Goal: Task Accomplishment & Management: Use online tool/utility

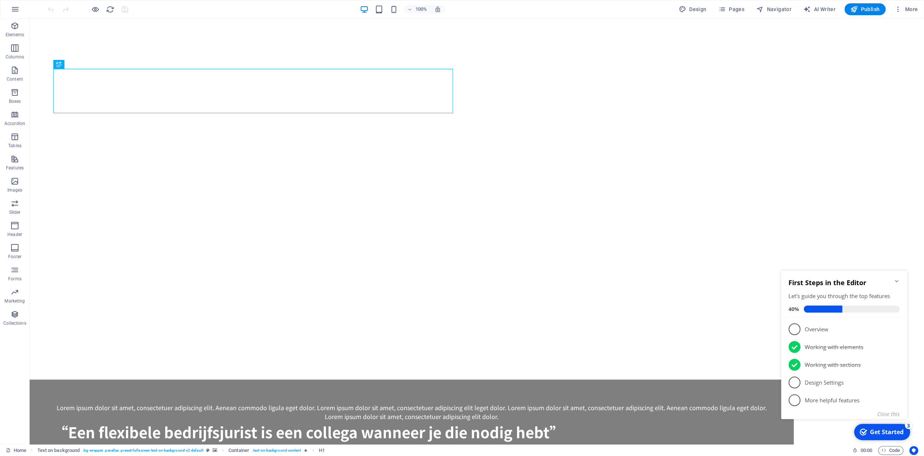
click at [895, 280] on icon "Minimize checklist" at bounding box center [896, 281] width 6 height 6
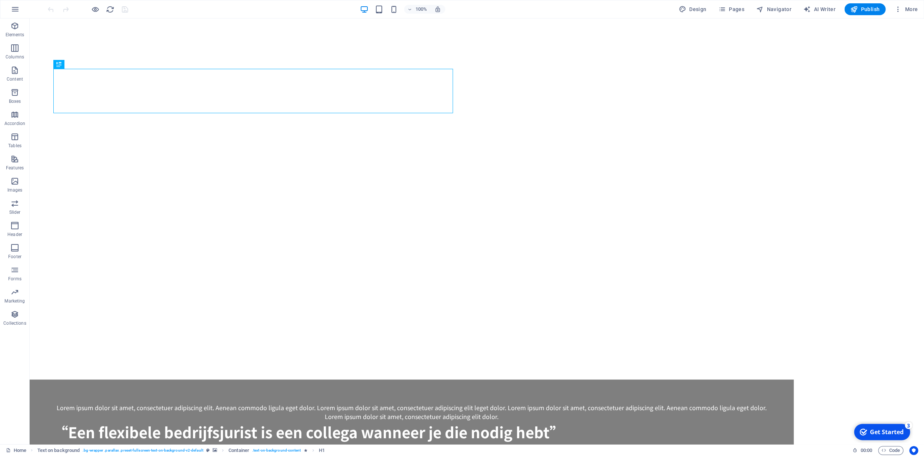
drag, startPoint x: 882, startPoint y: 430, endPoint x: 954, endPoint y: 588, distance: 173.9
click at [882, 429] on div "Get Started" at bounding box center [887, 432] width 34 height 8
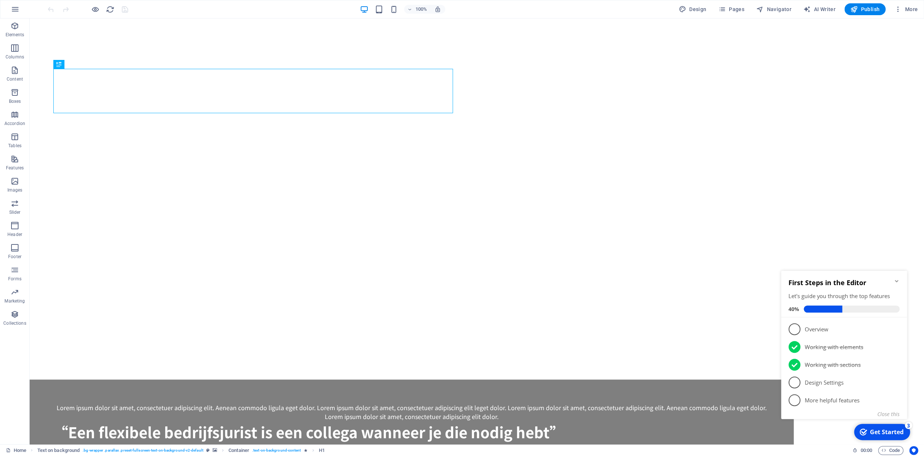
click at [809, 328] on p "Overview - incomplete" at bounding box center [848, 330] width 89 height 8
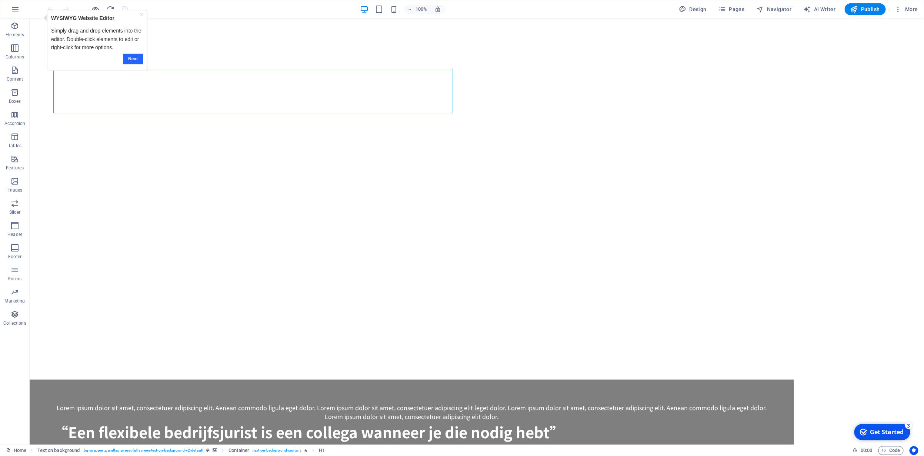
click at [131, 58] on link "Next" at bounding box center [133, 59] width 20 height 11
click at [79, 65] on icon at bounding box center [78, 65] width 4 height 8
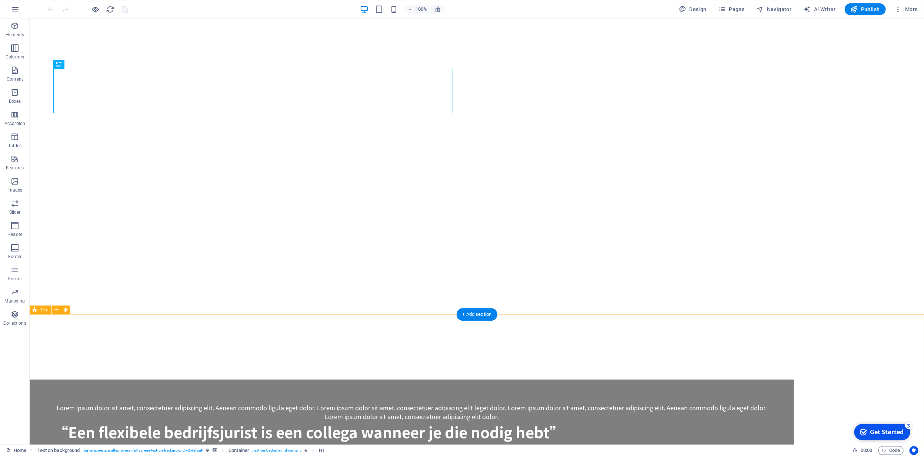
drag, startPoint x: 886, startPoint y: 432, endPoint x: 958, endPoint y: 543, distance: 131.9
click at [885, 432] on div "Get Started" at bounding box center [887, 432] width 34 height 8
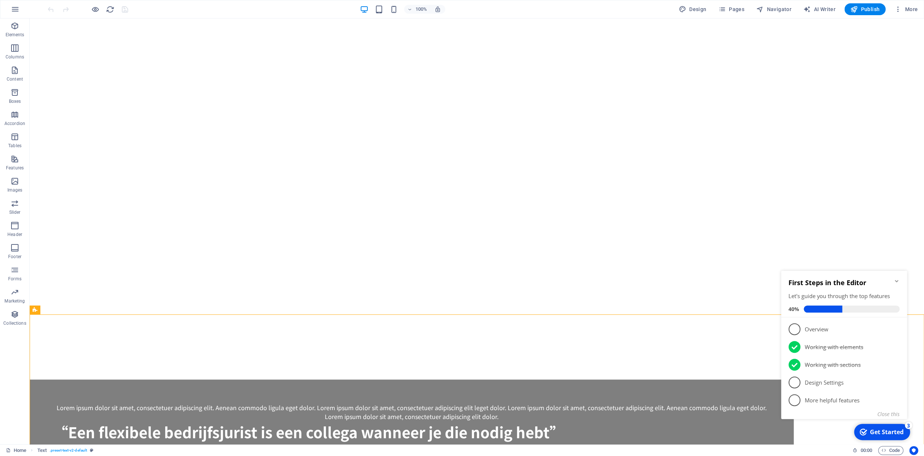
click at [889, 330] on p "Overview - incomplete" at bounding box center [848, 330] width 89 height 8
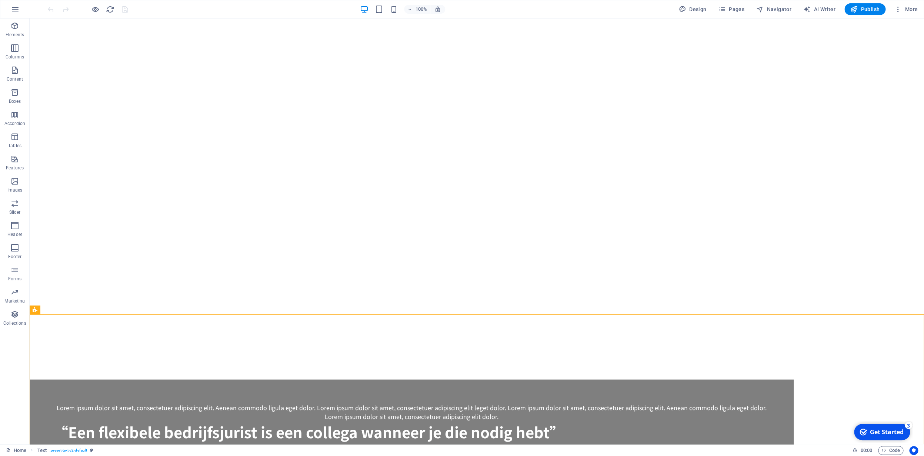
click div "checkmark Get Started 3 First Steps in the Editor Let's guide you through the t…"
drag, startPoint x: 880, startPoint y: 434, endPoint x: 950, endPoint y: 588, distance: 169.3
click at [880, 434] on div "Get Started" at bounding box center [887, 432] width 34 height 8
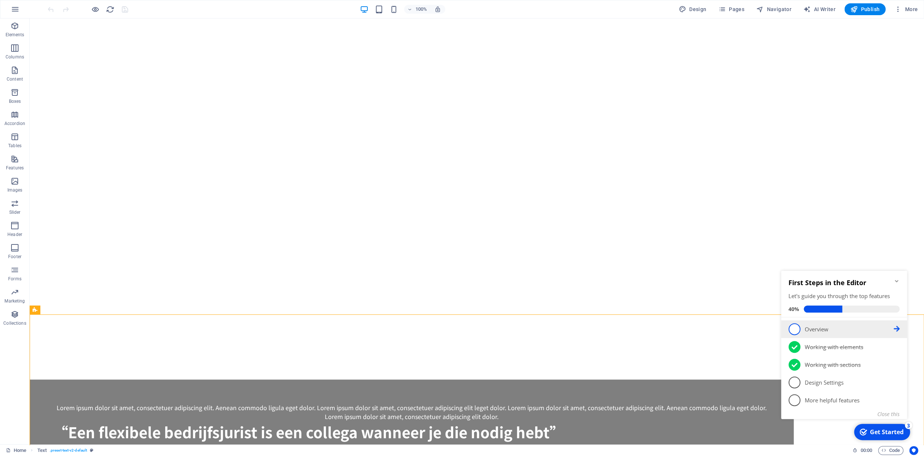
click at [825, 329] on p "Overview - incomplete" at bounding box center [848, 330] width 89 height 8
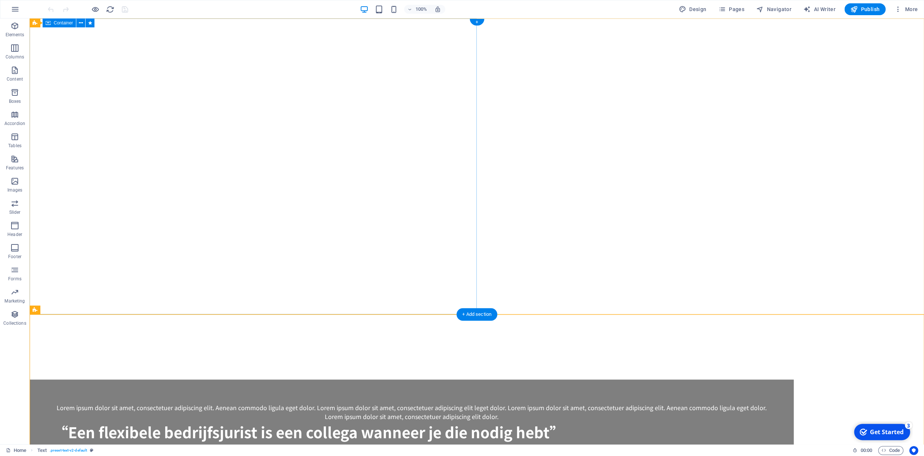
click at [82, 23] on icon at bounding box center [81, 23] width 4 height 8
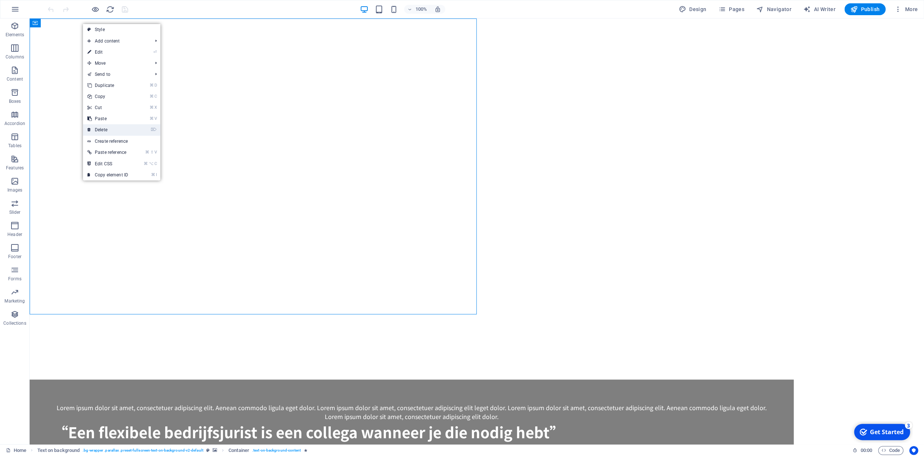
click at [113, 129] on link "⌦ Delete" at bounding box center [108, 129] width 50 height 11
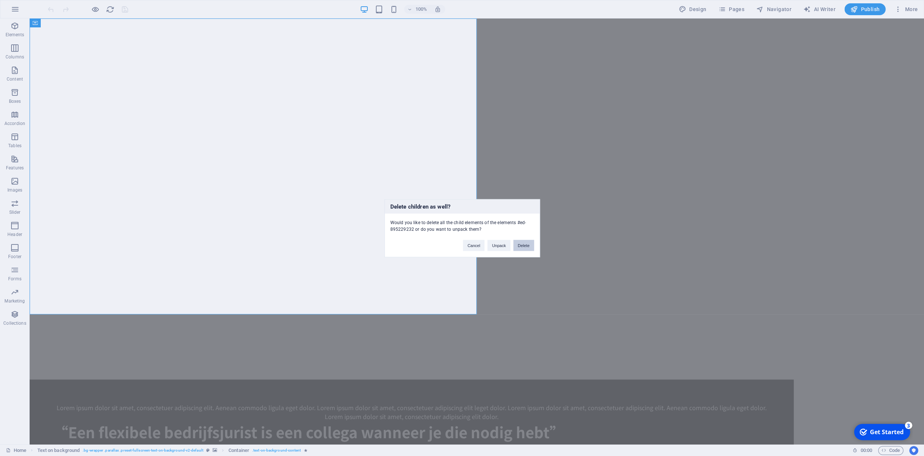
click at [527, 248] on button "Delete" at bounding box center [523, 245] width 21 height 11
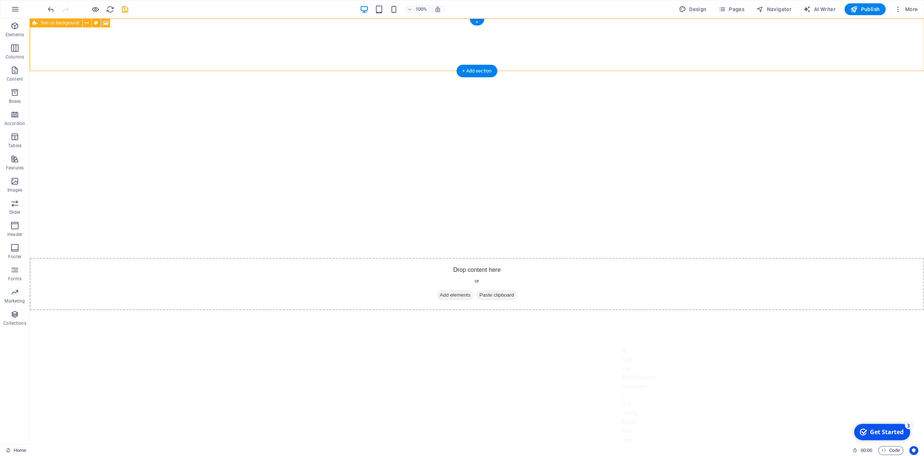
drag, startPoint x: 276, startPoint y: 68, endPoint x: 352, endPoint y: 63, distance: 75.7
click at [283, 258] on div "Drop content here or Add elements Paste clipboard" at bounding box center [477, 284] width 894 height 53
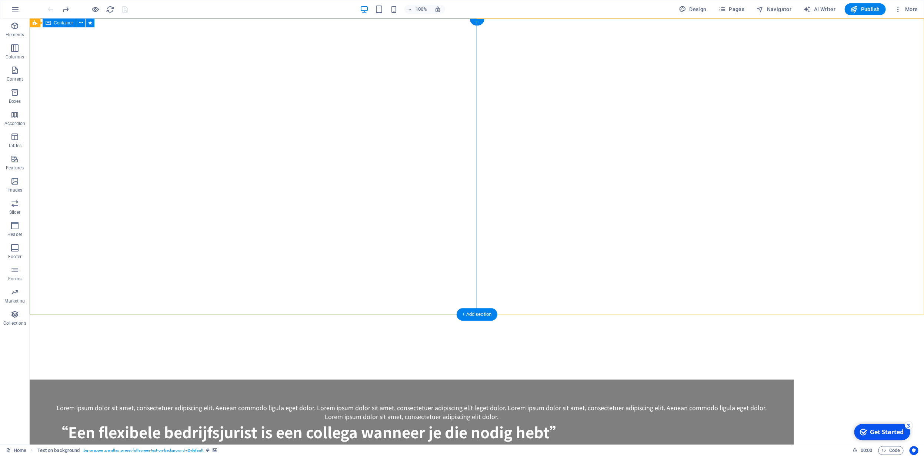
click at [91, 25] on icon at bounding box center [90, 23] width 4 height 8
select select "move-left-to-right"
select select "s"
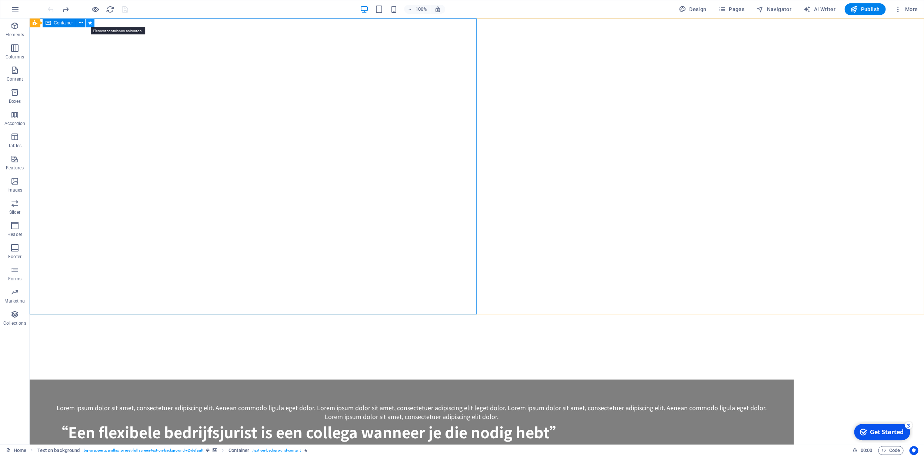
select select "scroll"
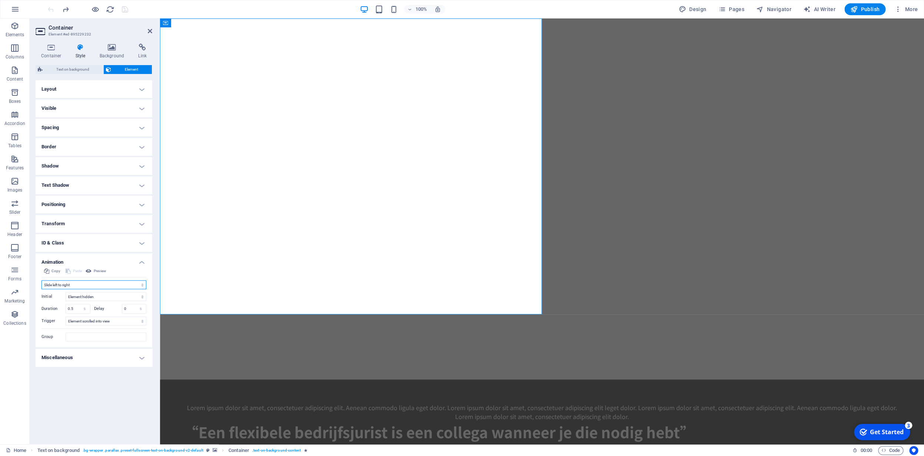
select select "none"
click option "Don't animate" at bounding box center [0, 0] width 0 height 0
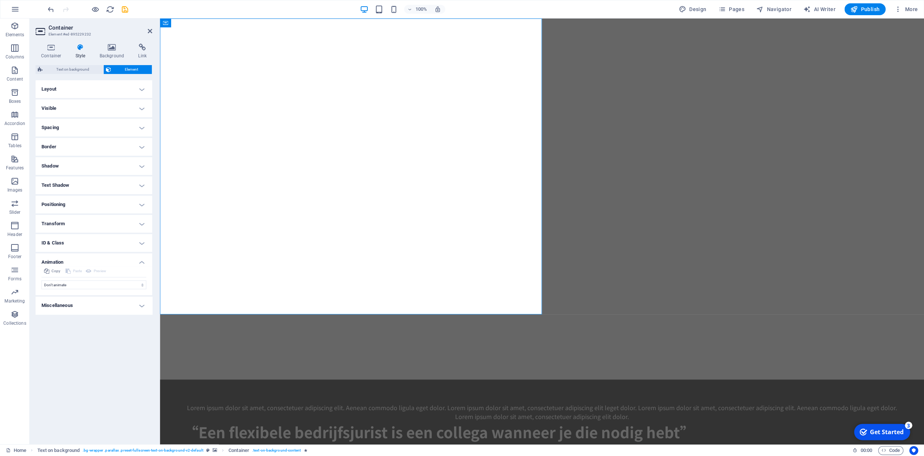
click at [77, 307] on h4 "Miscellaneous" at bounding box center [94, 306] width 117 height 18
click at [79, 310] on h4 "Miscellaneous" at bounding box center [94, 303] width 117 height 13
click at [69, 225] on h4 "Transform" at bounding box center [94, 224] width 117 height 18
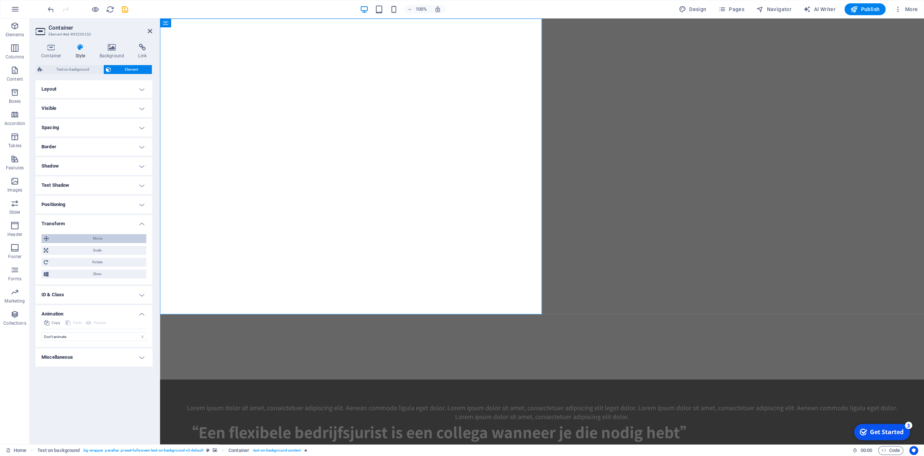
click at [69, 239] on span "Move" at bounding box center [97, 238] width 93 height 9
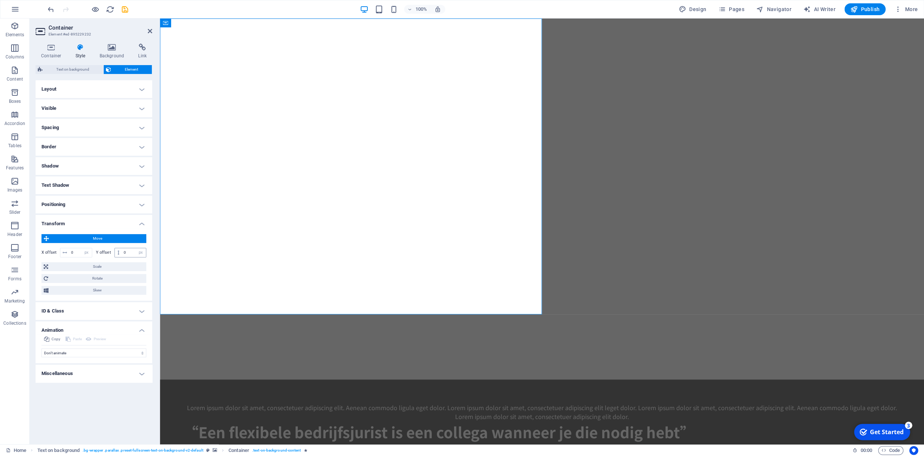
drag, startPoint x: 121, startPoint y: 254, endPoint x: 131, endPoint y: 254, distance: 9.3
click at [130, 254] on div "0 px rem % em vh vw" at bounding box center [130, 253] width 32 height 10
drag, startPoint x: 123, startPoint y: 253, endPoint x: 129, endPoint y: 252, distance: 5.9
click at [129, 252] on input "0" at bounding box center [134, 252] width 24 height 9
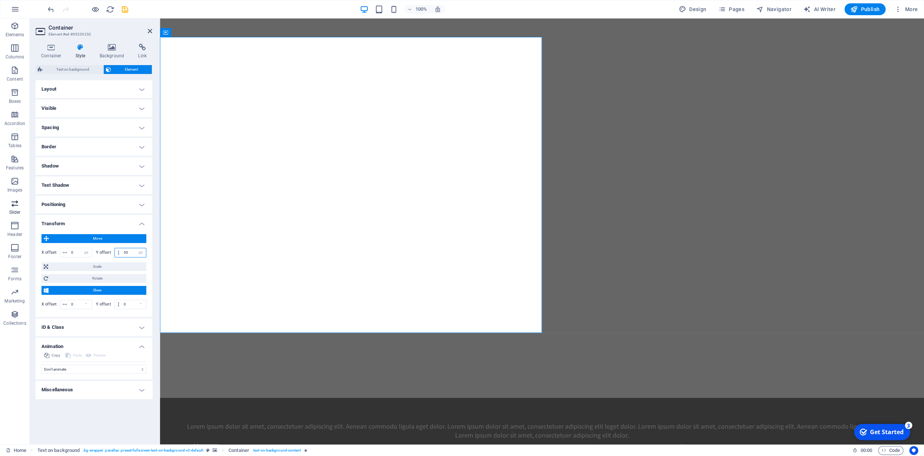
type input "50"
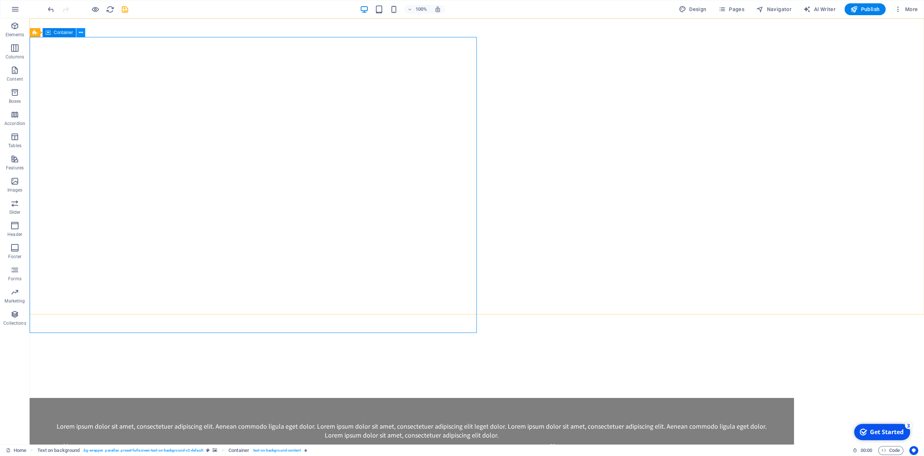
click at [81, 37] on button at bounding box center [80, 32] width 9 height 9
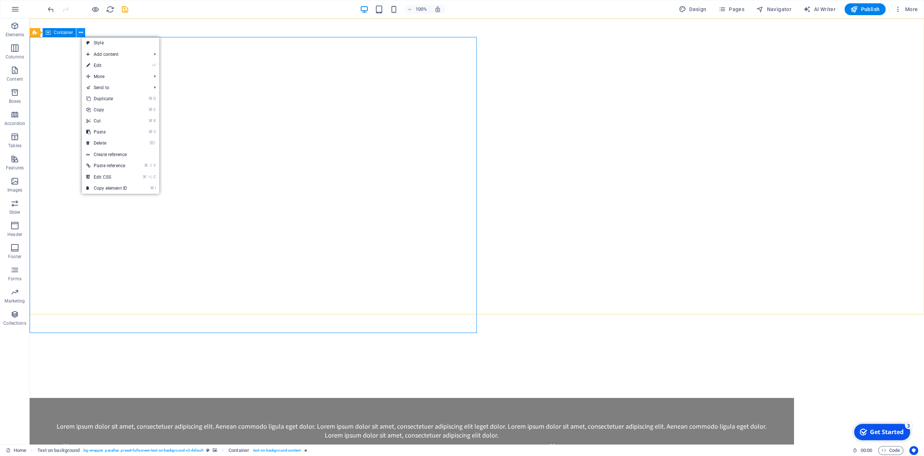
click at [81, 37] on div "Text on background Container" at bounding box center [60, 32] width 60 height 9
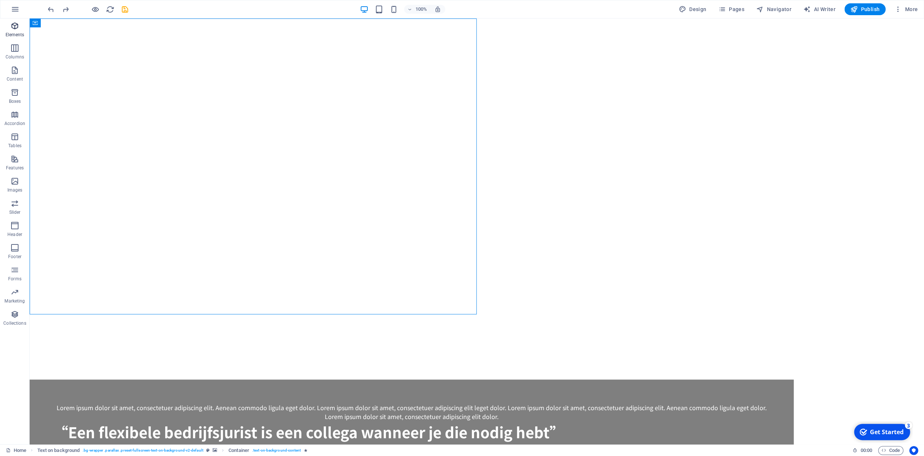
click at [18, 27] on icon "button" at bounding box center [14, 25] width 9 height 9
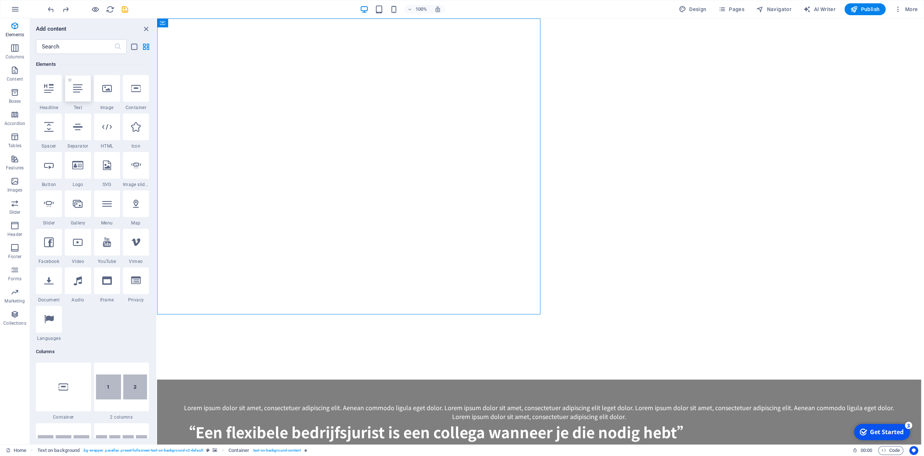
click at [81, 93] on icon at bounding box center [78, 89] width 10 height 10
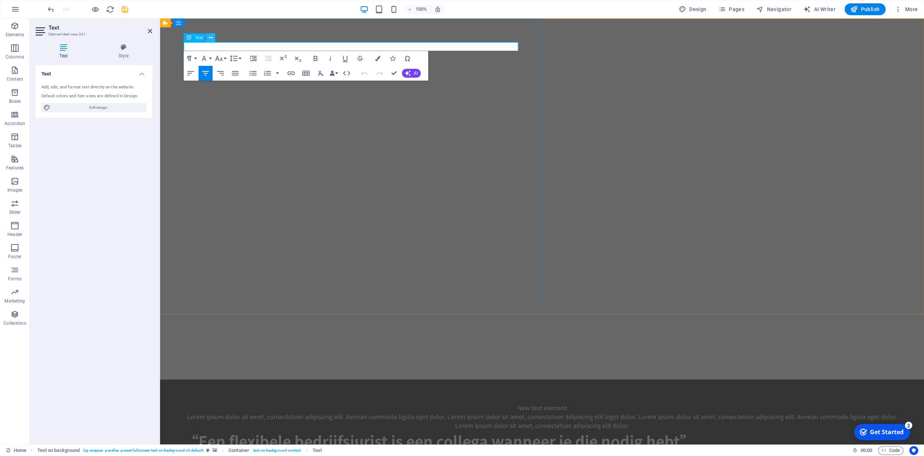
click at [209, 38] on icon at bounding box center [211, 38] width 4 height 8
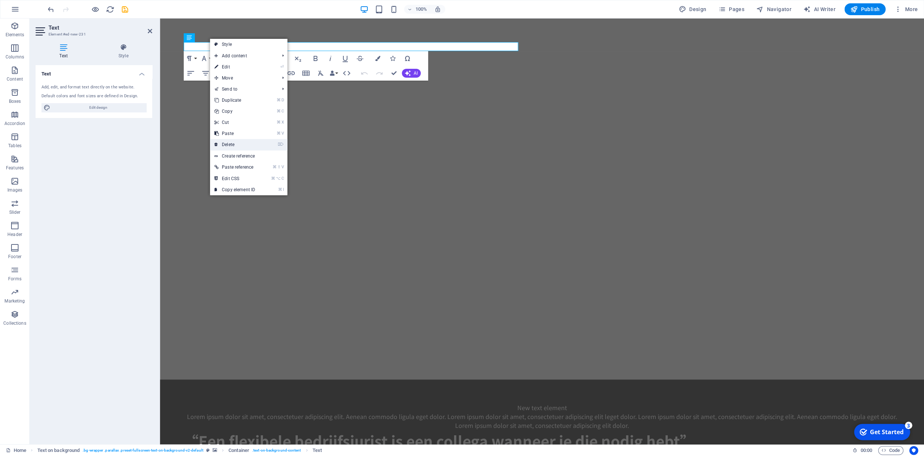
click at [235, 144] on link "⌦ Delete" at bounding box center [235, 144] width 50 height 11
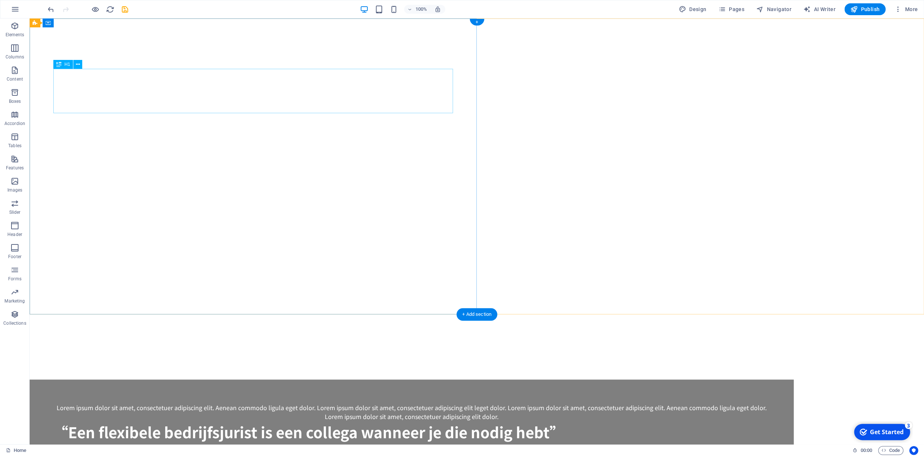
click at [96, 421] on div "“Een flexibele bedrijfsjurist is een collega wanneer je die nodig hebt”" at bounding box center [411, 432] width 716 height 22
click at [70, 421] on div "“Een flexibele bedrijfsjurist is een collega wanneer je die nodig hebt”" at bounding box center [411, 432] width 716 height 22
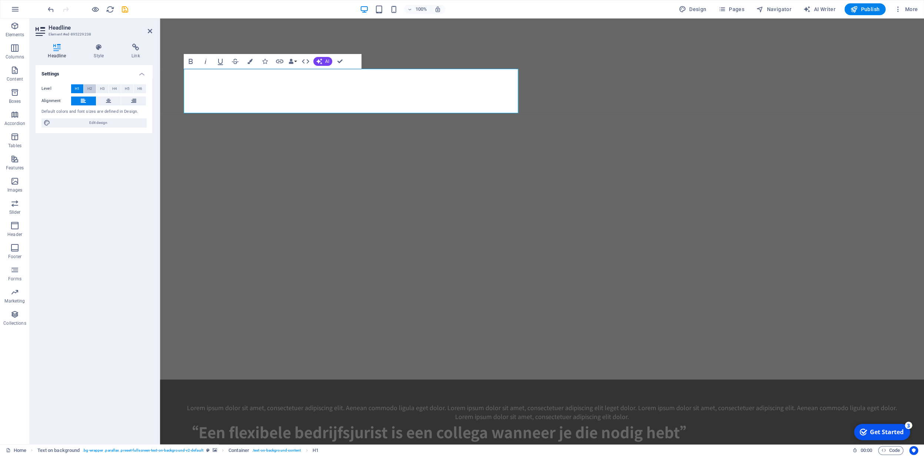
click at [90, 88] on span "H2" at bounding box center [89, 88] width 5 height 9
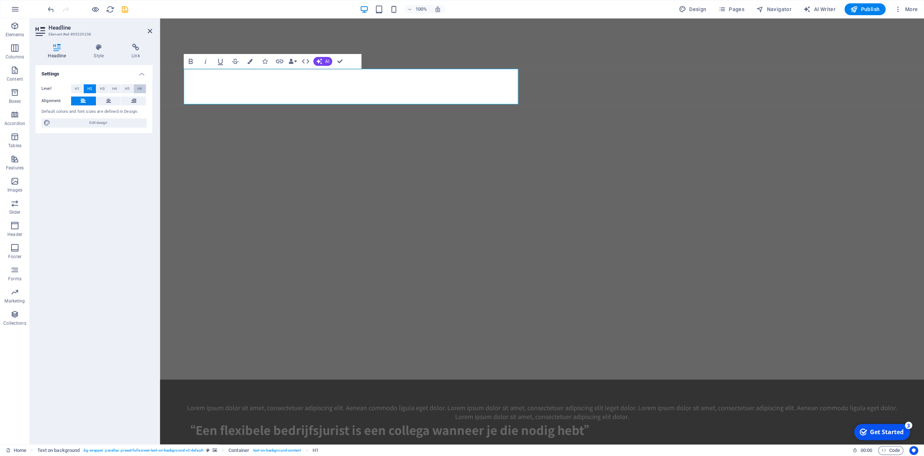
click at [139, 89] on span "H6" at bounding box center [139, 88] width 5 height 9
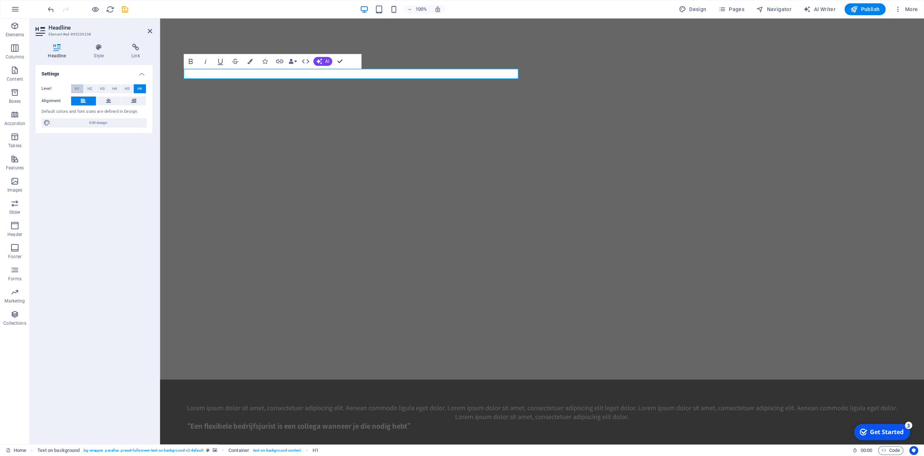
click at [78, 90] on span "H1" at bounding box center [77, 88] width 5 height 9
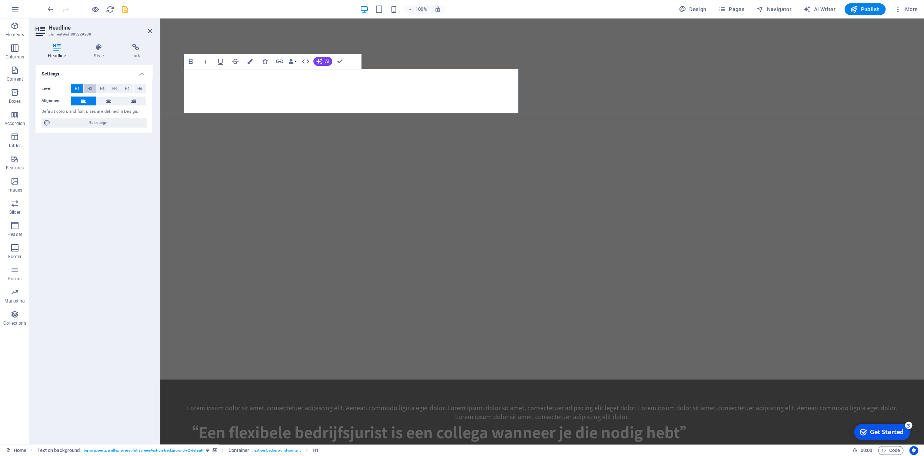
click at [89, 90] on span "H2" at bounding box center [89, 88] width 5 height 9
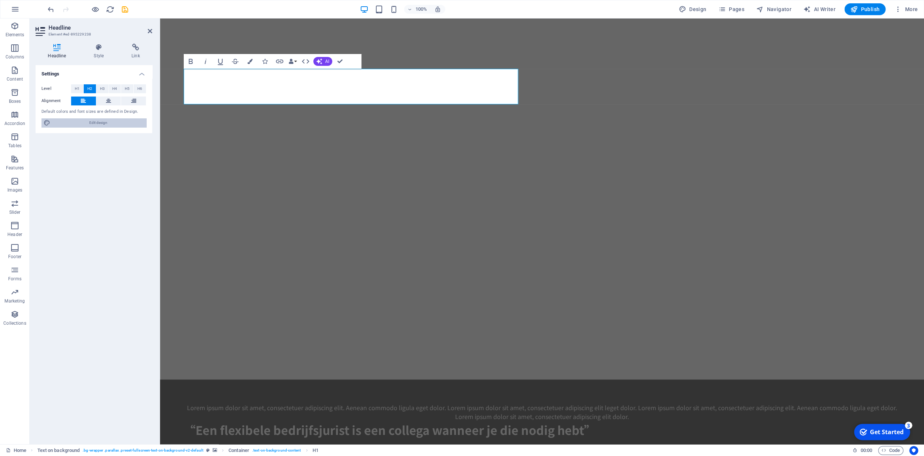
click at [48, 124] on icon at bounding box center [47, 122] width 7 height 9
select select "700"
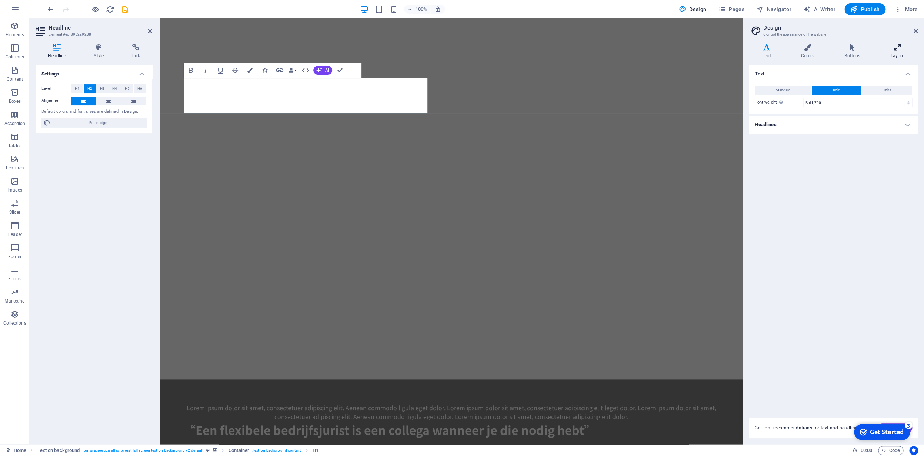
click at [896, 50] on icon at bounding box center [897, 47] width 41 height 7
drag, startPoint x: 805, startPoint y: 91, endPoint x: 820, endPoint y: 90, distance: 15.2
click at [817, 91] on input "50" at bounding box center [857, 90] width 108 height 9
click at [825, 90] on input "100" at bounding box center [857, 90] width 108 height 9
drag, startPoint x: 811, startPoint y: 90, endPoint x: 803, endPoint y: 90, distance: 8.9
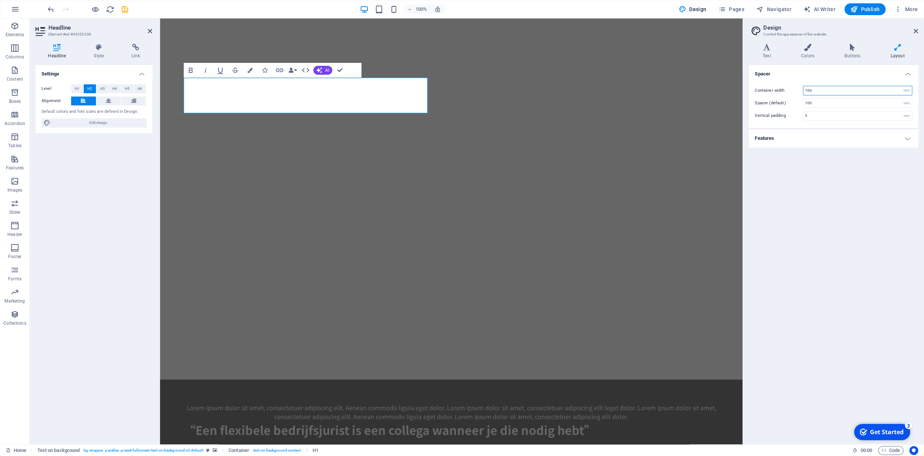
click at [803, 90] on input "100" at bounding box center [857, 90] width 108 height 9
type input "0"
drag, startPoint x: 824, startPoint y: 103, endPoint x: 805, endPoint y: 105, distance: 19.7
click at [804, 104] on input "100" at bounding box center [857, 103] width 108 height 9
type input "0"
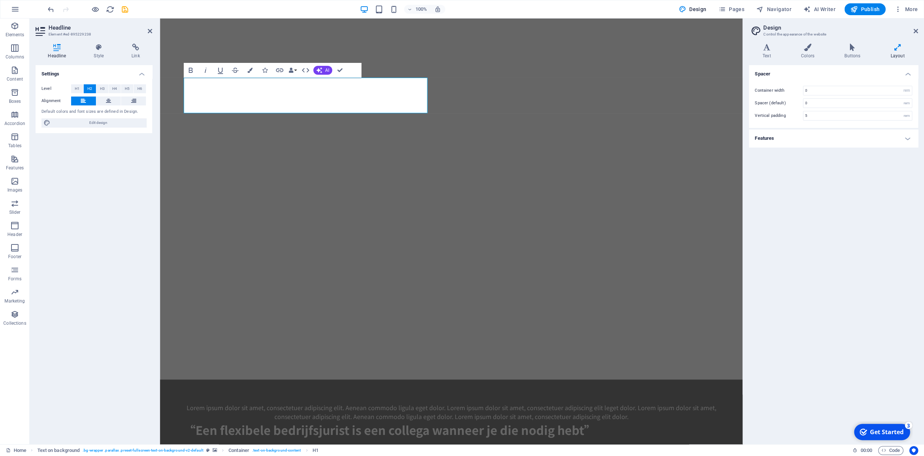
click at [690, 19] on img "1/1" at bounding box center [451, 19] width 582 height 0
click at [905, 137] on h4 "Features" at bounding box center [832, 139] width 169 height 18
click at [915, 31] on icon at bounding box center [915, 31] width 4 height 6
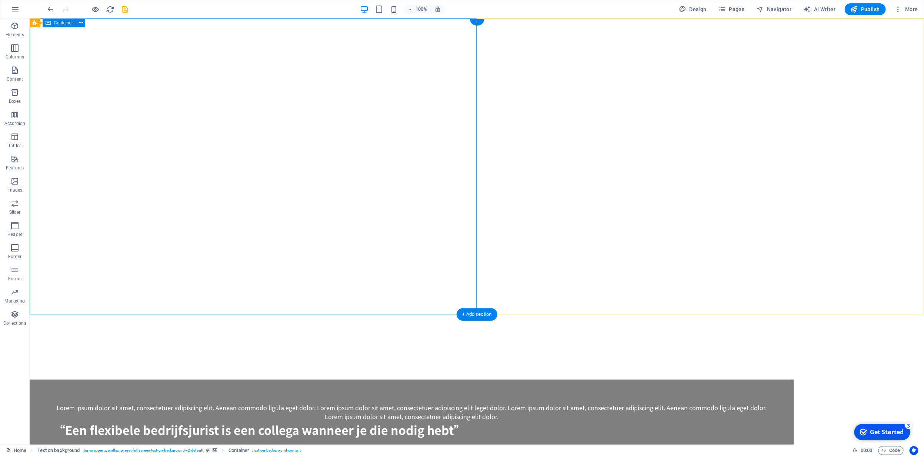
click at [498, 19] on img "1/1" at bounding box center [477, 19] width 894 height 0
click at [96, 421] on div "“Een flexibele bedrijfsjurist is een collega wanneer je die nodig hebt”" at bounding box center [411, 430] width 716 height 18
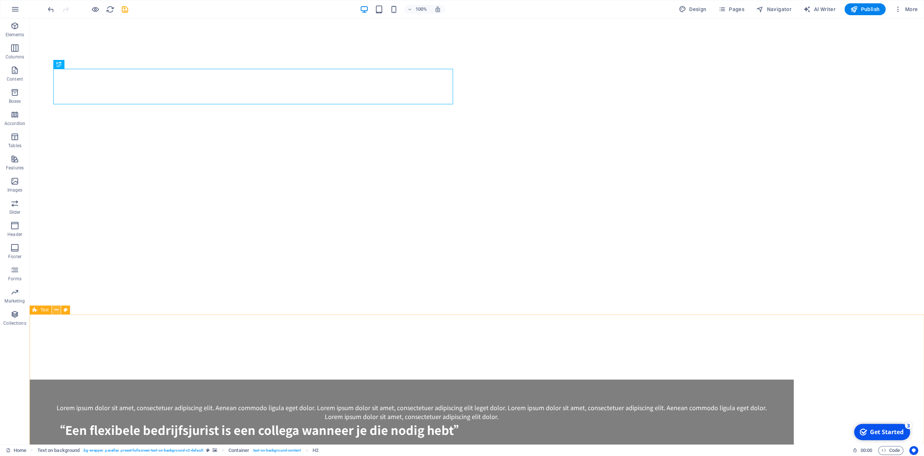
click at [57, 310] on icon at bounding box center [56, 310] width 4 height 8
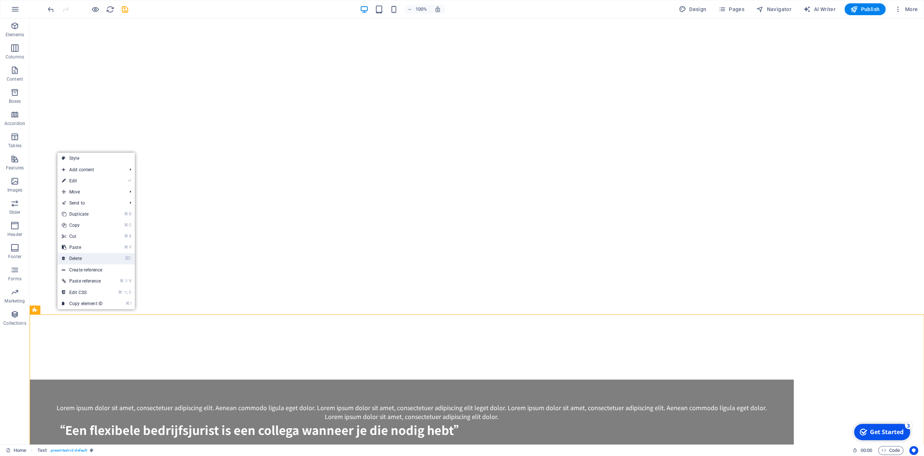
click at [82, 258] on link "⌦ Delete" at bounding box center [82, 258] width 50 height 11
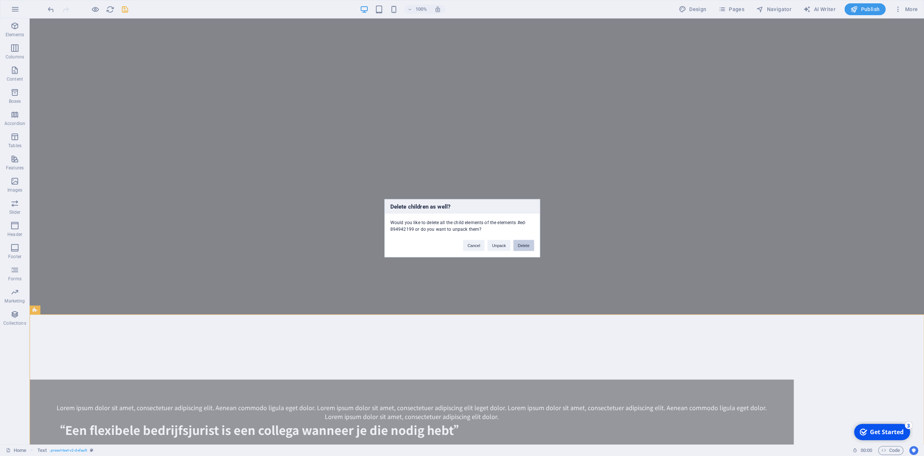
click at [519, 242] on button "Delete" at bounding box center [523, 245] width 21 height 11
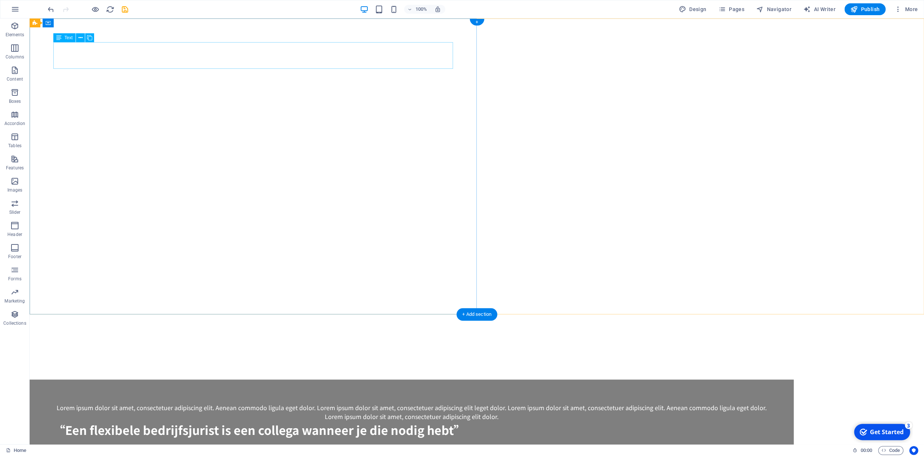
click at [104, 403] on div "Lorem ipsum dolor sit amet, consectetuer adipiscing elit. Aenean commodo ligula…" at bounding box center [411, 412] width 716 height 18
click at [81, 38] on icon at bounding box center [80, 38] width 4 height 8
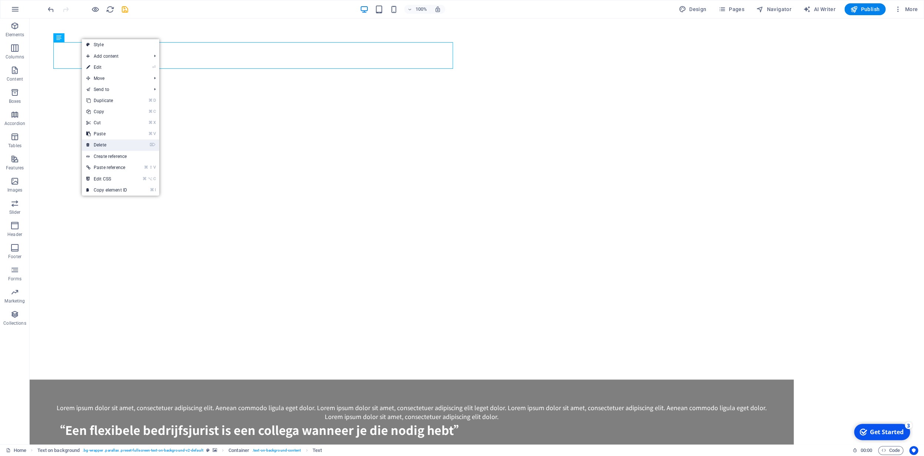
click at [105, 147] on link "⌦ Delete" at bounding box center [107, 145] width 50 height 11
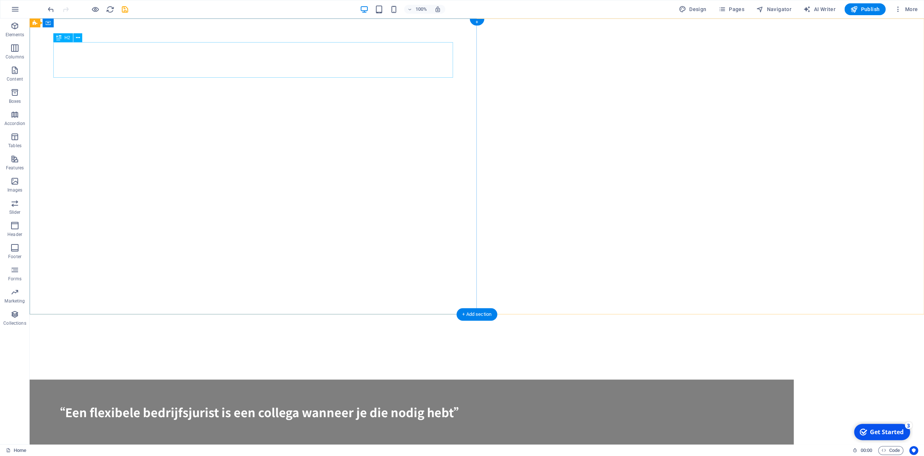
click at [113, 403] on div "“Een flexibele bedrijfsjurist is een collega wanneer je die nodig hebt”" at bounding box center [411, 412] width 716 height 18
click at [74, 403] on div "“Een flexibele bedrijfsjurist is een collega wanneer je die nodig hebt”" at bounding box center [411, 412] width 716 height 18
click at [75, 403] on div "“Een flexibele bedrijfsjurist is een collega wanneer je die nodig hebt”" at bounding box center [411, 412] width 716 height 18
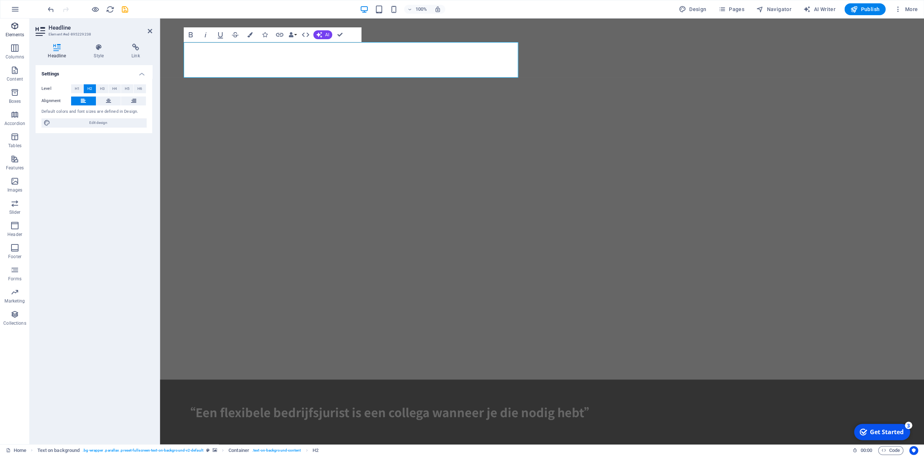
click at [16, 34] on p "Elements" at bounding box center [15, 35] width 19 height 6
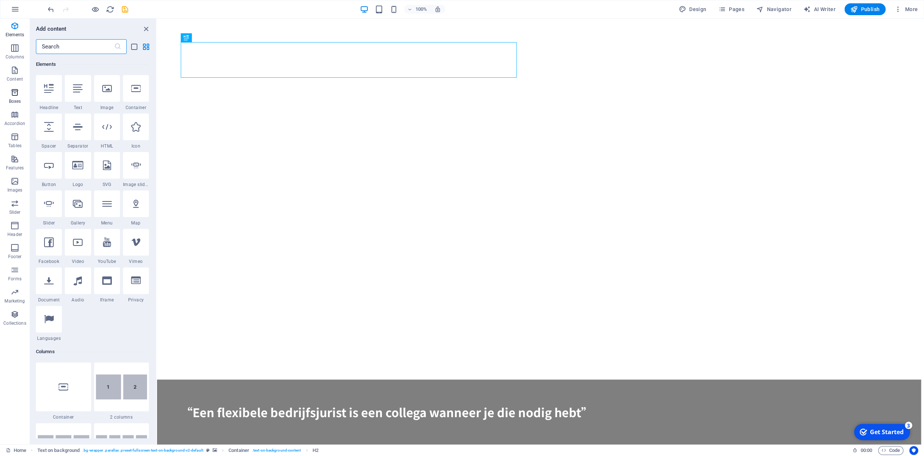
click at [17, 96] on icon "button" at bounding box center [14, 92] width 9 height 9
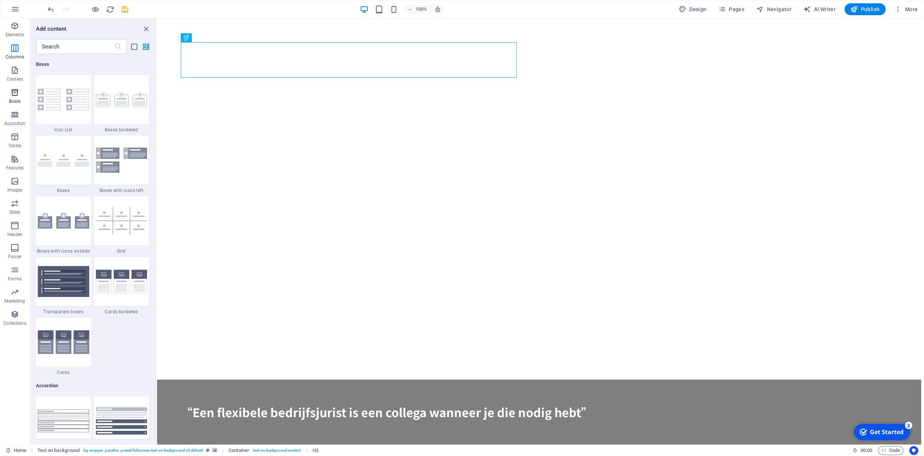
scroll to position [1963, 0]
click at [15, 115] on icon "button" at bounding box center [14, 114] width 9 height 9
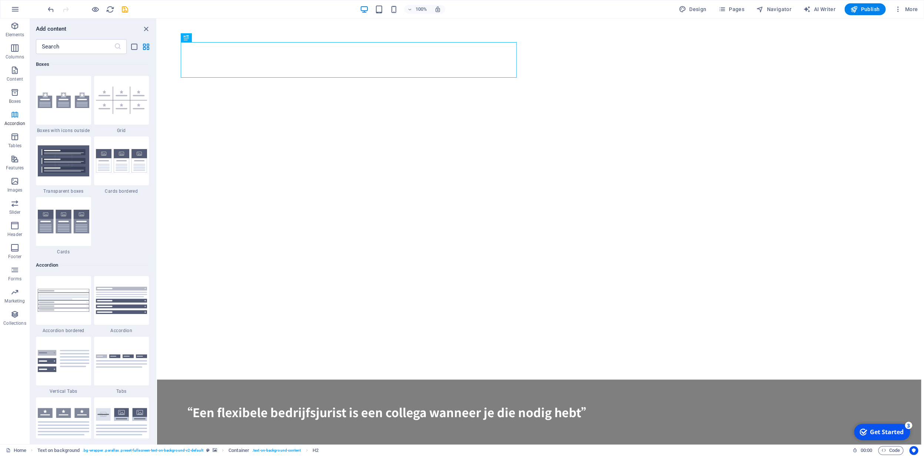
scroll to position [2285, 0]
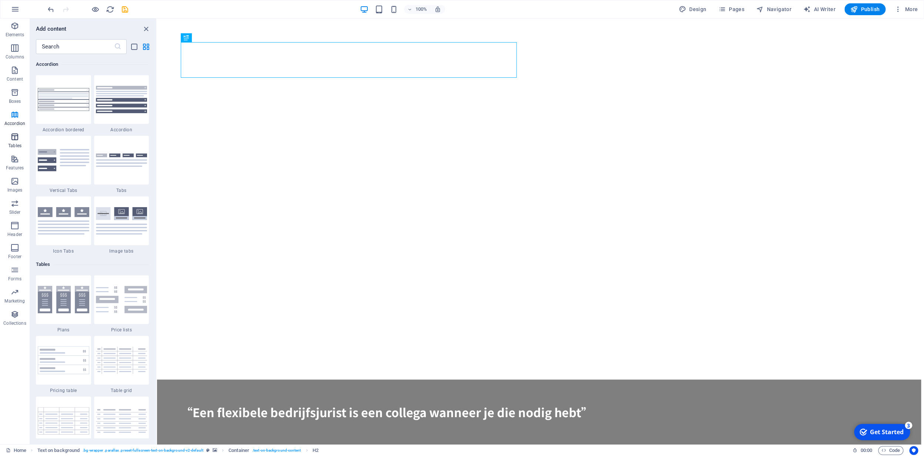
click at [16, 139] on icon "button" at bounding box center [14, 137] width 9 height 9
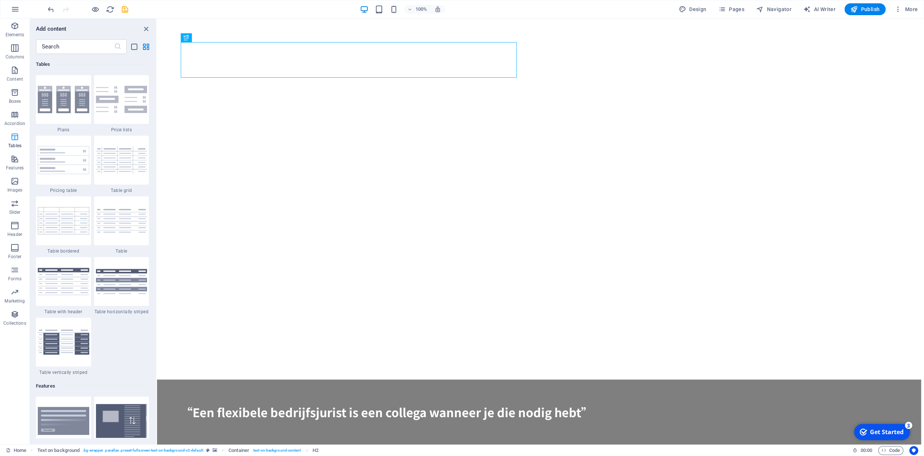
scroll to position [2485, 0]
click at [16, 161] on icon "button" at bounding box center [14, 159] width 9 height 9
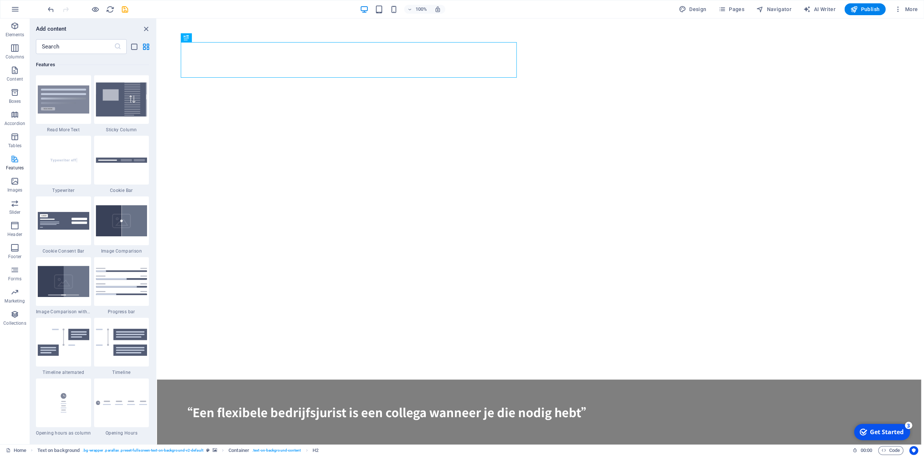
scroll to position [2807, 0]
click at [19, 186] on icon "button" at bounding box center [14, 181] width 9 height 9
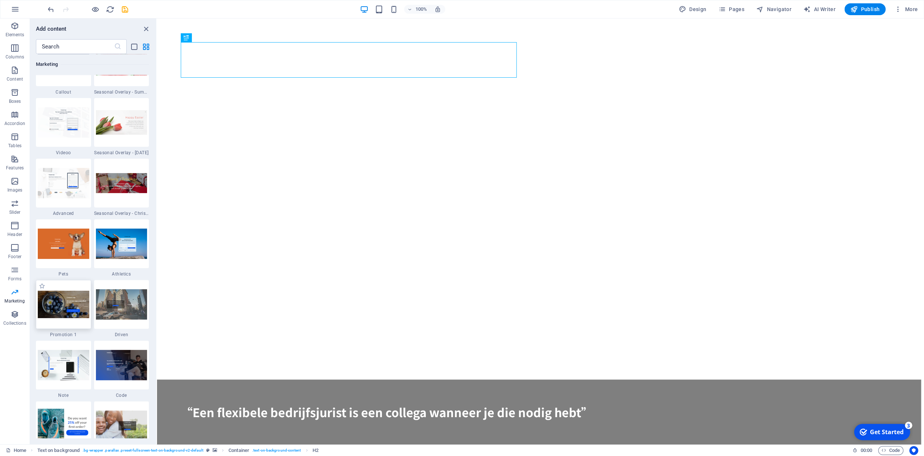
scroll to position [6108, 0]
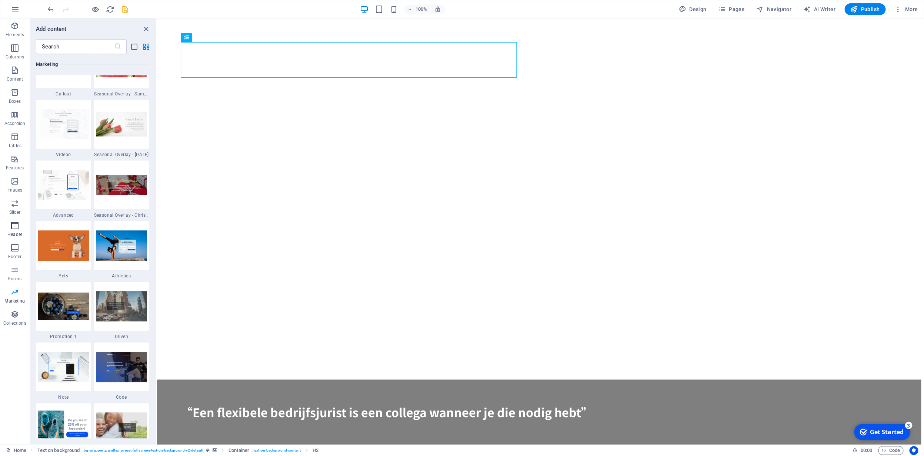
click at [16, 226] on icon "button" at bounding box center [14, 225] width 9 height 9
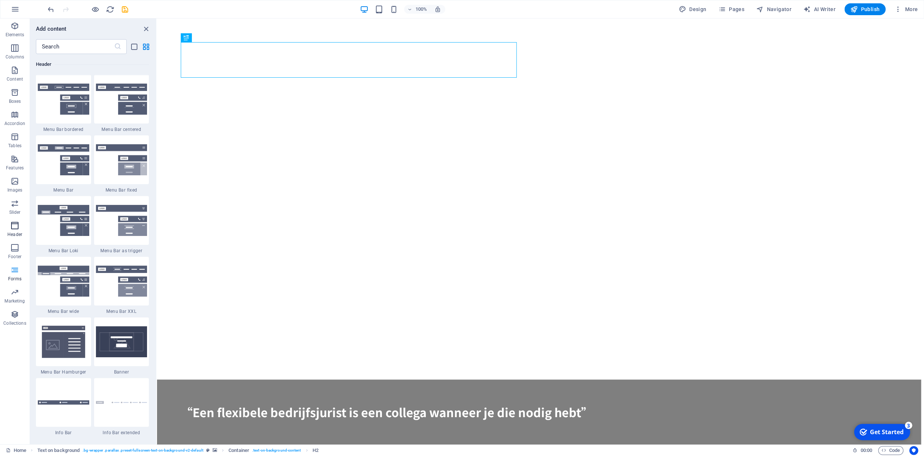
scroll to position [4379, 0]
click at [17, 251] on icon "button" at bounding box center [14, 248] width 9 height 9
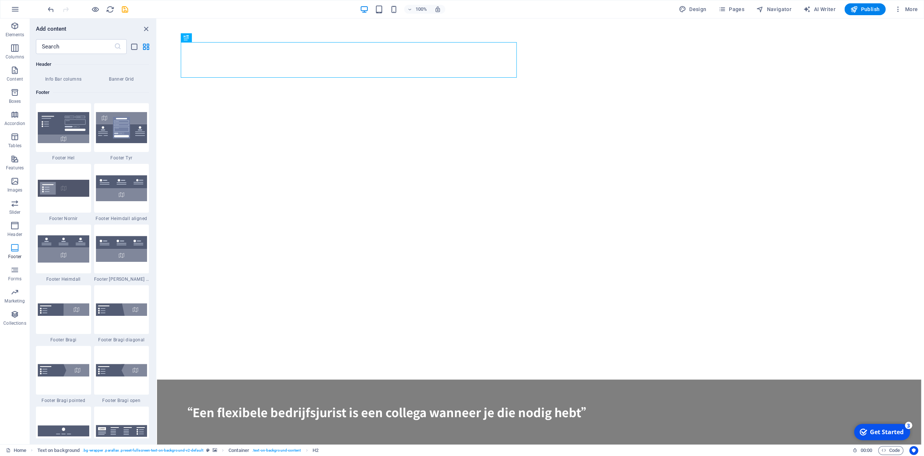
scroll to position [4822, 0]
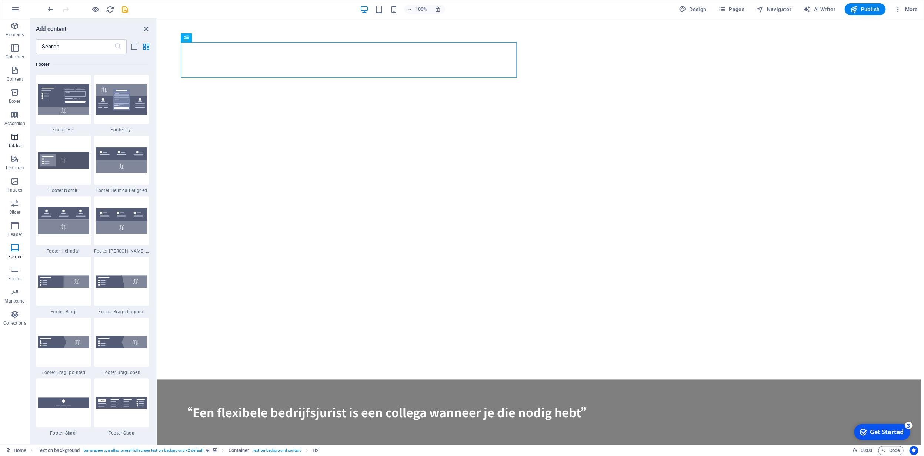
click at [16, 140] on icon "button" at bounding box center [14, 137] width 9 height 9
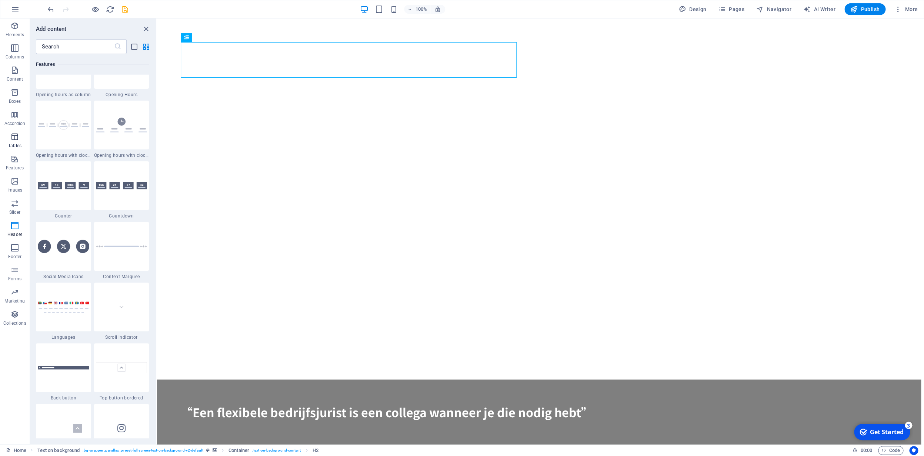
scroll to position [2485, 0]
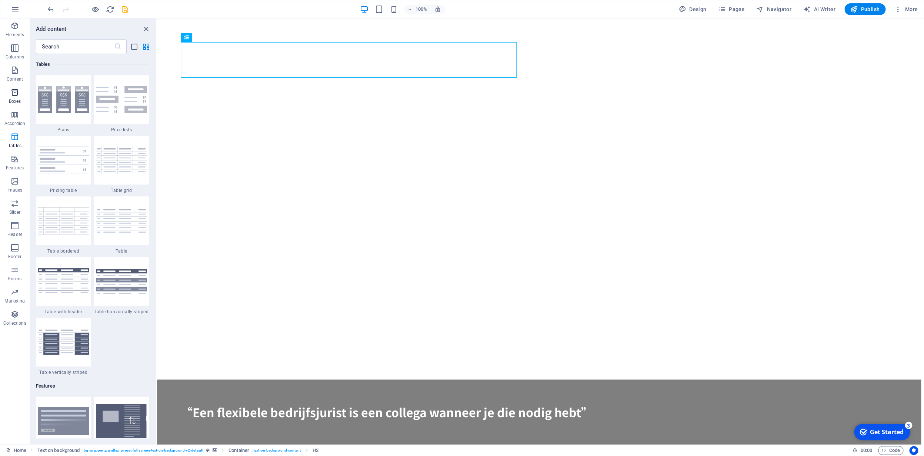
click at [17, 95] on icon "button" at bounding box center [14, 92] width 9 height 9
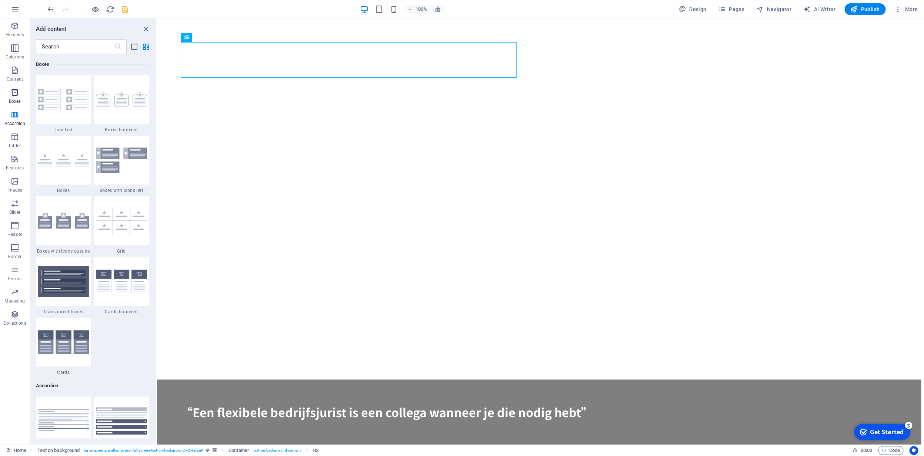
scroll to position [1963, 0]
click at [18, 79] on p "Content" at bounding box center [15, 79] width 16 height 6
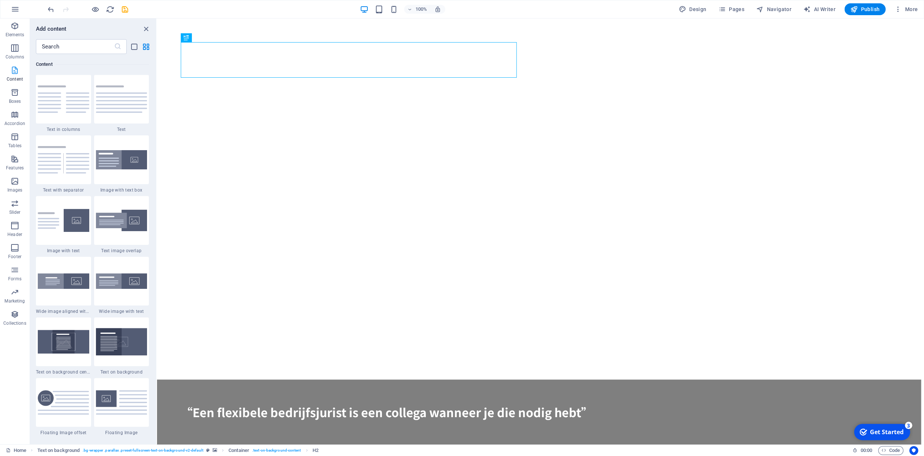
scroll to position [1216, 0]
click at [234, 323] on html "Skip to main content “Een flexibele bedrijfsjurist is een collega wanneer je di…" at bounding box center [540, 347] width 767 height 657
click at [244, 337] on html "Skip to main content “Een flexibele bedrijfsjurist is een collega wanneer je di…" at bounding box center [540, 347] width 767 height 657
click at [144, 50] on icon "grid-view" at bounding box center [146, 47] width 9 height 9
click at [136, 49] on icon "list-view" at bounding box center [134, 47] width 9 height 9
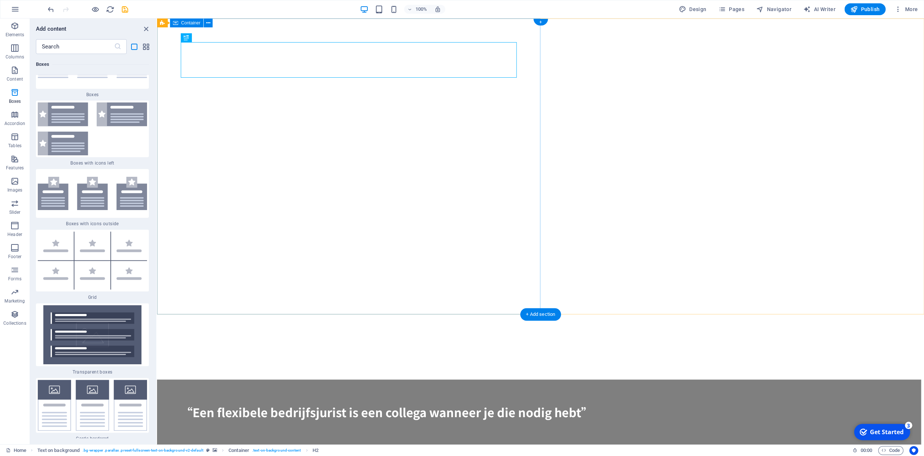
scroll to position [5239, 0]
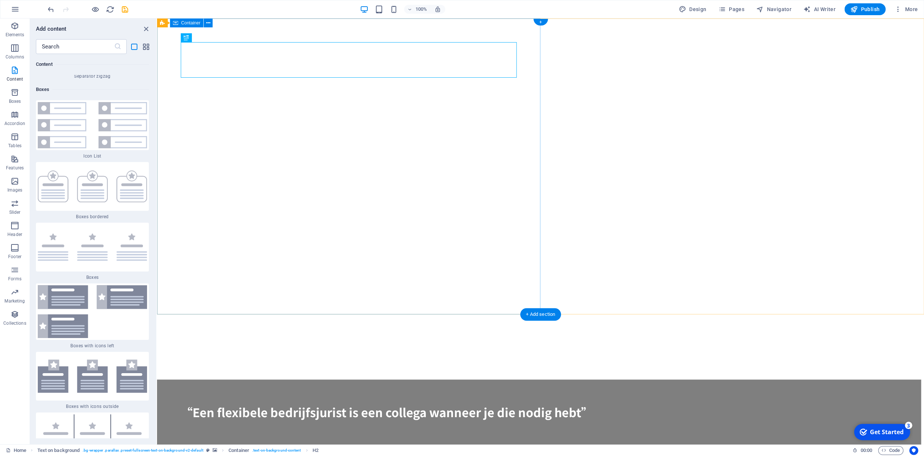
click at [543, 23] on div "+" at bounding box center [540, 22] width 14 height 7
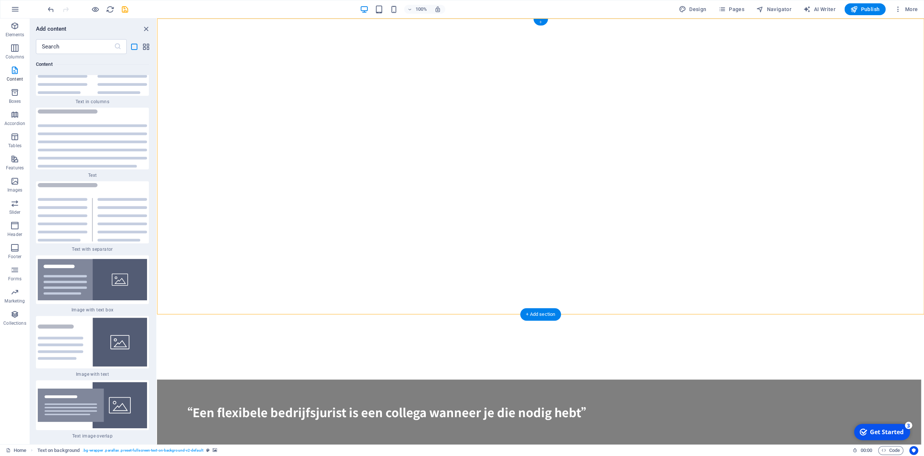
scroll to position [3756, 0]
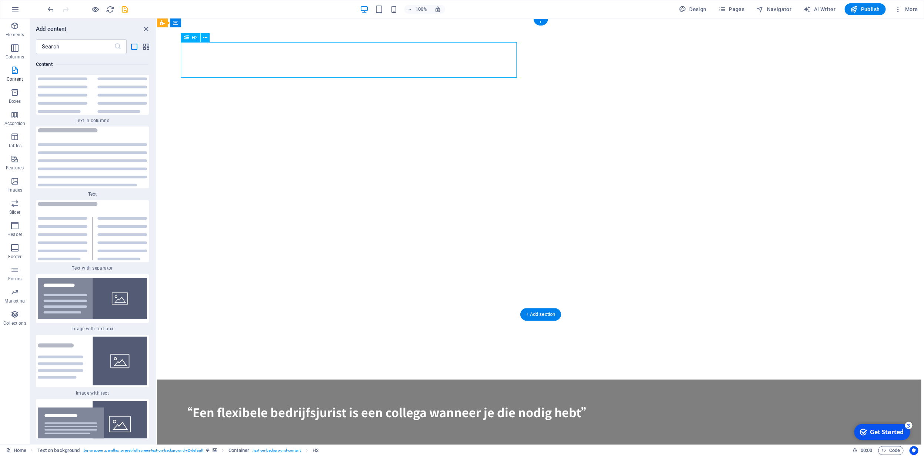
click at [248, 403] on div "“Een flexibele bedrijfsjurist is een collega wanneer je die nodig hebt”" at bounding box center [539, 412] width 716 height 18
click at [247, 403] on div "“Een flexibele bedrijfsjurist is een collega wanneer je die nodig hebt”" at bounding box center [539, 412] width 716 height 18
click at [265, 403] on div "“Een flexibele bedrijfsjurist is een collega wanneer je die nodig hebt”" at bounding box center [539, 412] width 716 height 18
click at [261, 403] on div "“Een flexibele bedrijfsjurist is een collega wanneer je die nodig hebt”" at bounding box center [539, 412] width 716 height 18
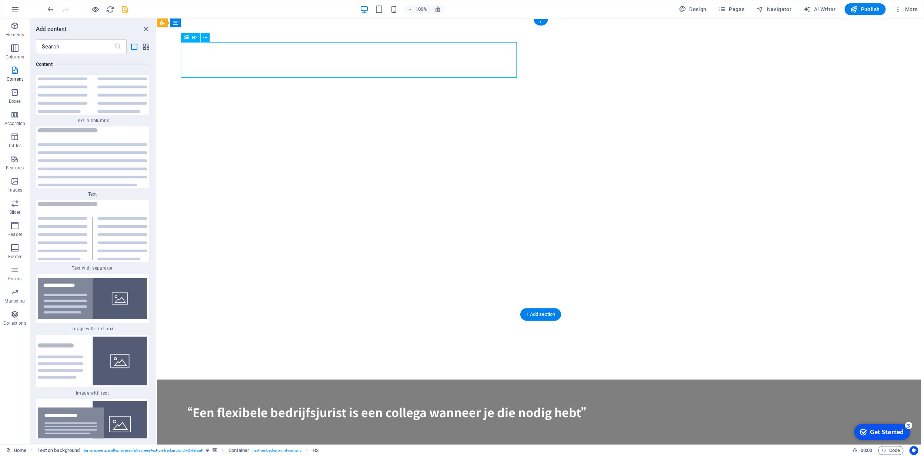
click at [251, 403] on div "“Een flexibele bedrijfsjurist is een collega wanneer je die nodig hebt”" at bounding box center [539, 412] width 716 height 18
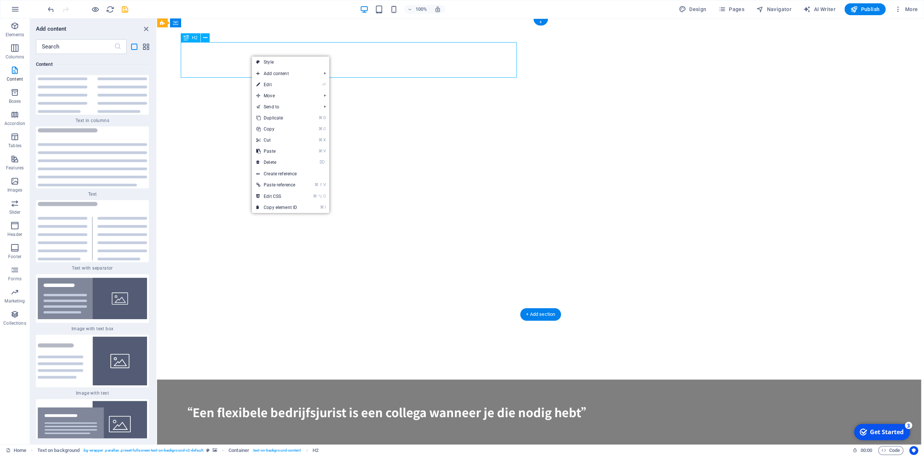
click at [242, 403] on div "“Een flexibele bedrijfsjurist is een collega wanneer je die nodig hebt”" at bounding box center [539, 412] width 716 height 18
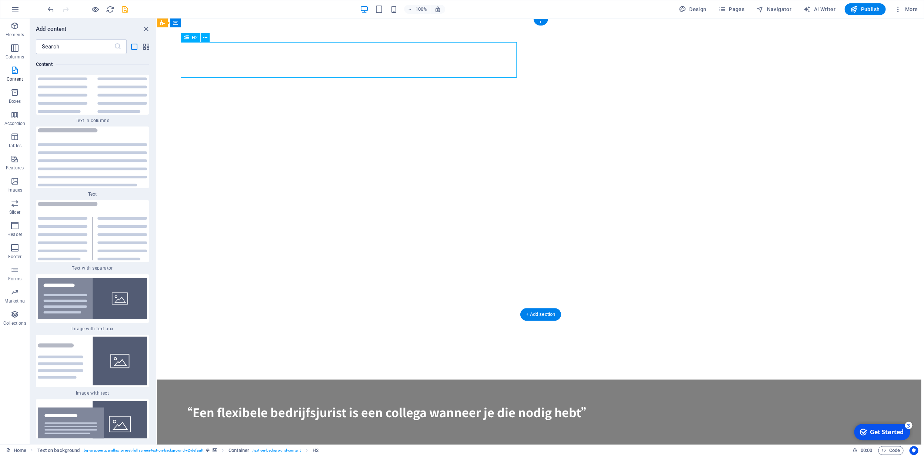
click at [230, 403] on div "“Een flexibele bedrijfsjurist is een collega wanneer je die nodig hebt”" at bounding box center [539, 412] width 716 height 18
drag, startPoint x: 232, startPoint y: 70, endPoint x: 230, endPoint y: 237, distance: 167.3
click at [248, 403] on div "“Een flexibele bedrijfsjurist is een collega wanneer je die nodig hebt”" at bounding box center [539, 412] width 716 height 18
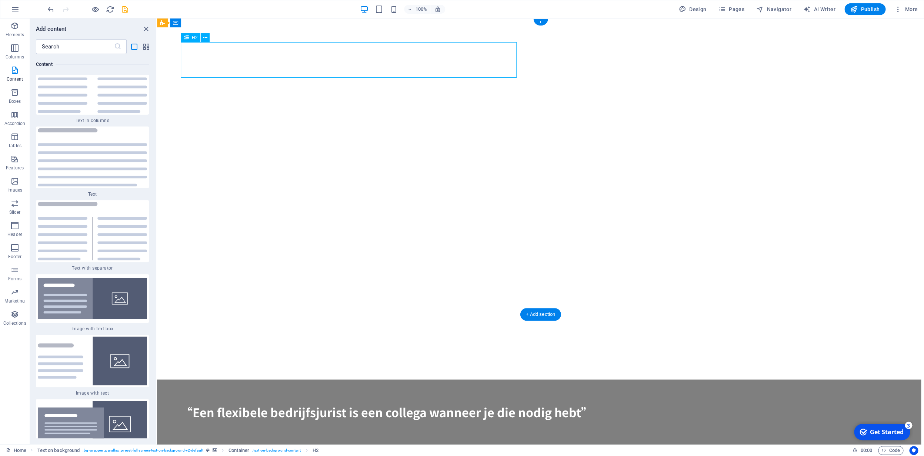
click at [242, 403] on div "“Een flexibele bedrijfsjurist is een collega wanneer je die nodig hebt”" at bounding box center [539, 412] width 716 height 18
click at [208, 24] on icon at bounding box center [208, 23] width 4 height 8
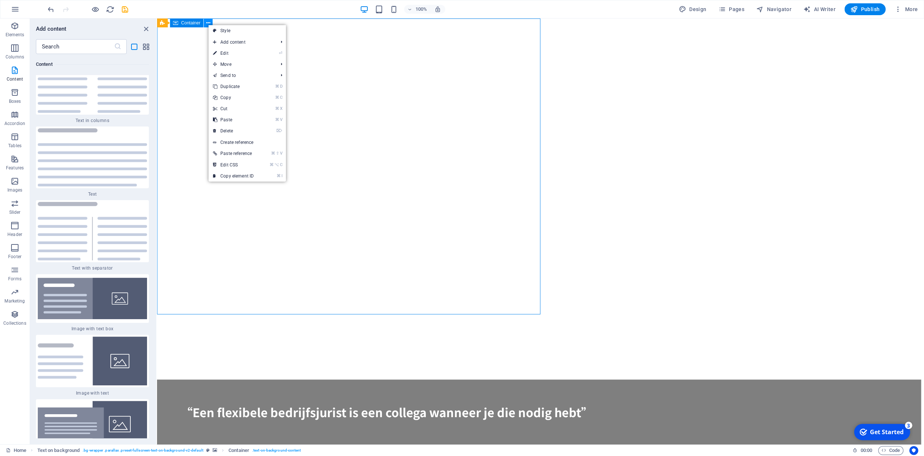
click at [207, 24] on icon at bounding box center [208, 23] width 4 height 8
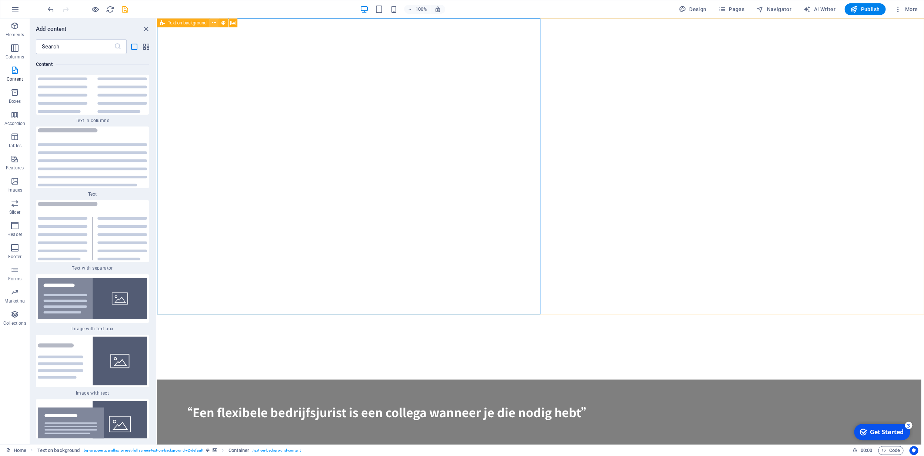
click at [213, 24] on icon at bounding box center [214, 23] width 4 height 8
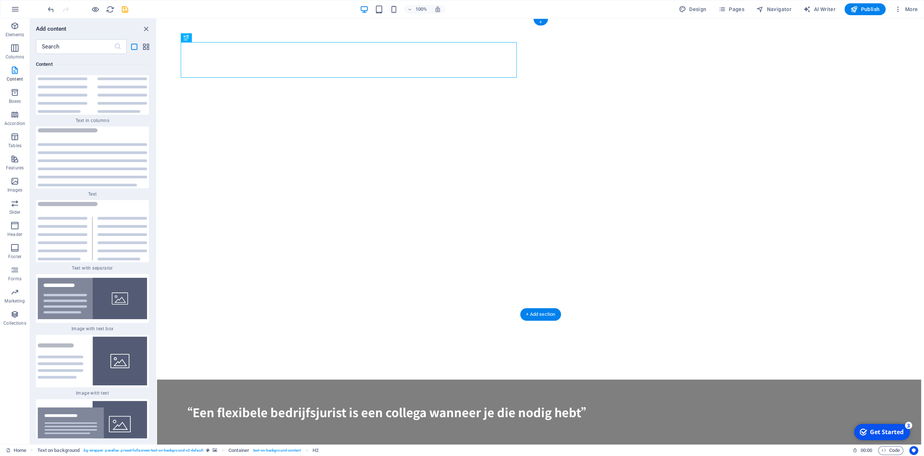
drag, startPoint x: 248, startPoint y: 54, endPoint x: 248, endPoint y: 92, distance: 37.4
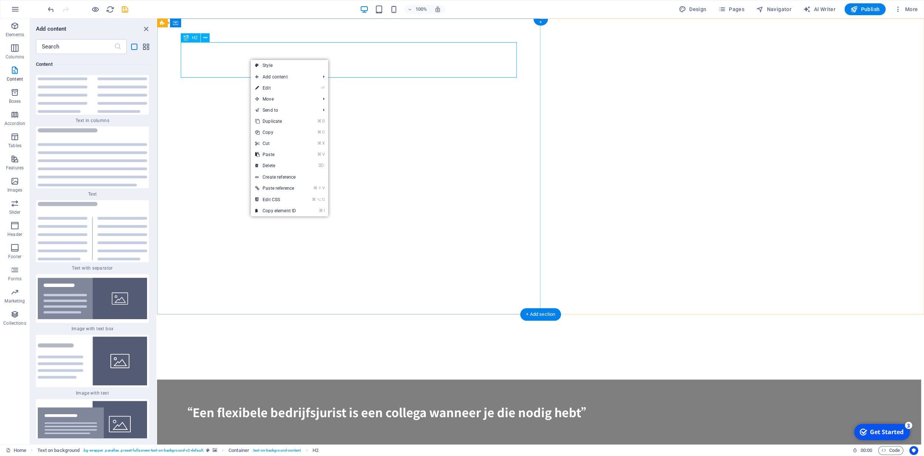
drag, startPoint x: 250, startPoint y: 59, endPoint x: 244, endPoint y: 73, distance: 14.6
drag, startPoint x: 245, startPoint y: 60, endPoint x: 239, endPoint y: 79, distance: 19.5
click at [247, 403] on div "“Een flexibele bedrijfsjurist is een collega wanneer je die nodig hebt”" at bounding box center [539, 412] width 716 height 18
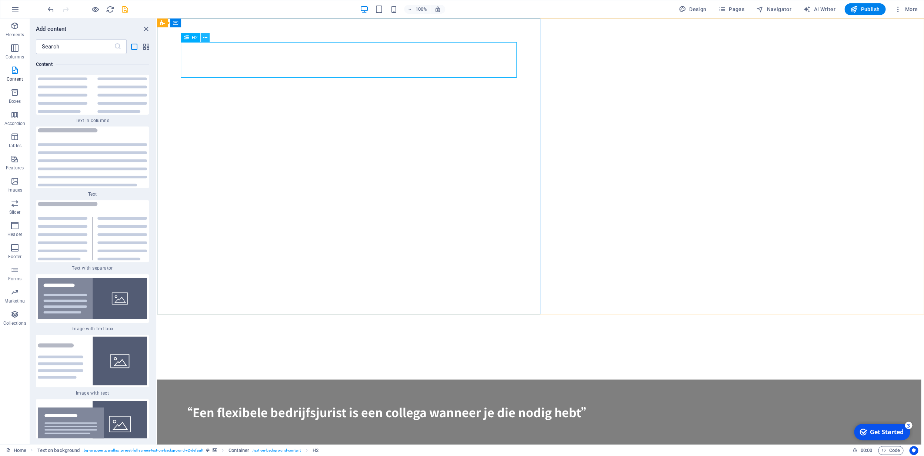
click at [206, 37] on icon at bounding box center [205, 38] width 4 height 8
click at [205, 40] on icon at bounding box center [205, 38] width 4 height 8
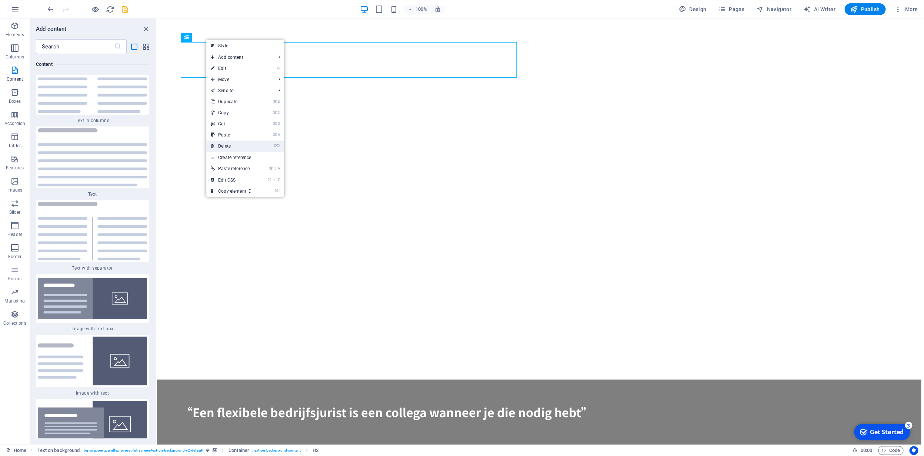
drag, startPoint x: 230, startPoint y: 145, endPoint x: 78, endPoint y: 129, distance: 152.3
click at [230, 145] on link "⌦ Delete" at bounding box center [231, 146] width 50 height 11
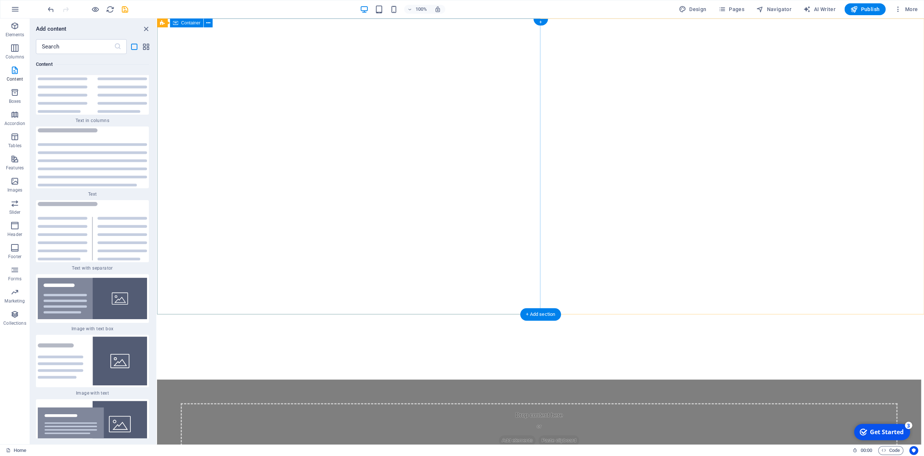
click at [209, 23] on icon at bounding box center [208, 23] width 4 height 8
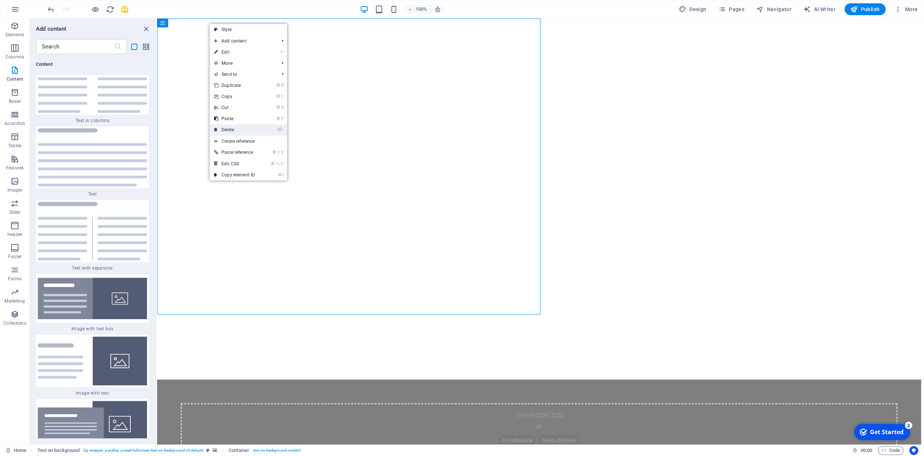
click at [231, 131] on link "⌦ Delete" at bounding box center [235, 129] width 50 height 11
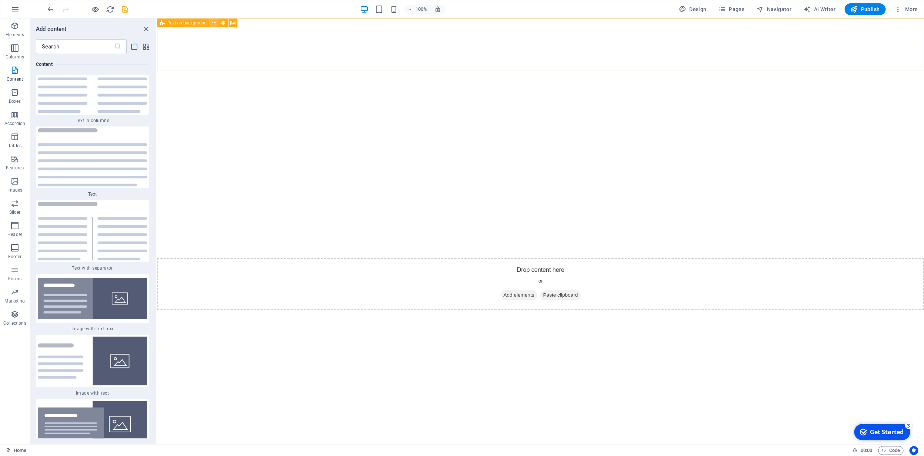
click at [215, 24] on icon at bounding box center [214, 23] width 4 height 8
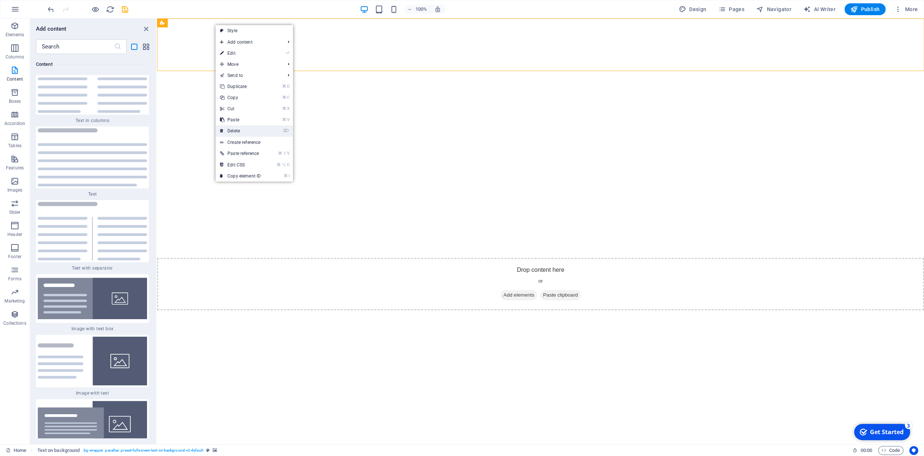
click at [249, 130] on link "⌦ Delete" at bounding box center [240, 130] width 50 height 11
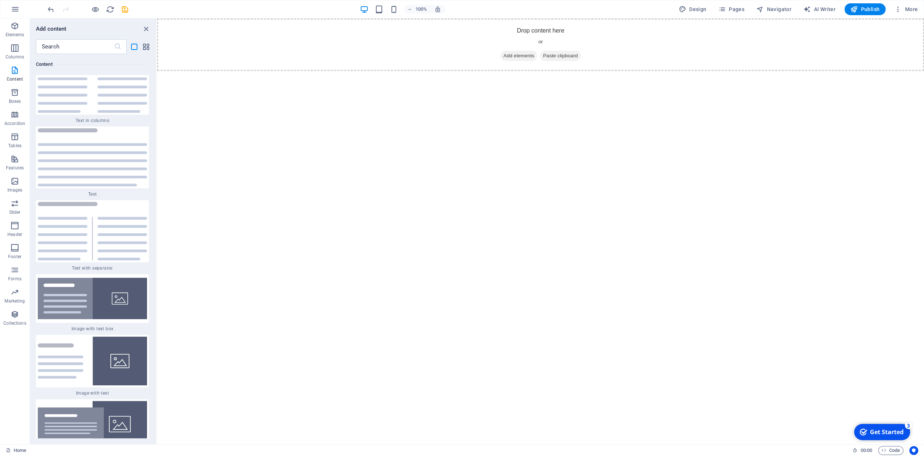
click at [205, 71] on html "Skip to main content Drop content here or Add elements Paste clipboard" at bounding box center [540, 45] width 767 height 53
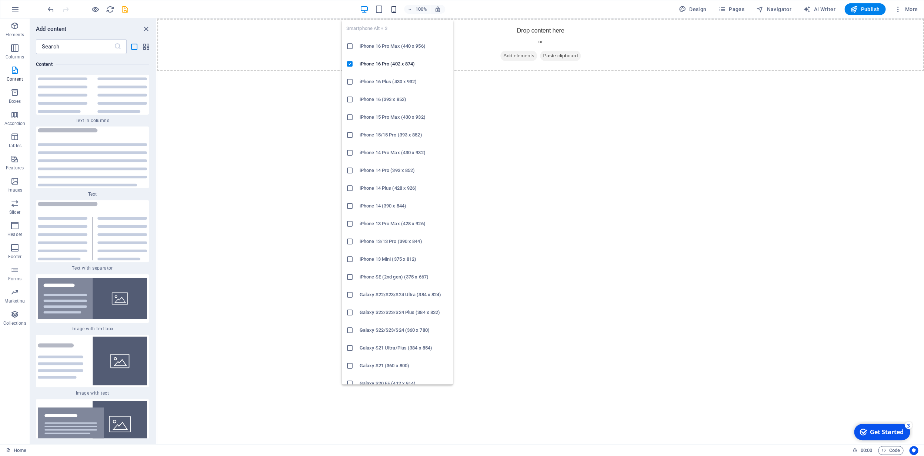
click at [395, 9] on icon "button" at bounding box center [393, 9] width 9 height 9
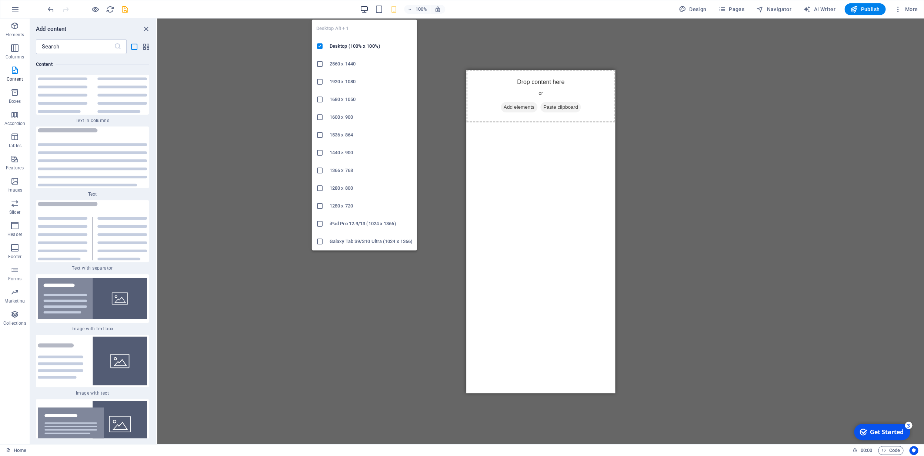
click at [365, 11] on icon "button" at bounding box center [364, 9] width 9 height 9
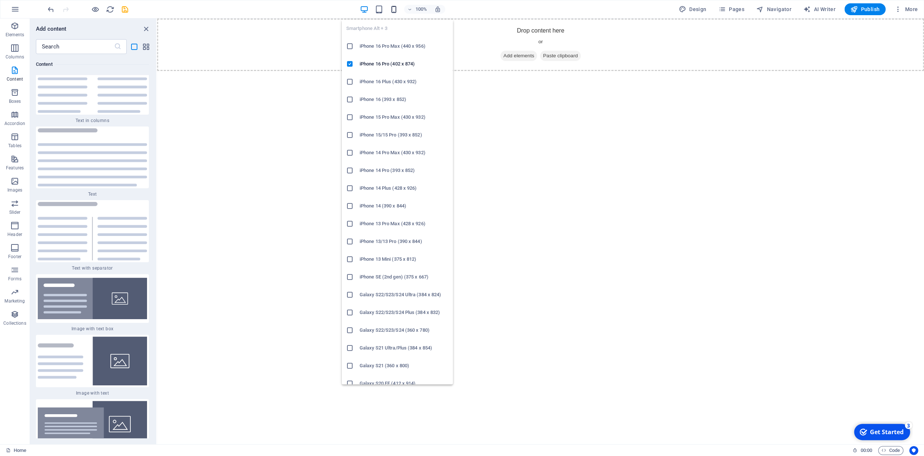
click at [394, 11] on icon "button" at bounding box center [393, 9] width 9 height 9
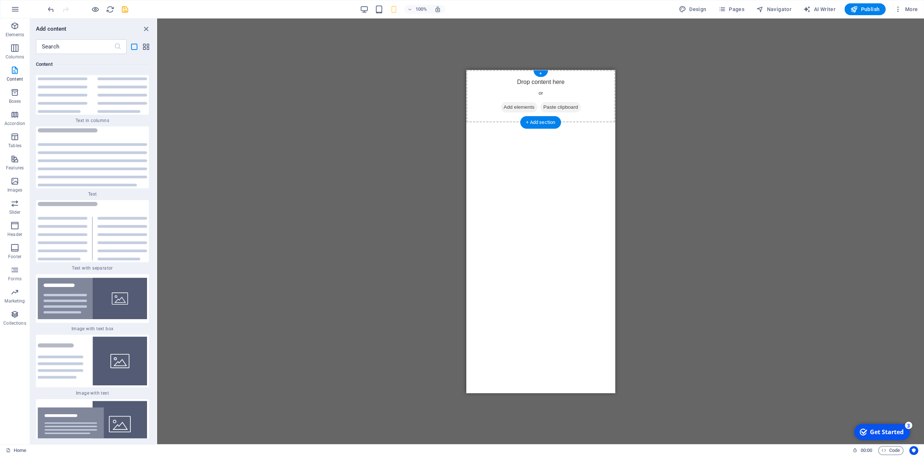
click at [510, 109] on span "Add elements" at bounding box center [518, 107] width 37 height 10
click at [508, 110] on span "Add elements" at bounding box center [518, 107] width 37 height 10
click at [561, 107] on span "Paste clipboard" at bounding box center [560, 107] width 41 height 10
click at [481, 78] on div "Reference" at bounding box center [483, 74] width 34 height 9
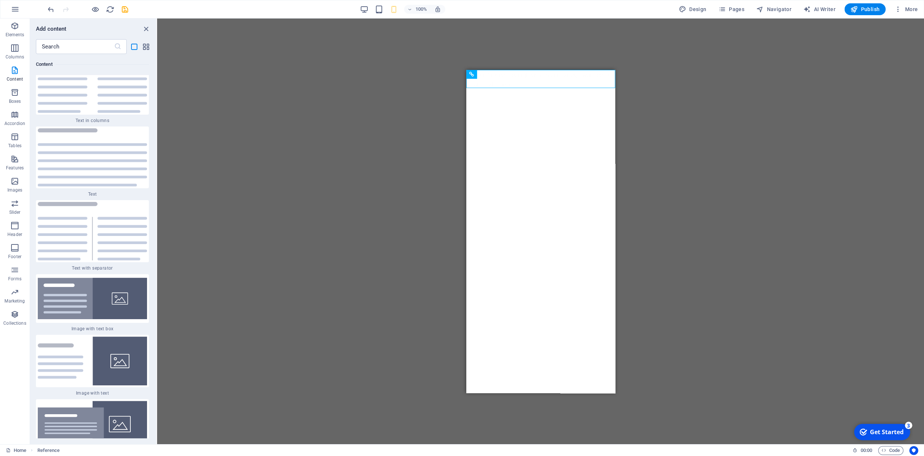
drag, startPoint x: 939, startPoint y: 146, endPoint x: 479, endPoint y: 85, distance: 464.2
click at [473, 89] on html "Skip to main content “Een flexibele bedrijfsjurist is een collega wanneer je di…" at bounding box center [540, 79] width 149 height 19
click at [458, 107] on div "H2 Text on background Container Text Text Placeholder Text Placeholder Placehol…" at bounding box center [540, 232] width 767 height 426
click at [542, 74] on div "+" at bounding box center [540, 73] width 14 height 7
click at [544, 89] on div "+ Add section" at bounding box center [540, 88] width 41 height 13
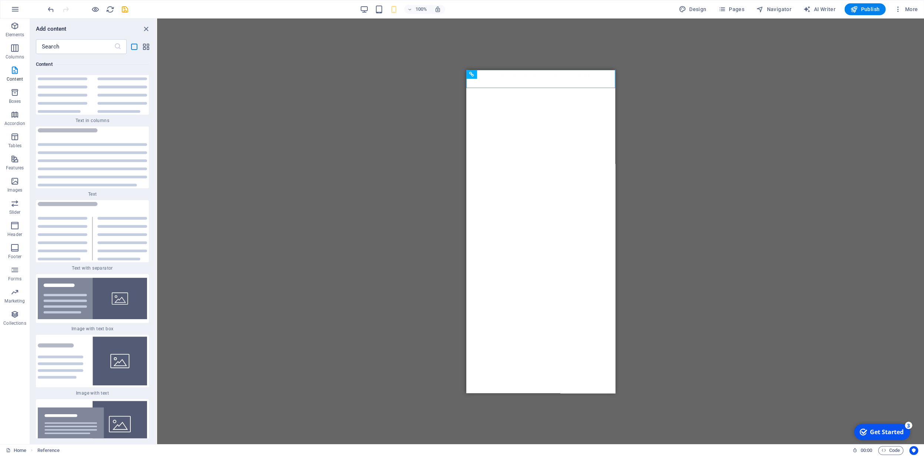
click at [429, 135] on div "H2 Text on background Container Text Text Placeholder Text Placeholder Placehol…" at bounding box center [540, 232] width 767 height 426
click at [504, 76] on icon at bounding box center [505, 74] width 4 height 8
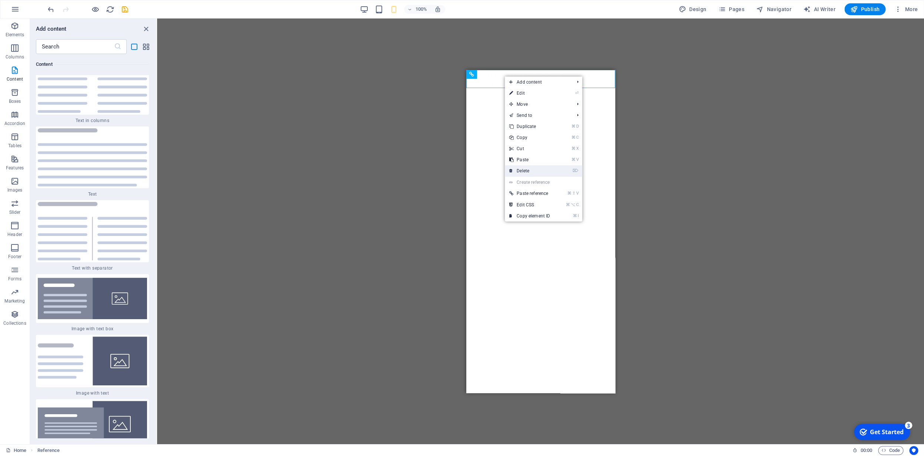
click at [533, 169] on link "⌦ Delete" at bounding box center [530, 170] width 50 height 11
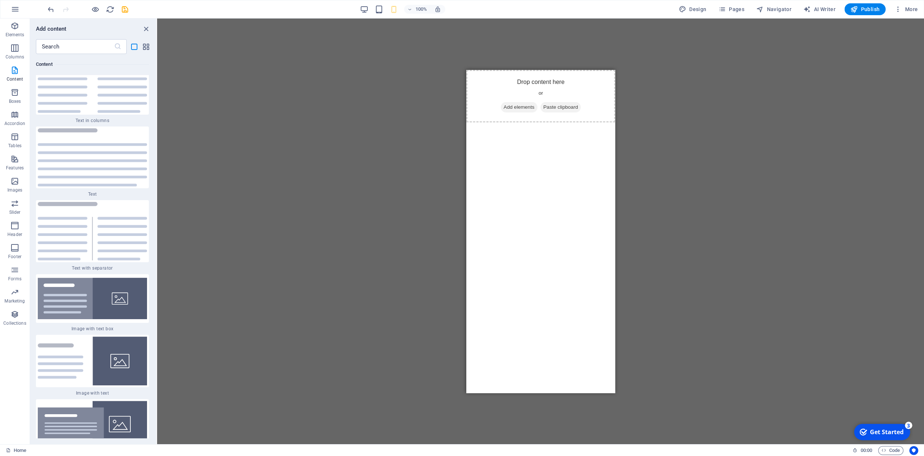
click at [449, 148] on div "H2 Text on background Container Text Text Placeholder Text Placeholder Placehol…" at bounding box center [540, 232] width 767 height 426
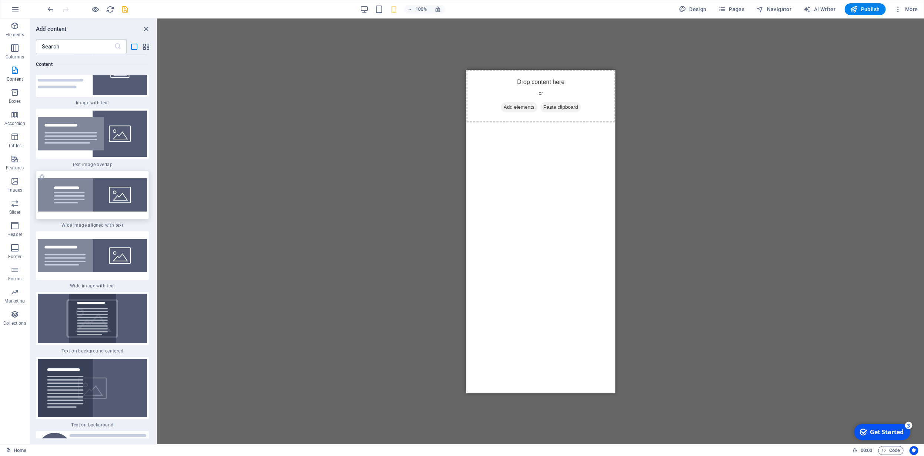
scroll to position [4054, 0]
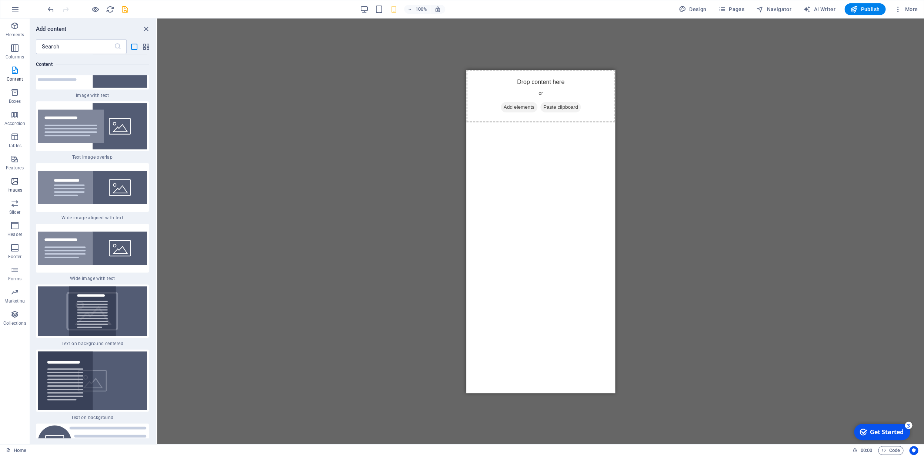
click at [14, 184] on icon "button" at bounding box center [14, 181] width 9 height 9
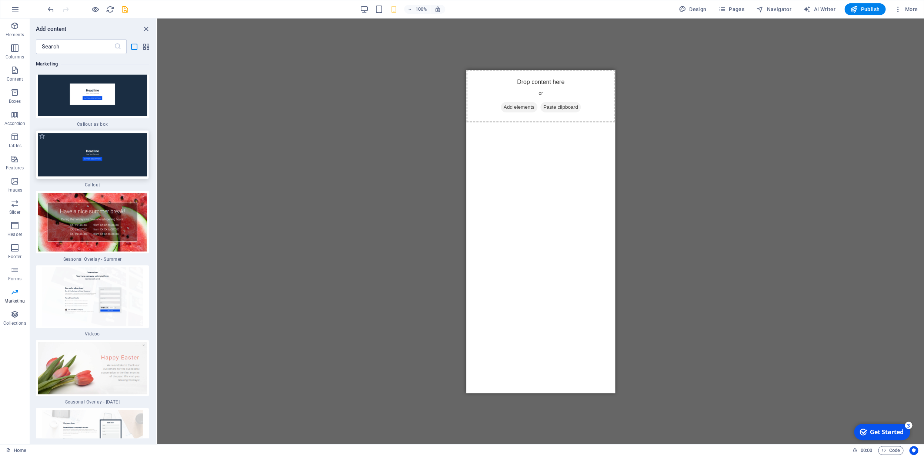
scroll to position [13679, 0]
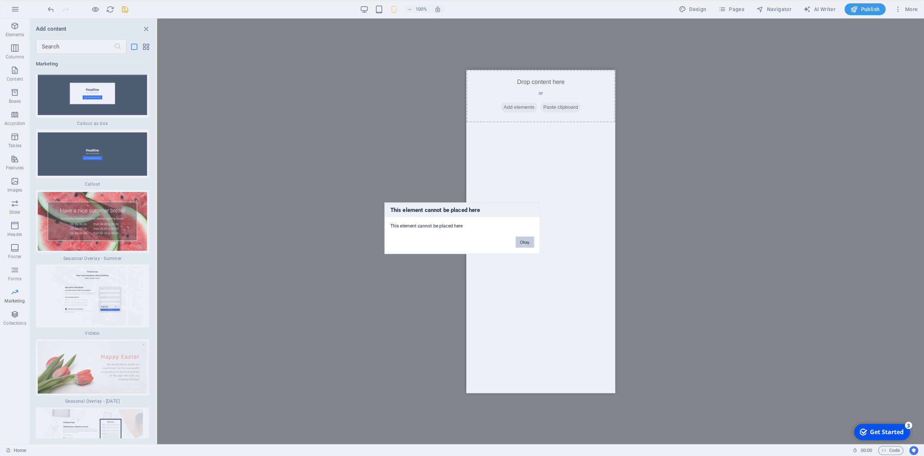
click at [530, 241] on button "Okay" at bounding box center [524, 242] width 19 height 11
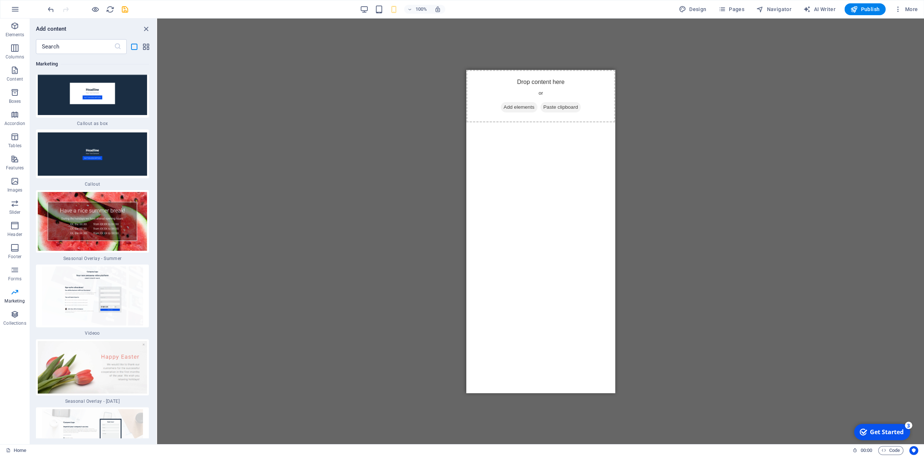
click at [134, 176] on img at bounding box center [92, 155] width 109 height 44
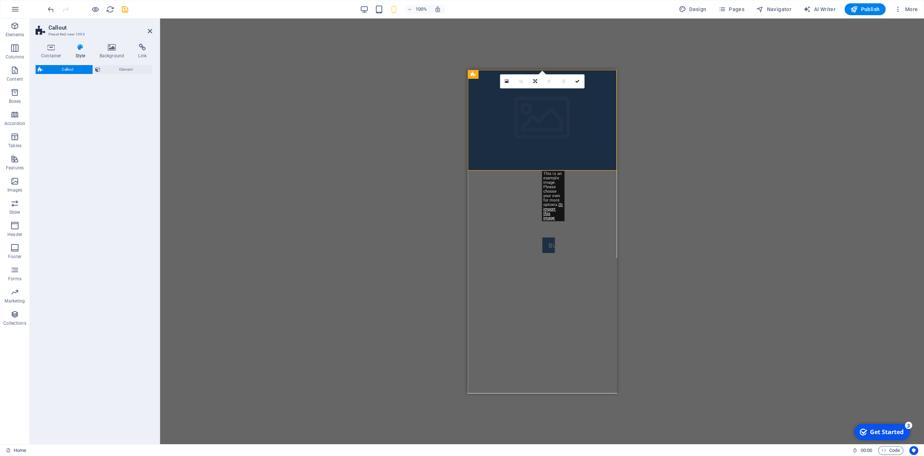
select select "%"
select select "rem"
select select "px"
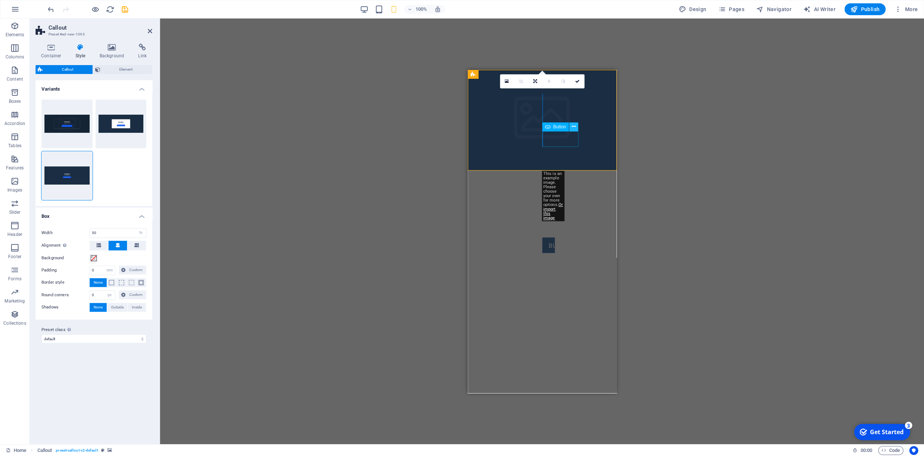
click at [575, 126] on icon at bounding box center [574, 127] width 4 height 8
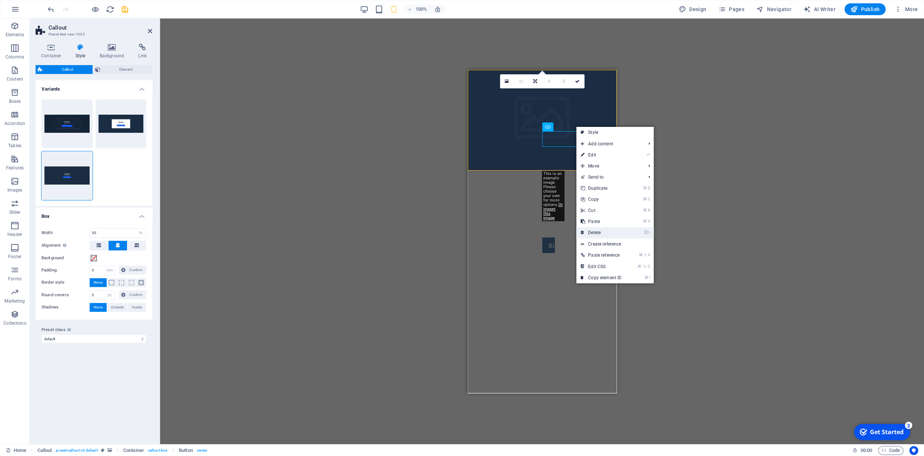
click at [612, 232] on link "⌦ Delete" at bounding box center [601, 232] width 50 height 11
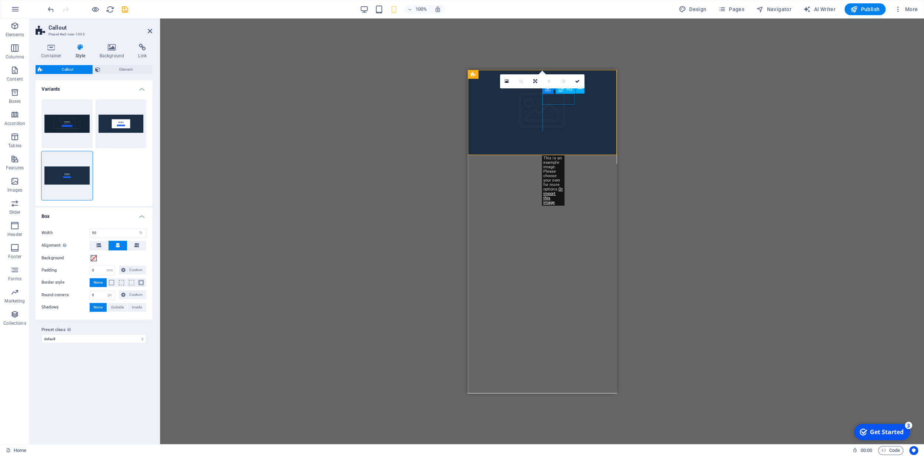
click at [542, 178] on div "Headline" at bounding box center [542, 183] width 0 height 11
click at [620, 55] on div "Drag here to replace the existing content. Press “Ctrl” if you want to create a…" at bounding box center [542, 232] width 764 height 426
click at [546, 205] on link "Or import this image" at bounding box center [553, 196] width 20 height 18
click at [522, 148] on figure at bounding box center [541, 112] width 149 height 85
click at [516, 147] on figure at bounding box center [541, 112] width 149 height 85
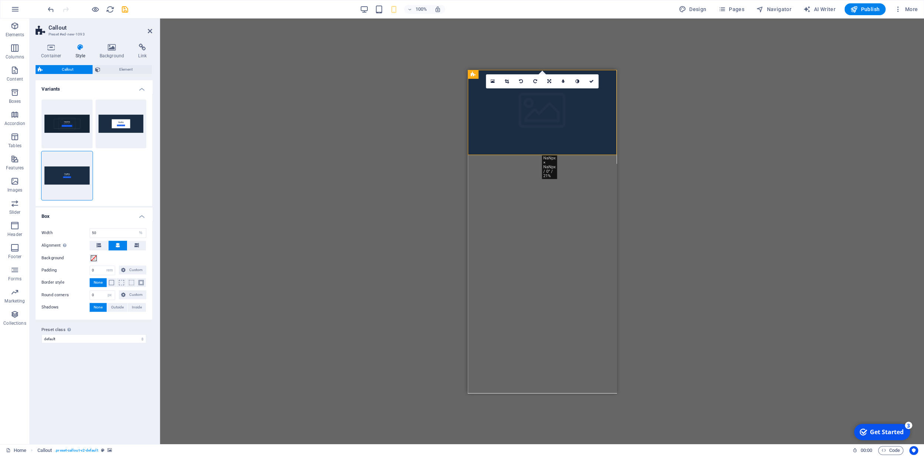
click at [516, 147] on figure at bounding box center [541, 112] width 149 height 85
click at [496, 83] on link at bounding box center [493, 81] width 14 height 14
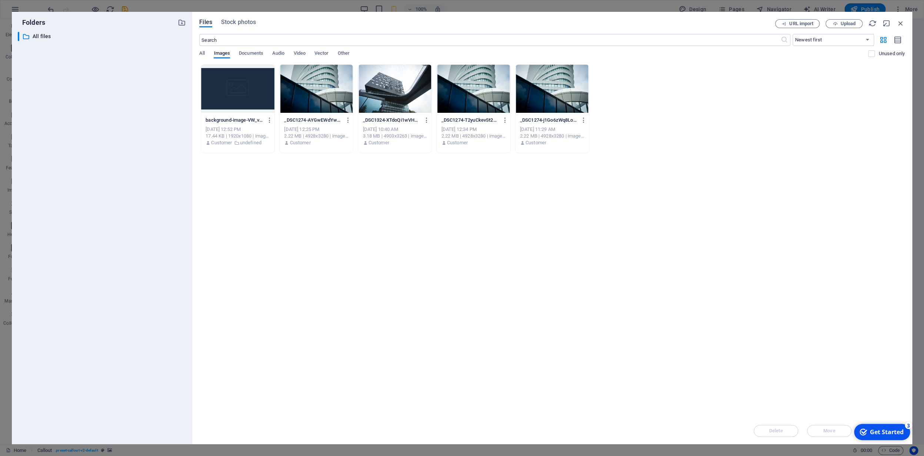
click at [329, 102] on div at bounding box center [315, 89] width 73 height 48
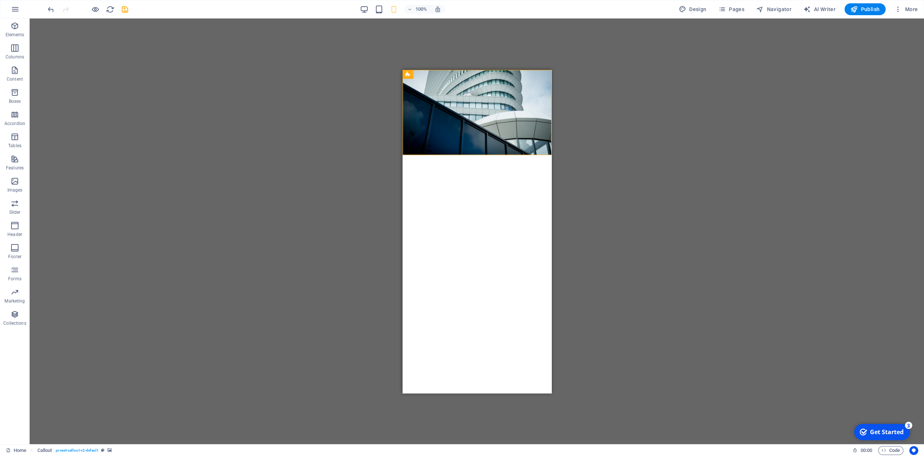
click at [605, 139] on div "Drag here to replace the existing content. Press “Ctrl” if you want to create a…" at bounding box center [477, 232] width 894 height 426
click at [598, 178] on div "Drag here to replace the existing content. Press “Ctrl” if you want to create a…" at bounding box center [477, 232] width 894 height 426
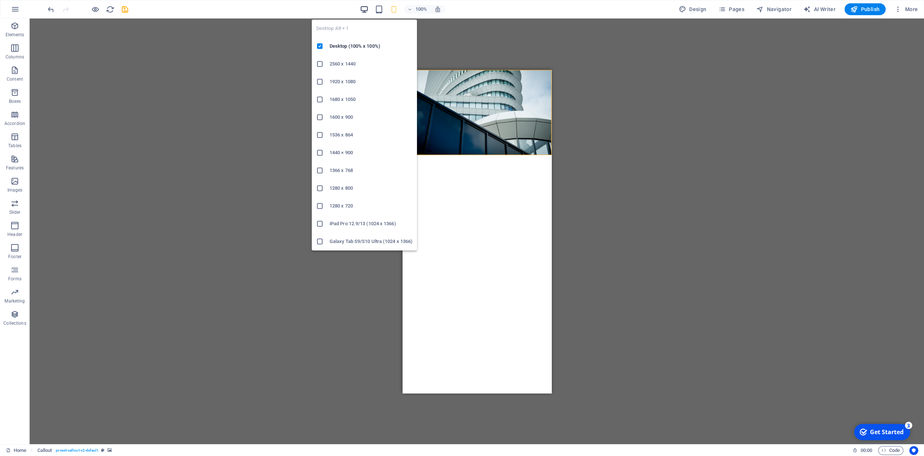
click at [365, 11] on icon "button" at bounding box center [364, 9] width 9 height 9
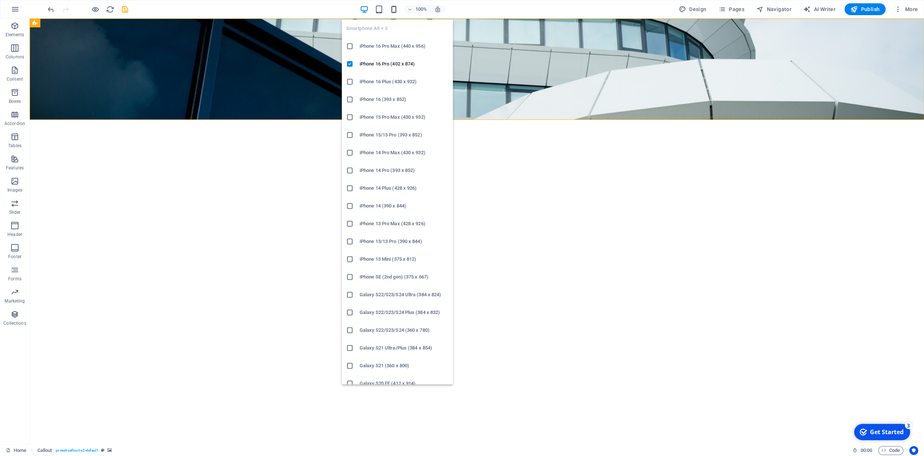
click at [395, 11] on icon "button" at bounding box center [393, 9] width 9 height 9
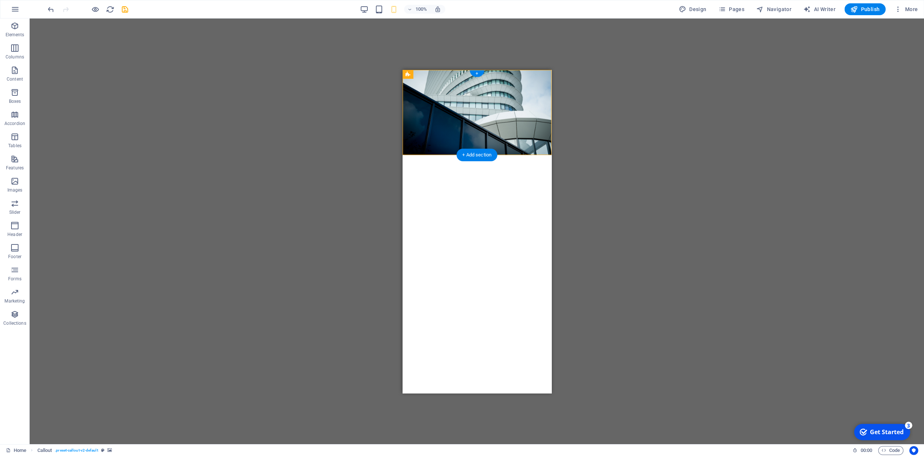
click at [538, 86] on figure at bounding box center [476, 112] width 149 height 85
click at [476, 178] on div "Headline" at bounding box center [476, 183] width 0 height 11
drag, startPoint x: 491, startPoint y: 102, endPoint x: 483, endPoint y: 103, distance: 8.5
click at [476, 178] on div "Headline" at bounding box center [476, 183] width 0 height 11
click at [513, 90] on icon at bounding box center [514, 89] width 4 height 8
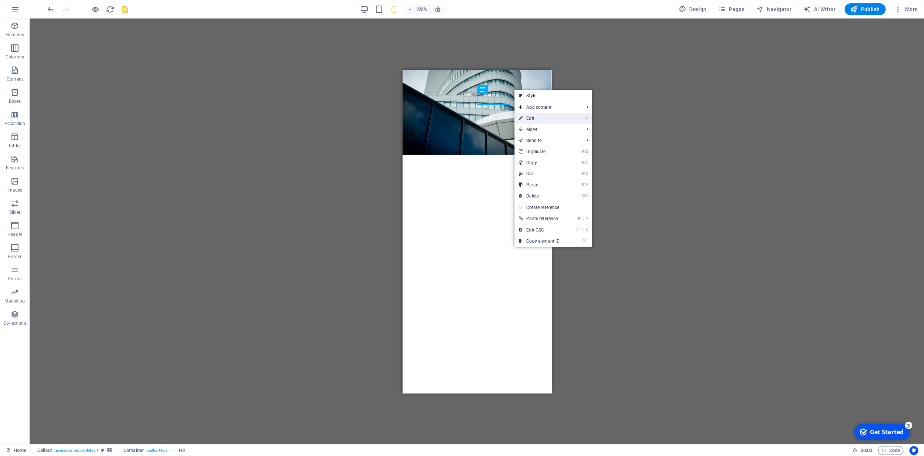
click at [534, 121] on link "⏎ Edit" at bounding box center [539, 118] width 50 height 11
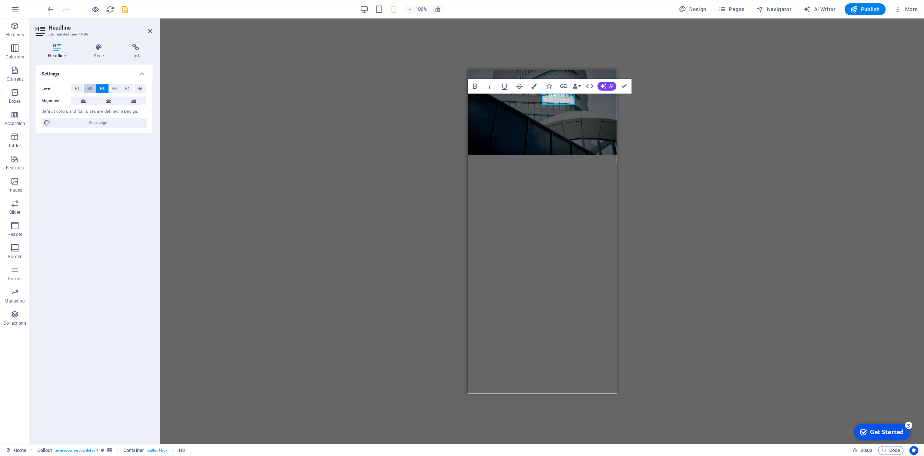
click at [90, 89] on span "H2" at bounding box center [89, 88] width 5 height 9
click at [79, 90] on span "H1" at bounding box center [77, 88] width 5 height 9
click at [101, 89] on span "H3" at bounding box center [102, 88] width 5 height 9
click at [88, 102] on button at bounding box center [83, 101] width 25 height 9
click at [103, 54] on h4 "Style" at bounding box center [100, 52] width 38 height 16
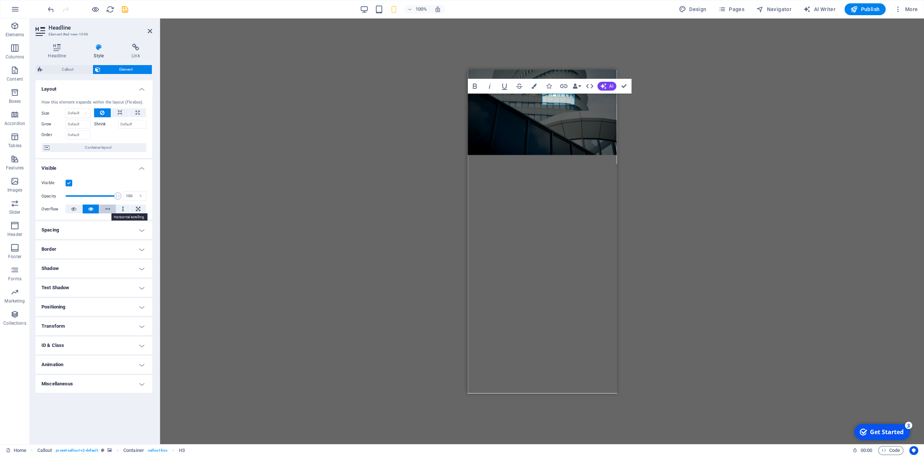
click at [110, 211] on icon at bounding box center [107, 209] width 5 height 9
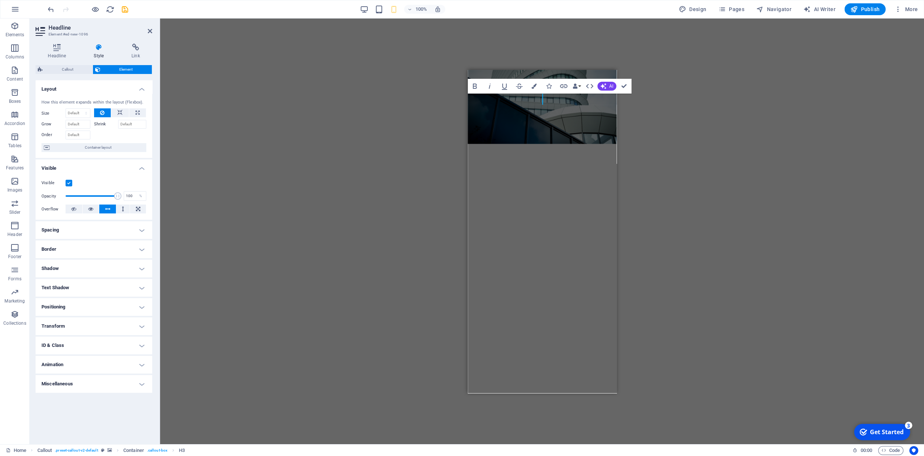
click at [549, 98] on figure at bounding box center [541, 107] width 149 height 74
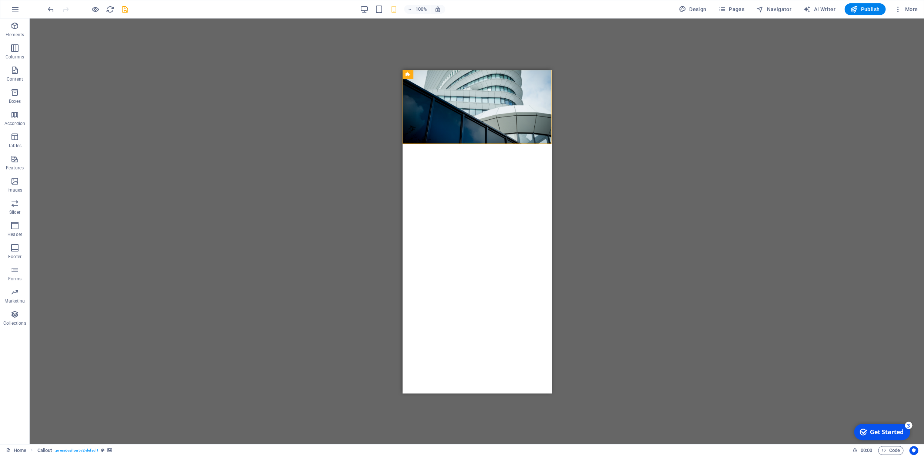
click at [486, 101] on figure at bounding box center [476, 107] width 149 height 74
click at [485, 98] on figure at bounding box center [476, 107] width 149 height 74
drag, startPoint x: 485, startPoint y: 98, endPoint x: 420, endPoint y: 100, distance: 65.2
click at [485, 98] on figure at bounding box center [476, 107] width 149 height 74
select select "%"
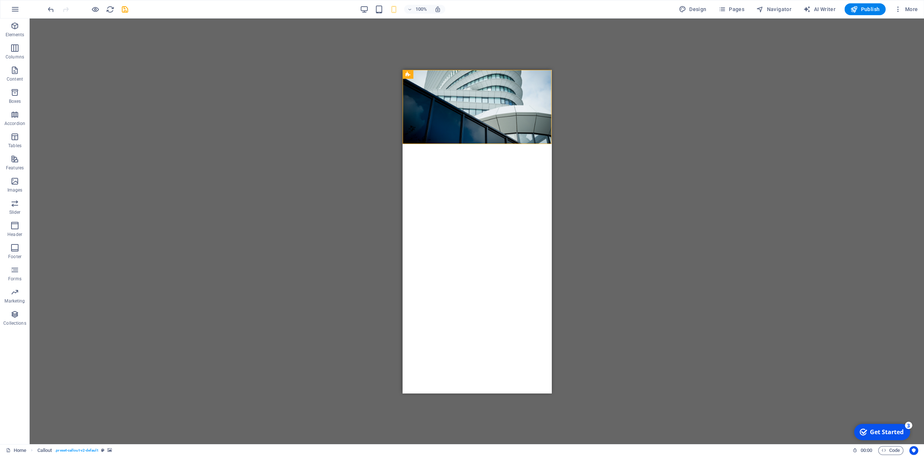
select select "rem"
select select "px"
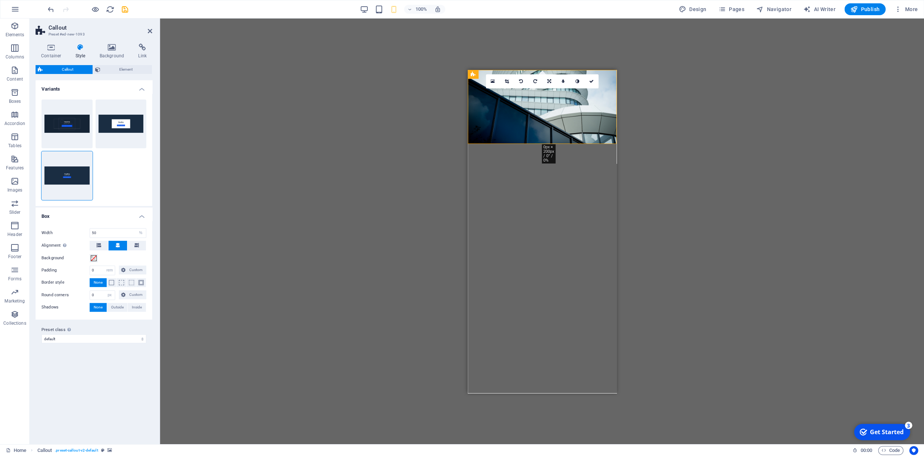
click at [549, 100] on figure at bounding box center [541, 107] width 149 height 74
click at [552, 118] on figure at bounding box center [541, 107] width 149 height 74
click at [550, 100] on figure at bounding box center [541, 107] width 149 height 74
click at [52, 57] on h4 "Container" at bounding box center [53, 52] width 34 height 16
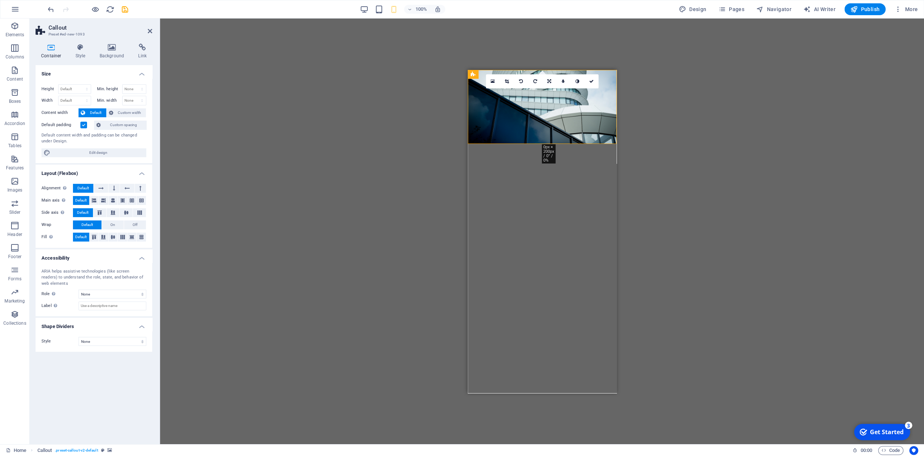
click at [550, 101] on figure at bounding box center [541, 107] width 149 height 74
click at [550, 108] on figure at bounding box center [541, 107] width 149 height 74
click at [144, 51] on h4 "Link" at bounding box center [143, 52] width 20 height 16
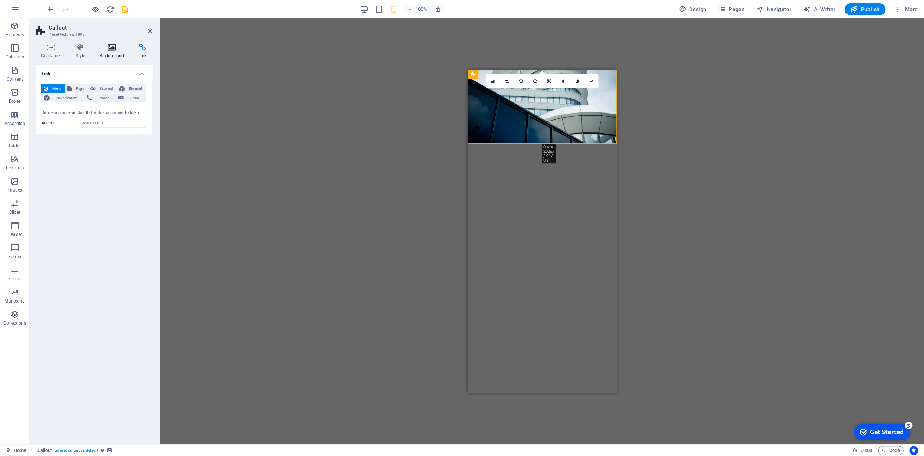
click at [111, 54] on h4 "Background" at bounding box center [113, 52] width 39 height 16
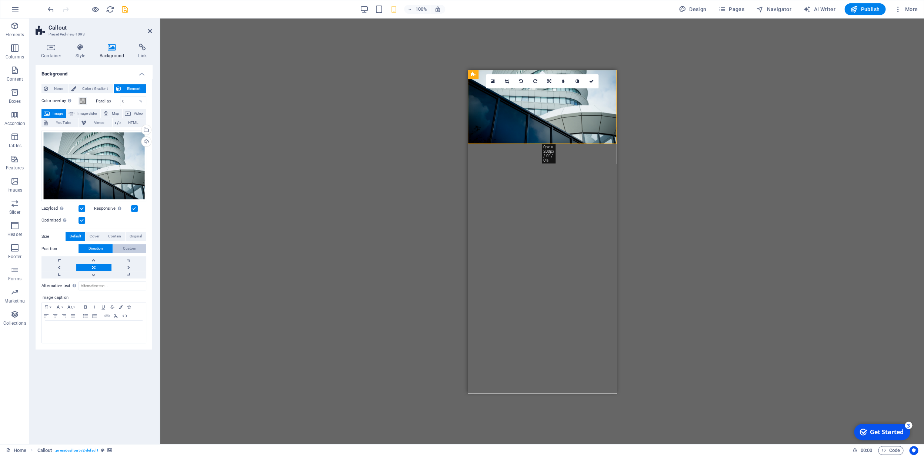
click at [129, 249] on span "Custom" at bounding box center [129, 248] width 13 height 9
click at [98, 277] on input "Alternative text The alternative text is used by devices that cannot display im…" at bounding box center [112, 277] width 68 height 9
paste input "“Een flexibele bedrijfsjurist is een collega wanneer je die nodig hebt”"
drag, startPoint x: 81, startPoint y: 276, endPoint x: 155, endPoint y: 275, distance: 74.8
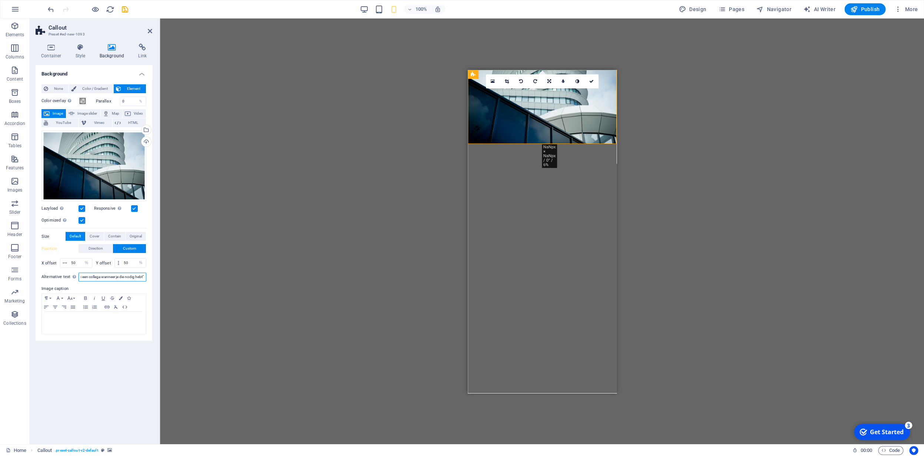
click at [152, 275] on div "Background None Color / Gradient Element Stretch background to full-width Color…" at bounding box center [94, 251] width 117 height 373
type input "“Een flexibele bedrijfsjurist is"
drag, startPoint x: 136, startPoint y: 276, endPoint x: 73, endPoint y: 291, distance: 64.8
click at [78, 278] on input "“Een flexibele bedrijfsjurist is" at bounding box center [112, 277] width 68 height 9
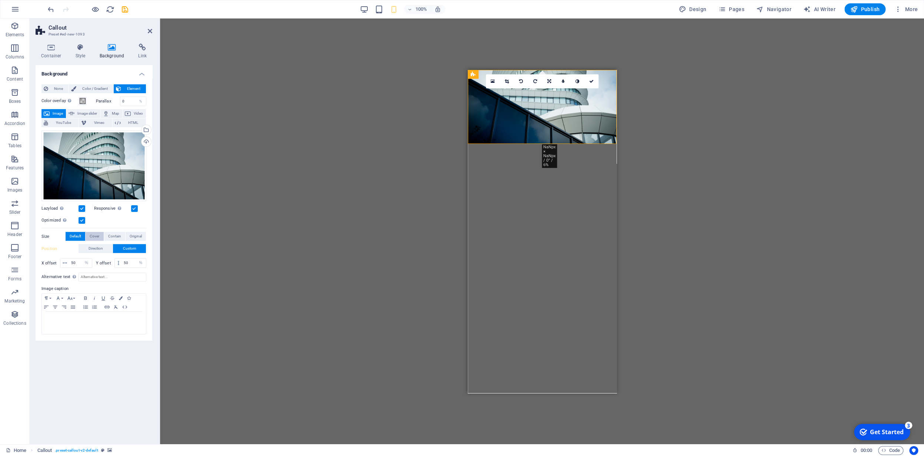
click at [99, 236] on span "Cover" at bounding box center [95, 236] width 10 height 9
click at [98, 249] on span "Direction" at bounding box center [95, 248] width 14 height 9
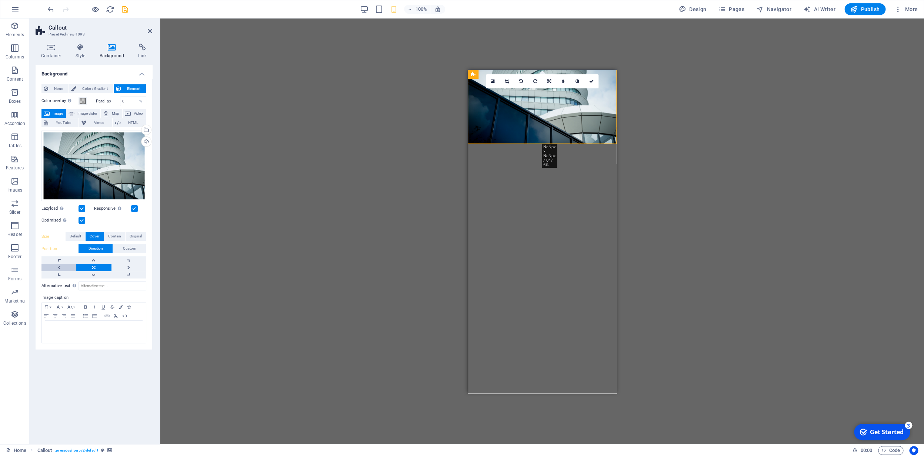
click at [62, 269] on link at bounding box center [58, 267] width 35 height 7
click at [61, 267] on link at bounding box center [58, 267] width 35 height 7
click at [61, 268] on link at bounding box center [58, 267] width 35 height 7
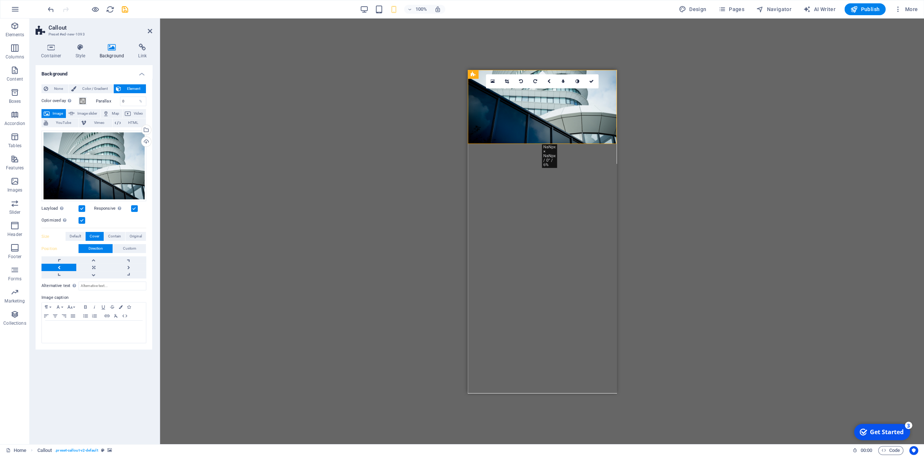
click at [548, 100] on figure at bounding box center [541, 107] width 149 height 74
click at [16, 30] on span "Elements" at bounding box center [15, 30] width 30 height 18
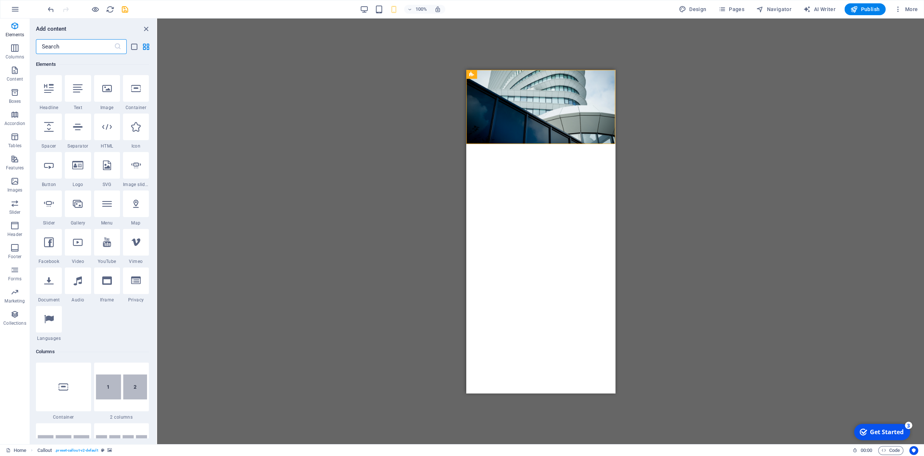
click at [83, 95] on div at bounding box center [78, 88] width 26 height 27
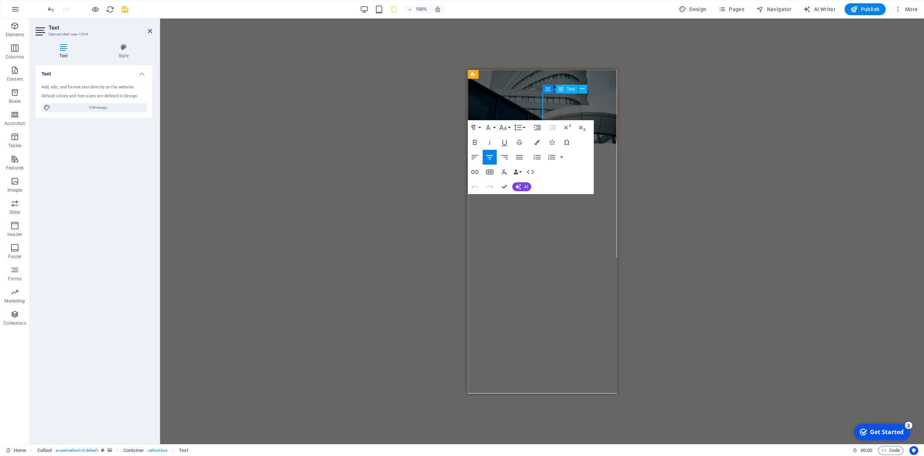
click at [542, 167] on p "New text element" at bounding box center [542, 229] width 0 height 124
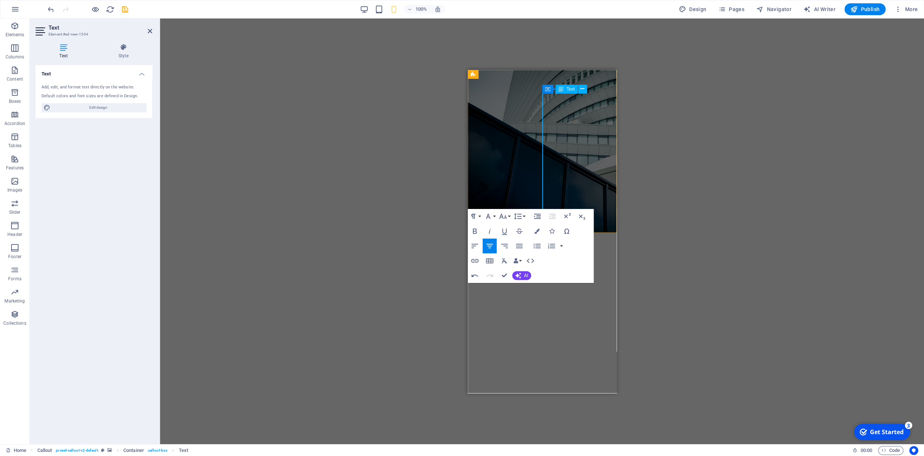
scroll to position [166, 8]
click at [536, 218] on icon "button" at bounding box center [537, 216] width 9 height 9
click at [476, 245] on icon "button" at bounding box center [474, 246] width 9 height 9
click at [623, 207] on div "H2 Text on background Container Text Text Placeholder Text Placeholder Placehol…" at bounding box center [542, 232] width 764 height 426
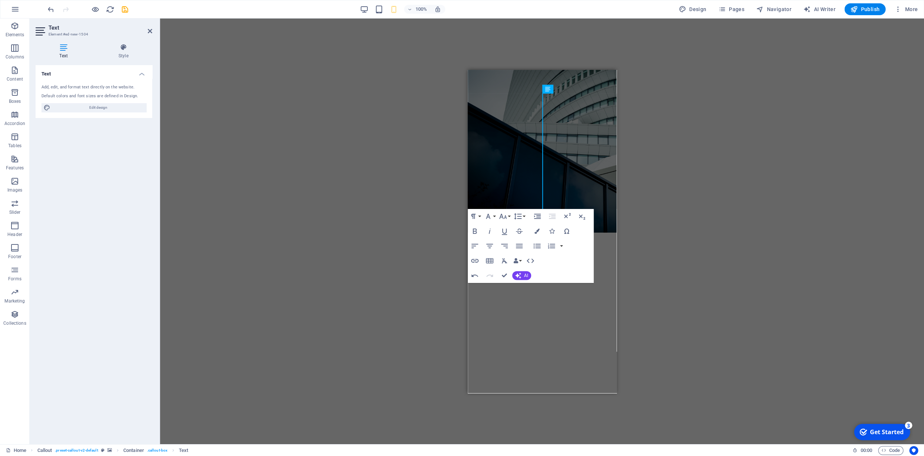
click at [597, 142] on figure at bounding box center [541, 151] width 149 height 163
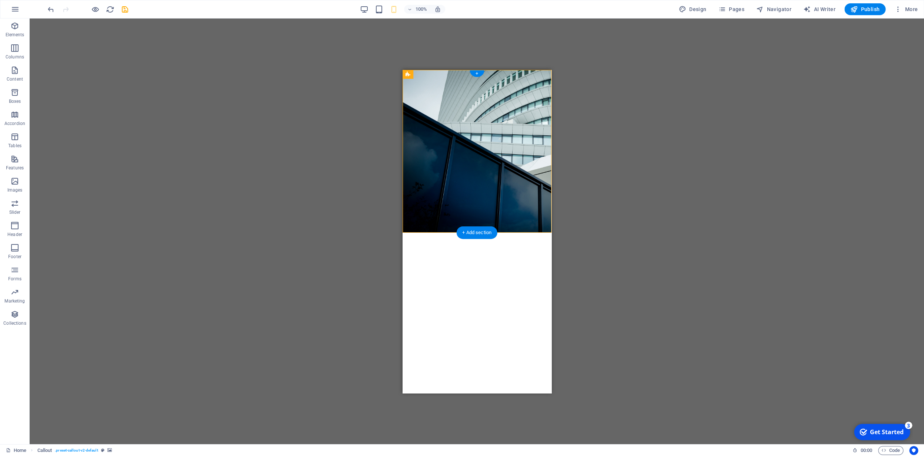
click at [487, 102] on figure at bounding box center [476, 151] width 149 height 163
click at [435, 75] on icon at bounding box center [434, 74] width 4 height 8
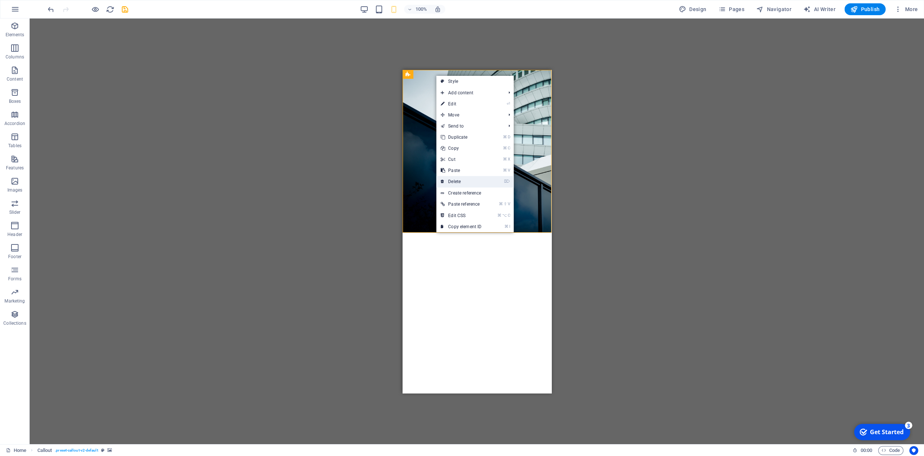
click at [459, 182] on link "⌦ Delete" at bounding box center [461, 181] width 50 height 11
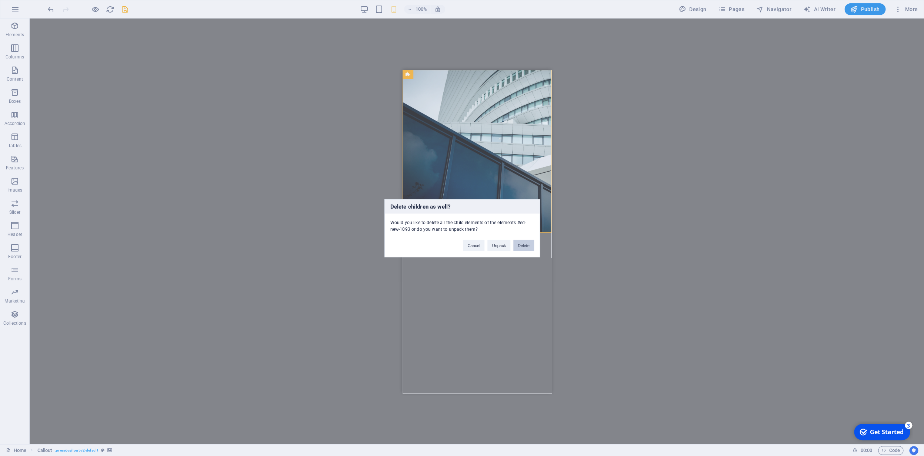
click at [523, 247] on button "Delete" at bounding box center [523, 245] width 21 height 11
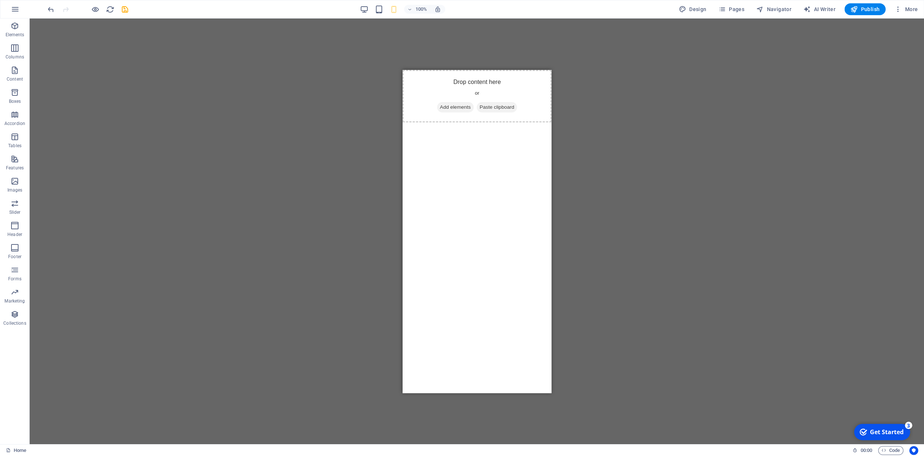
click at [456, 122] on html "Skip to main content Drop content here or Add elements Paste clipboard" at bounding box center [476, 96] width 149 height 53
click at [17, 25] on icon "button" at bounding box center [14, 25] width 9 height 9
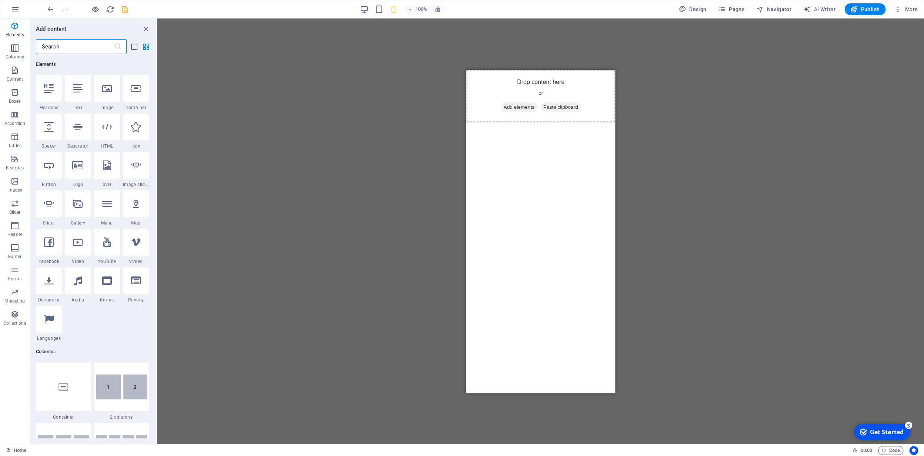
click at [112, 92] on icon at bounding box center [107, 89] width 10 height 10
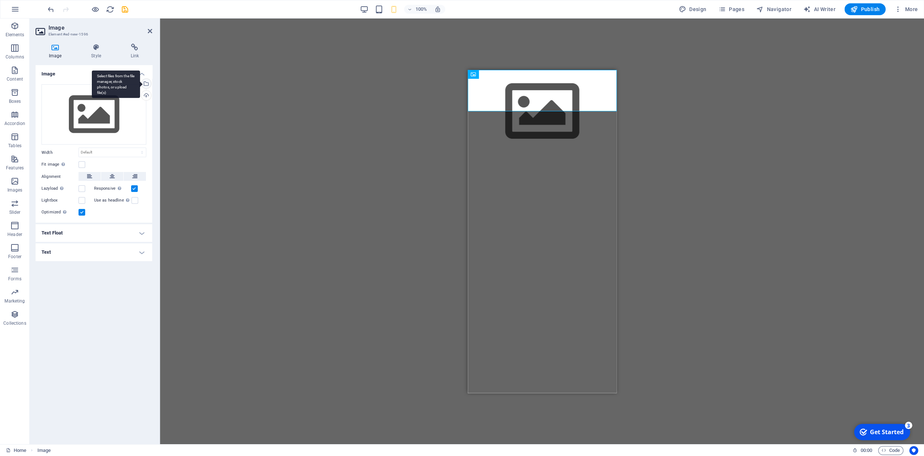
click at [148, 85] on div "Select files from the file manager, stock photos, or upload file(s)" at bounding box center [145, 84] width 11 height 11
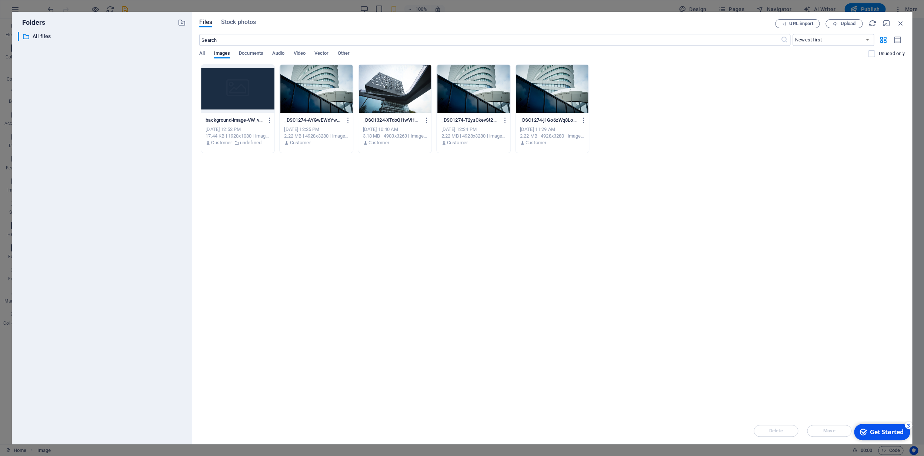
click at [323, 100] on div at bounding box center [315, 89] width 73 height 48
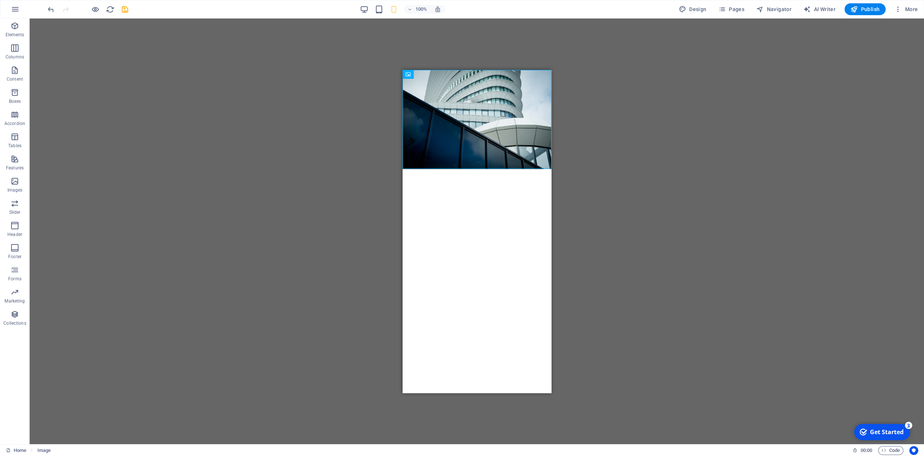
click at [593, 234] on div "H2 Text on background Container Text Text Placeholder Text Placeholder Placehol…" at bounding box center [477, 232] width 894 height 426
drag, startPoint x: 895, startPoint y: 434, endPoint x: 967, endPoint y: 585, distance: 167.1
click at [894, 434] on div "Get Started" at bounding box center [887, 432] width 34 height 8
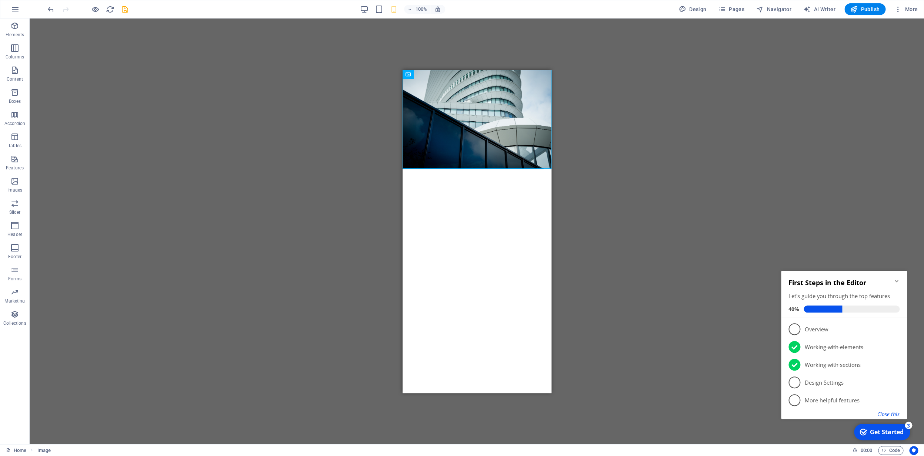
click at [890, 415] on button "Close this" at bounding box center [888, 414] width 22 height 7
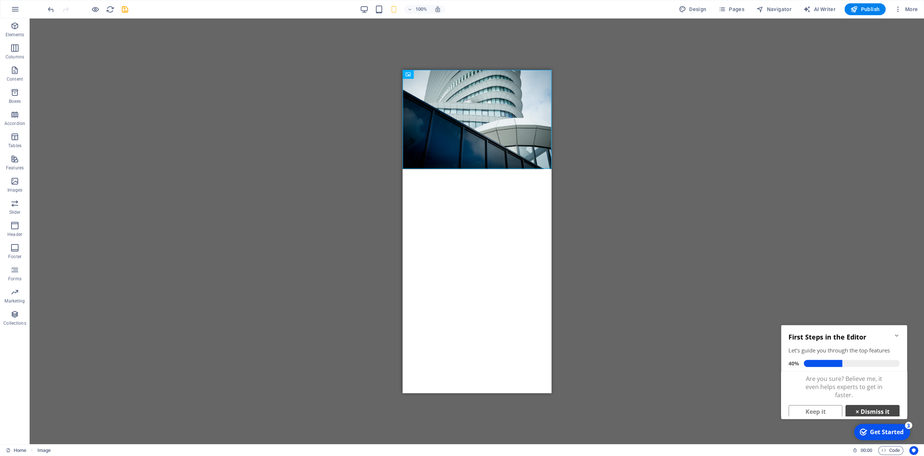
click at [864, 412] on link "× Dismiss it" at bounding box center [872, 411] width 54 height 13
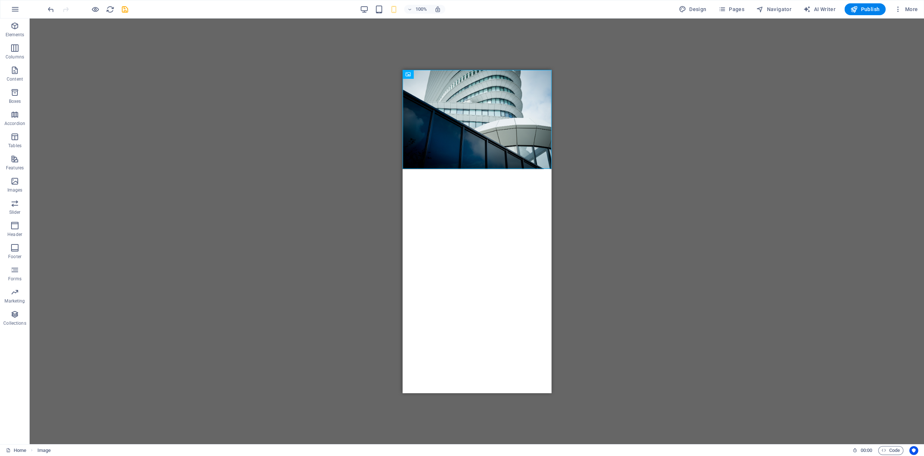
click at [604, 149] on div "H2 Text on background Container Text Text Placeholder Text Placeholder Placehol…" at bounding box center [477, 232] width 894 height 426
click at [583, 171] on div "H2 Text on background Container Text Text Placeholder Text Placeholder Placehol…" at bounding box center [477, 232] width 894 height 426
click at [454, 134] on figure at bounding box center [476, 119] width 149 height 99
click at [16, 11] on icon "button" at bounding box center [15, 9] width 9 height 9
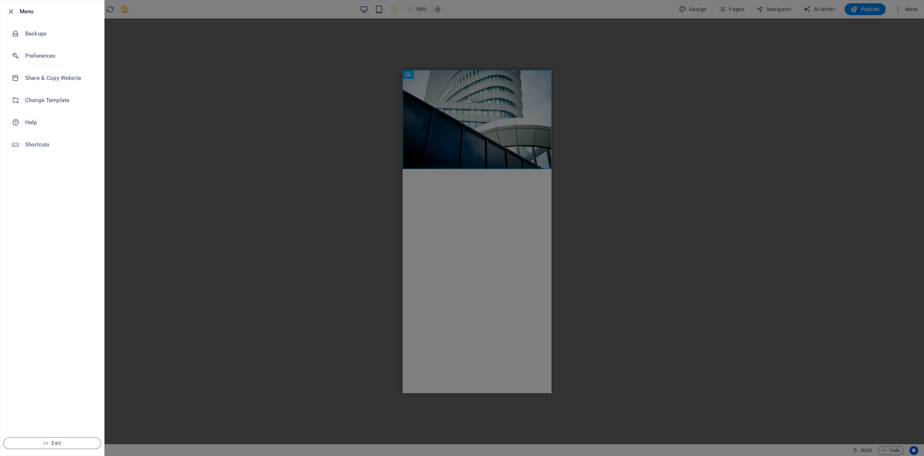
click at [16, 11] on div at bounding box center [12, 11] width 13 height 9
click at [9, 12] on icon "button" at bounding box center [11, 11] width 9 height 9
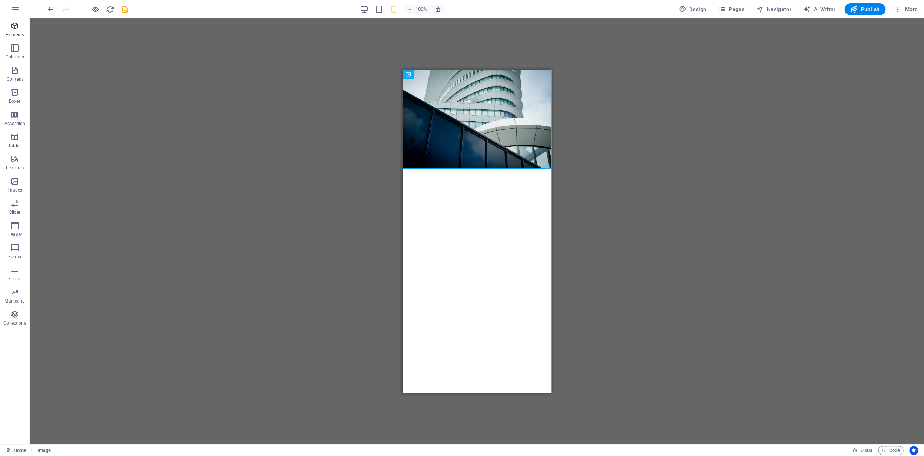
click at [15, 30] on icon "button" at bounding box center [14, 25] width 9 height 9
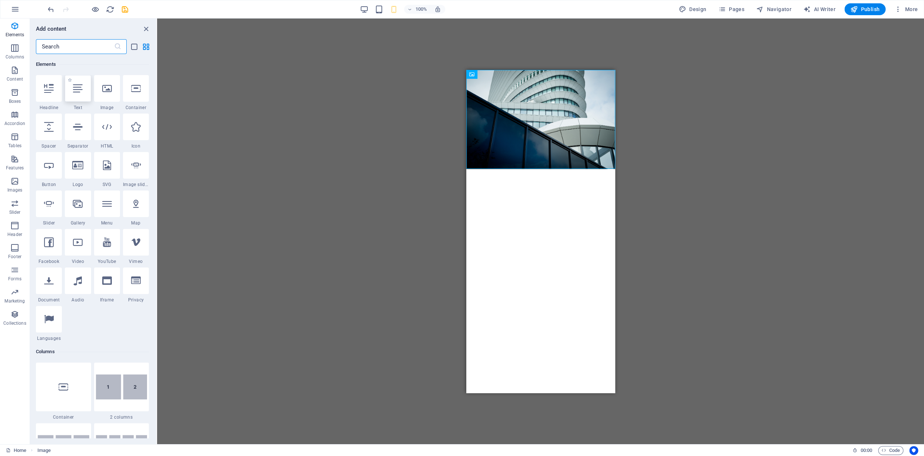
click at [76, 92] on icon at bounding box center [78, 89] width 10 height 10
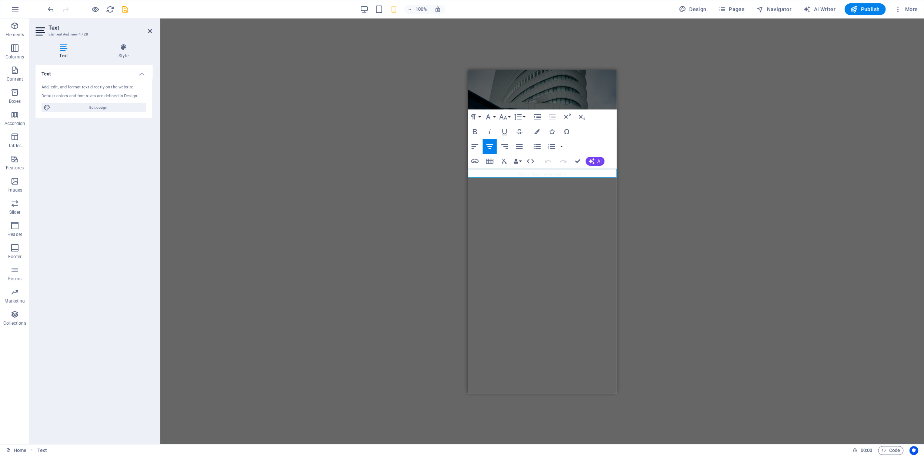
click at [149, 33] on icon at bounding box center [150, 31] width 4 height 6
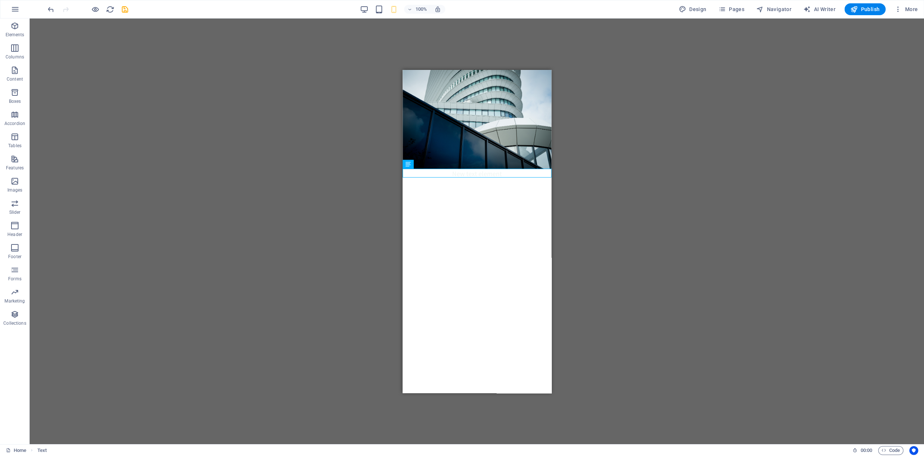
drag, startPoint x: 450, startPoint y: 196, endPoint x: 447, endPoint y: 201, distance: 6.1
click at [450, 178] on html "Skip to main content New text element" at bounding box center [476, 124] width 149 height 108
drag, startPoint x: 441, startPoint y: 231, endPoint x: 446, endPoint y: 229, distance: 5.5
click at [441, 178] on html "Skip to main content New text element" at bounding box center [476, 124] width 149 height 108
click at [478, 169] on div "+ Add section" at bounding box center [476, 169] width 41 height 13
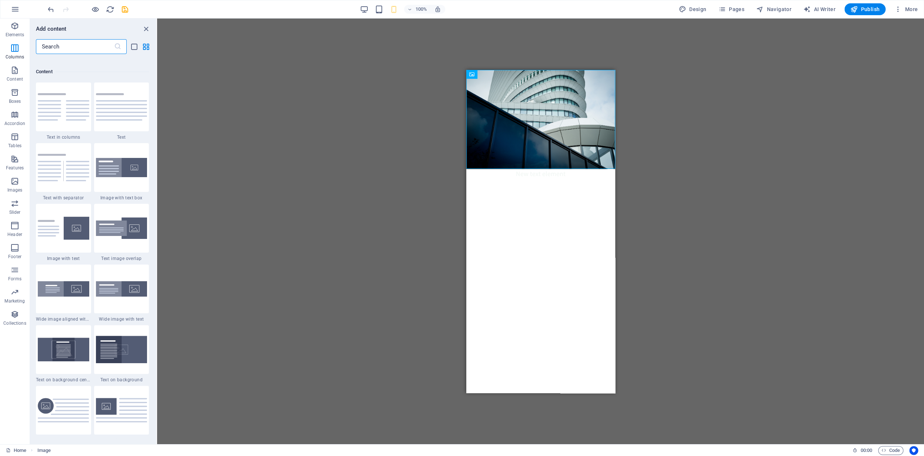
scroll to position [1216, 0]
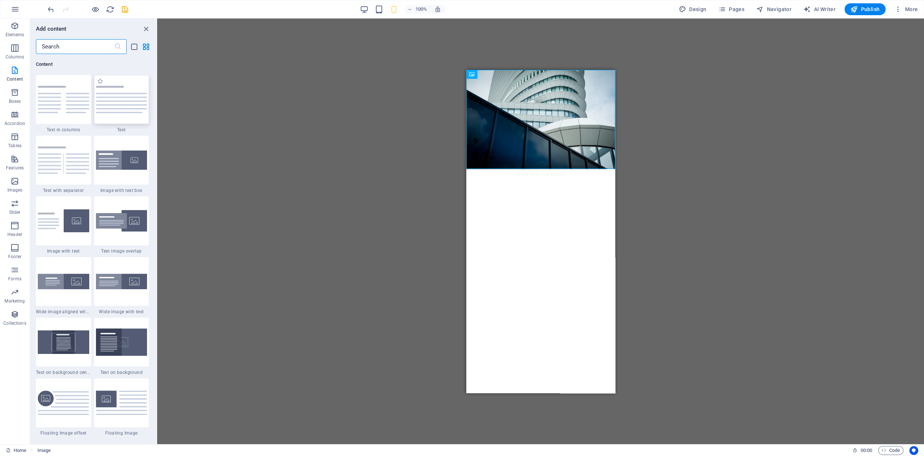
click at [138, 109] on img at bounding box center [121, 99] width 51 height 27
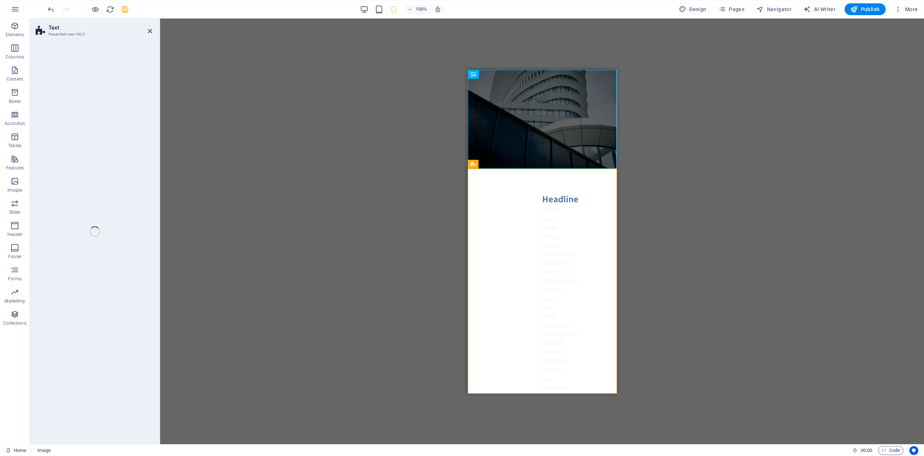
select select "preset-text-v2-default"
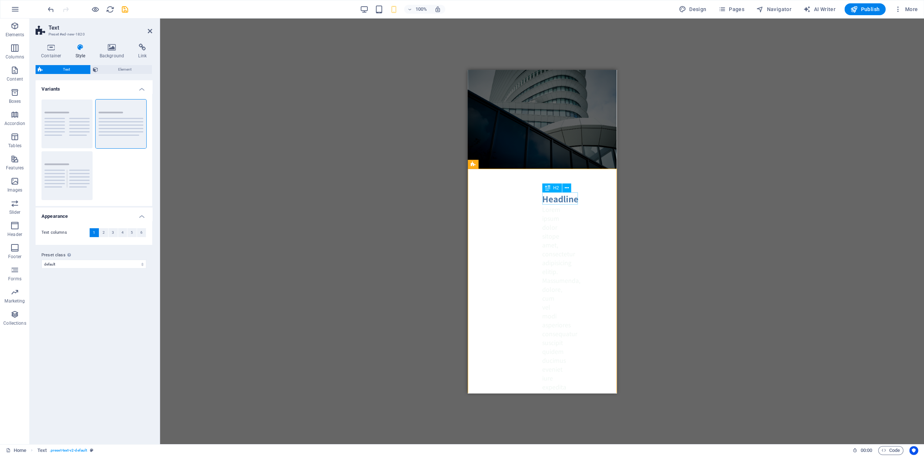
click at [542, 202] on div "Headline" at bounding box center [542, 198] width 0 height 12
click at [566, 189] on icon at bounding box center [566, 188] width 4 height 8
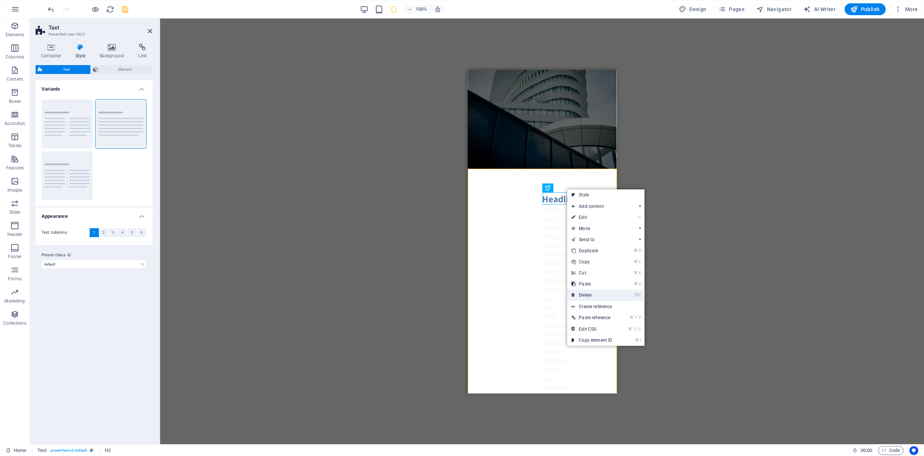
click at [601, 296] on link "⌦ Delete" at bounding box center [592, 295] width 50 height 11
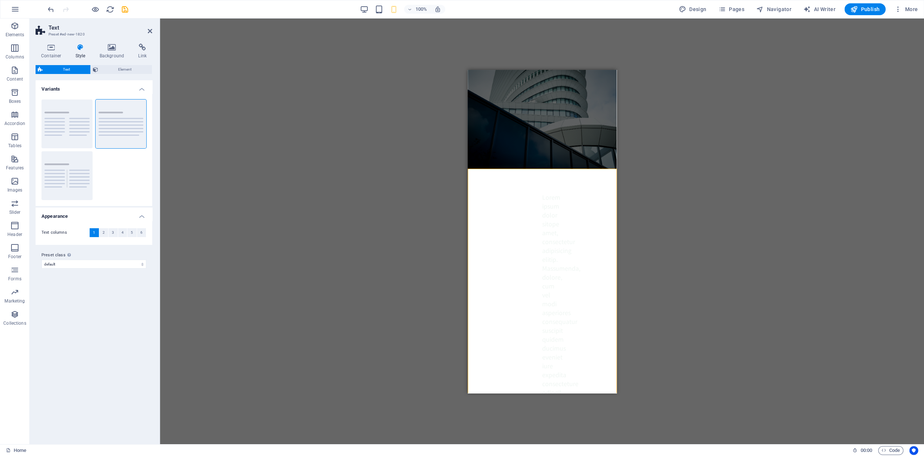
click at [218, 114] on div "H2 Text on background Container Text Text Placeholder Text Placeholder Placehol…" at bounding box center [542, 232] width 764 height 426
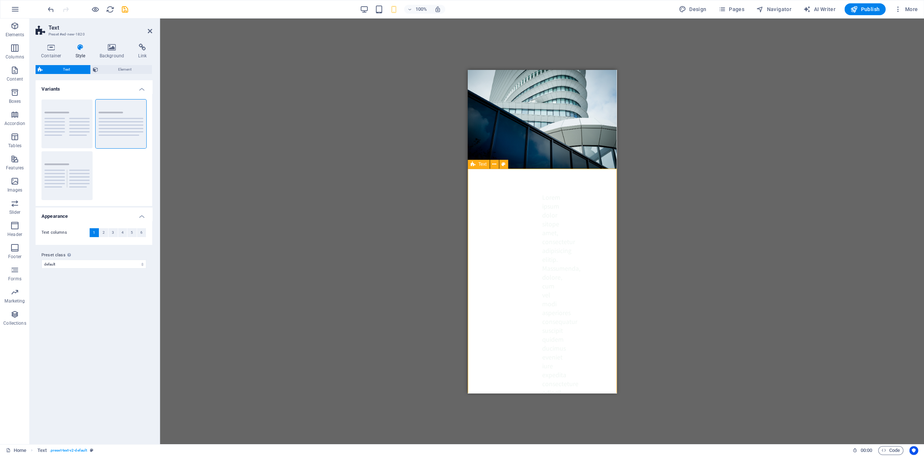
drag, startPoint x: 540, startPoint y: 230, endPoint x: 589, endPoint y: 326, distance: 108.1
click at [493, 166] on icon at bounding box center [494, 165] width 4 height 8
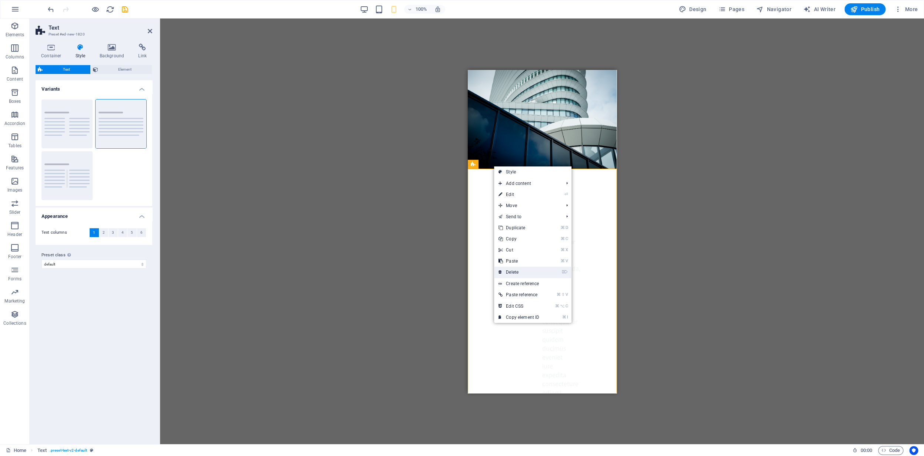
click at [523, 272] on link "⌦ Delete" at bounding box center [519, 272] width 50 height 11
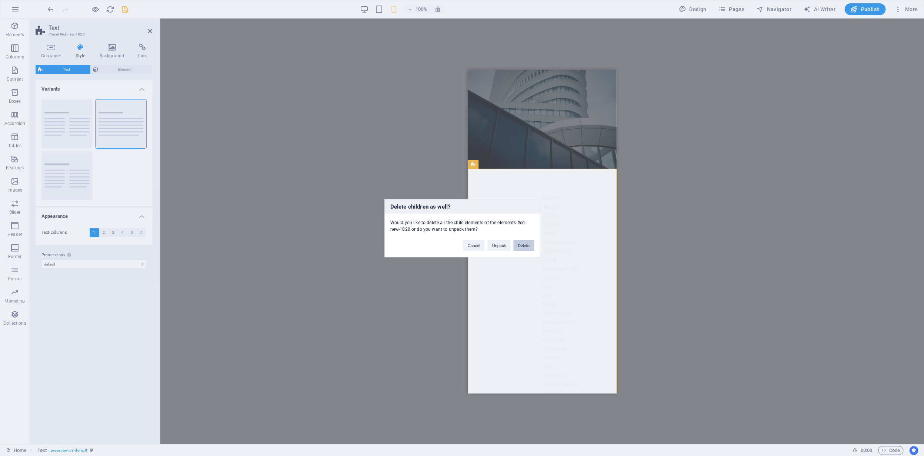
click at [522, 251] on button "Delete" at bounding box center [523, 245] width 21 height 11
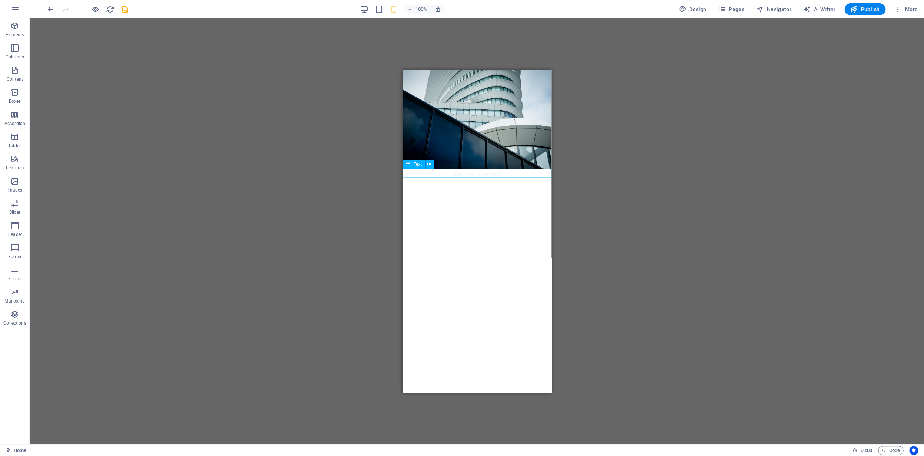
click at [479, 174] on div "New text element" at bounding box center [476, 173] width 149 height 9
click at [482, 175] on div "New text element" at bounding box center [476, 173] width 149 height 9
click at [477, 174] on div "New text element" at bounding box center [476, 173] width 149 height 9
drag, startPoint x: 477, startPoint y: 174, endPoint x: 412, endPoint y: 174, distance: 65.1
click at [477, 174] on div "New text element" at bounding box center [476, 173] width 149 height 9
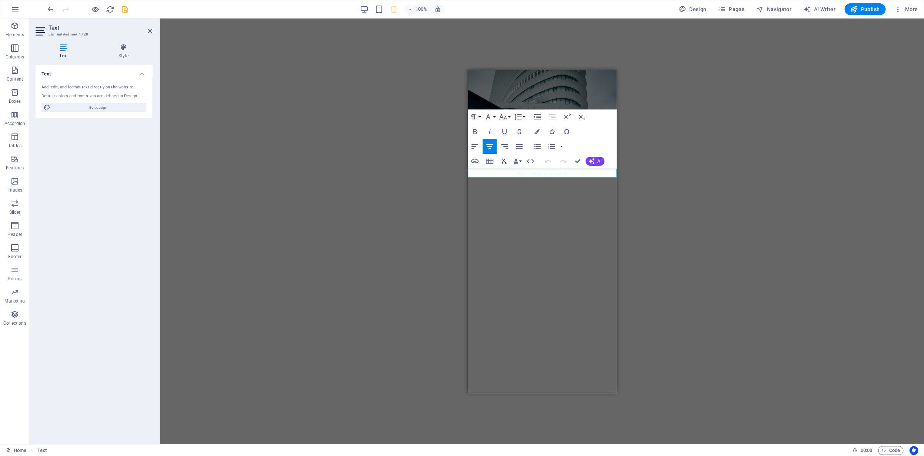
drag, startPoint x: 492, startPoint y: 150, endPoint x: 498, endPoint y: 154, distance: 6.9
click at [492, 152] on button "Align Center" at bounding box center [489, 146] width 14 height 15
click at [550, 174] on p "New text element" at bounding box center [541, 173] width 149 height 9
click at [551, 187] on html "Skip to main content New text ele“Een flexibele bedrijfsjurist is een collega w…" at bounding box center [541, 128] width 149 height 117
click at [590, 184] on p "New text ele“Een flexibele bedrijfsjurist is een collega wanneer je die nodig h…" at bounding box center [541, 178] width 149 height 18
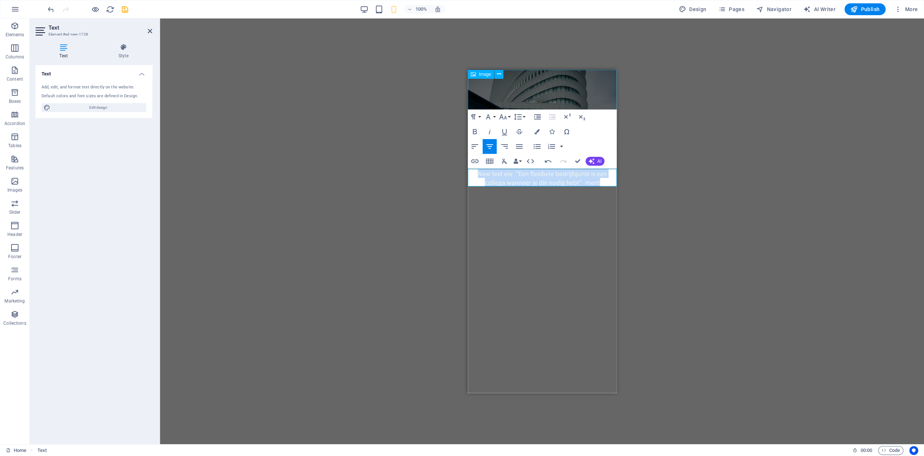
drag, startPoint x: 582, startPoint y: 182, endPoint x: 468, endPoint y: 168, distance: 115.2
click at [468, 168] on div "New text ele“Een flexibele bedrijfsjurist is een collega wanneer je die nodig h…" at bounding box center [541, 128] width 149 height 117
click at [539, 135] on button "Colors" at bounding box center [537, 131] width 14 height 15
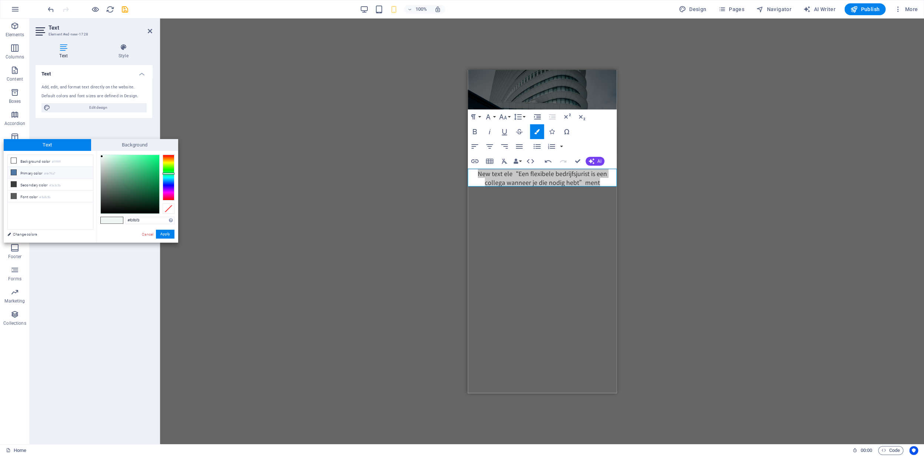
click at [14, 173] on icon at bounding box center [13, 172] width 5 height 5
type input "#4e79a7"
drag, startPoint x: 168, startPoint y: 234, endPoint x: 178, endPoint y: 237, distance: 10.2
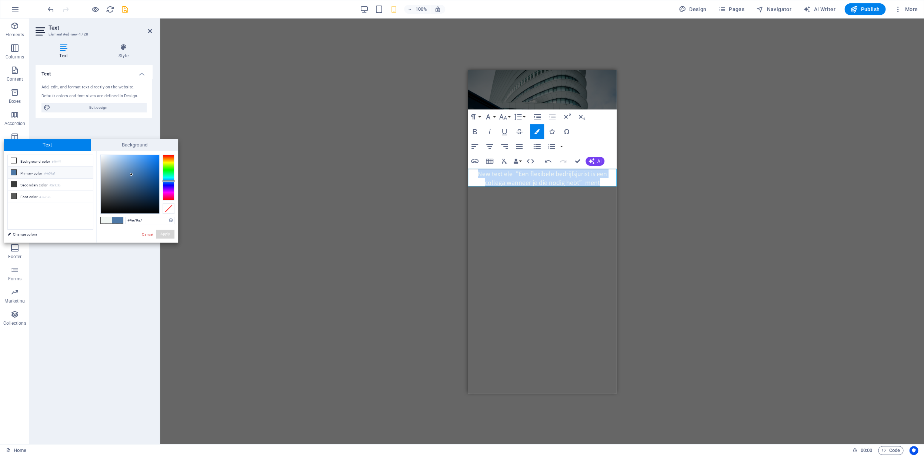
click at [168, 234] on button "Apply" at bounding box center [165, 234] width 19 height 9
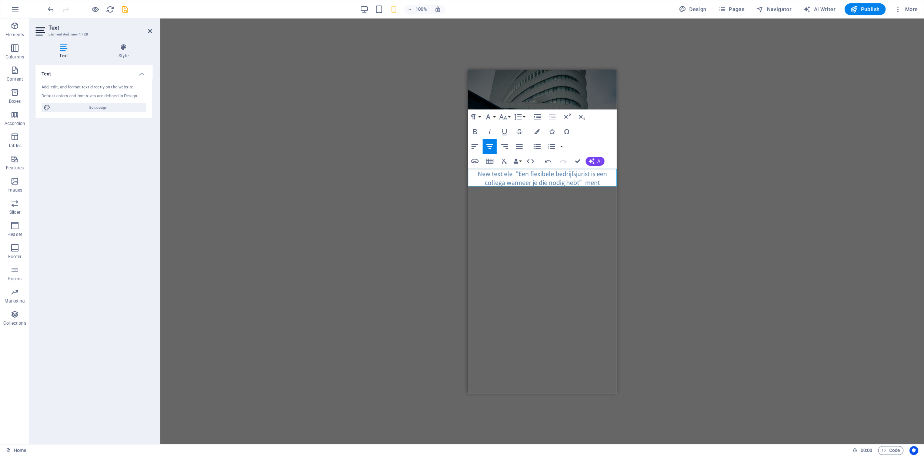
click at [372, 227] on div "H2 Text on background Container Text Text Placeholder Text Placeholder Placehol…" at bounding box center [542, 232] width 764 height 426
click at [579, 174] on span "New text ele“Een flexibele bedrijfsjurist is een collega wanneer je die nodig h…" at bounding box center [541, 178] width 129 height 18
drag, startPoint x: 522, startPoint y: 173, endPoint x: 480, endPoint y: 175, distance: 42.3
click at [480, 175] on p "New text ele“Een flexibele bedrijfsjurist" at bounding box center [541, 173] width 149 height 9
drag, startPoint x: 592, startPoint y: 183, endPoint x: 612, endPoint y: 187, distance: 20.3
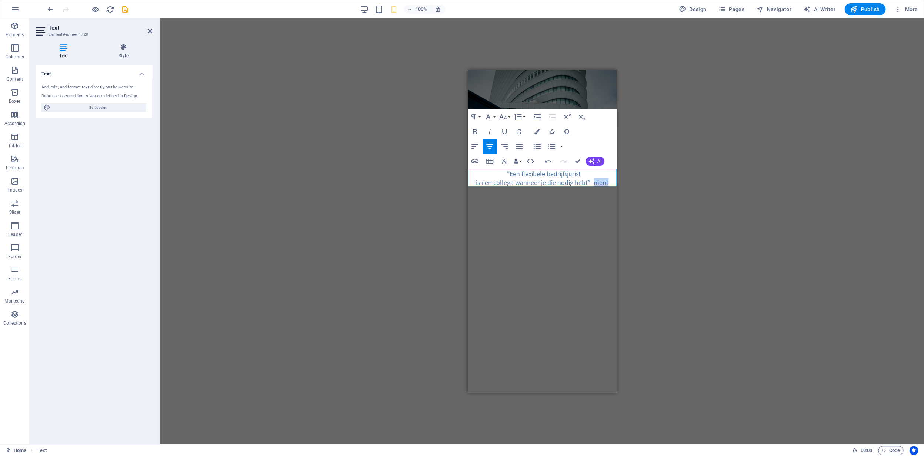
click at [612, 187] on html "Skip to main content “Een flexibele bedrijfsjurist is een collega wanneer je di…" at bounding box center [541, 128] width 149 height 117
drag, startPoint x: 598, startPoint y: 182, endPoint x: 484, endPoint y: 172, distance: 114.5
click at [485, 172] on div "“Een flexibele bedrijfsjurist is een collega wanneer je die nodig hebt”" at bounding box center [541, 178] width 149 height 18
click at [578, 187] on html "Skip to main content “Een flexibele bedrijfsjurist is een collega wanneer je di…" at bounding box center [541, 128] width 149 height 117
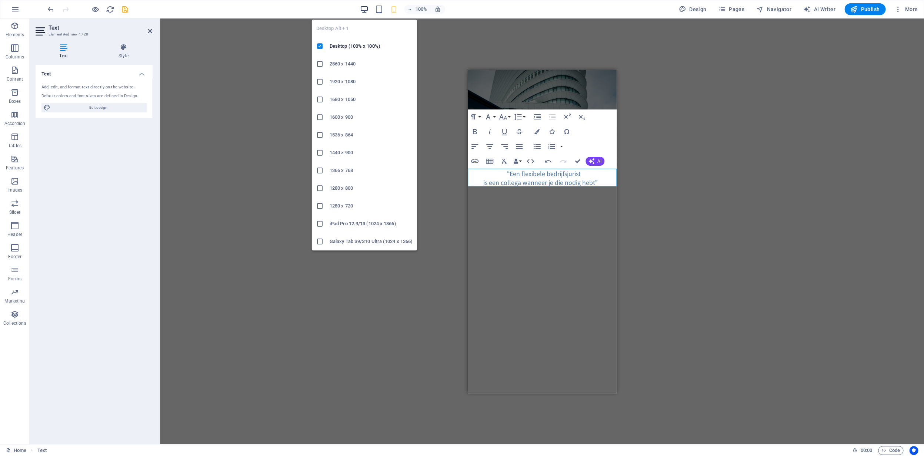
click at [363, 10] on icon "button" at bounding box center [364, 9] width 9 height 9
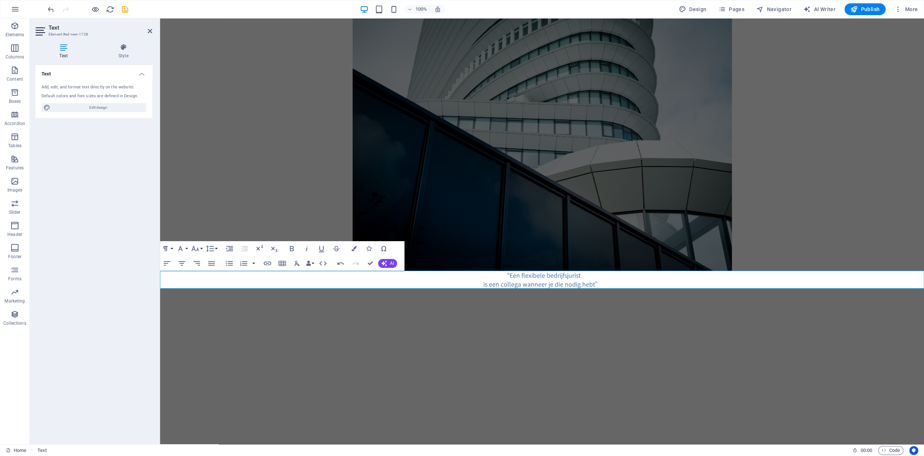
click at [482, 289] on html "Skip to main content “Een flexibele bedrijfsjurist is een collega wanneer je di…" at bounding box center [542, 154] width 764 height 270
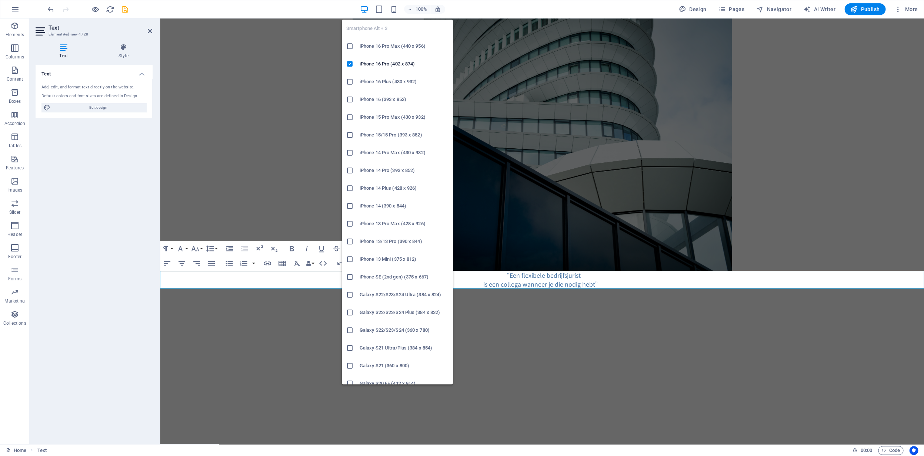
click at [391, 49] on h6 "iPhone 16 Pro Max (440 x 956)" at bounding box center [403, 46] width 89 height 9
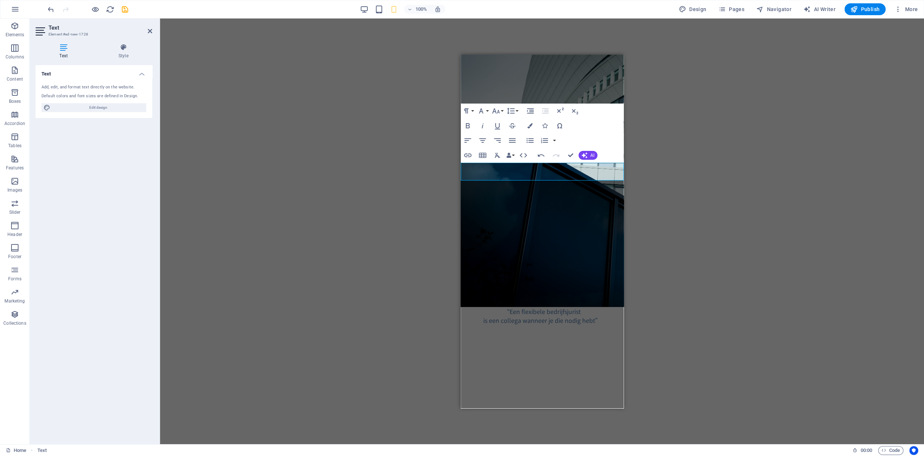
click at [577, 192] on html "Skip to main content “Een flexibele bedrijfsjurist is een collega wanneer je di…" at bounding box center [541, 189] width 163 height 270
drag, startPoint x: 599, startPoint y: 177, endPoint x: 490, endPoint y: 168, distance: 109.2
click at [490, 307] on div "“Een flexibele bedrijfsjurist is een collega wanneer je die nodig hebt”" at bounding box center [541, 316] width 163 height 18
click at [498, 114] on icon "button" at bounding box center [495, 111] width 9 height 9
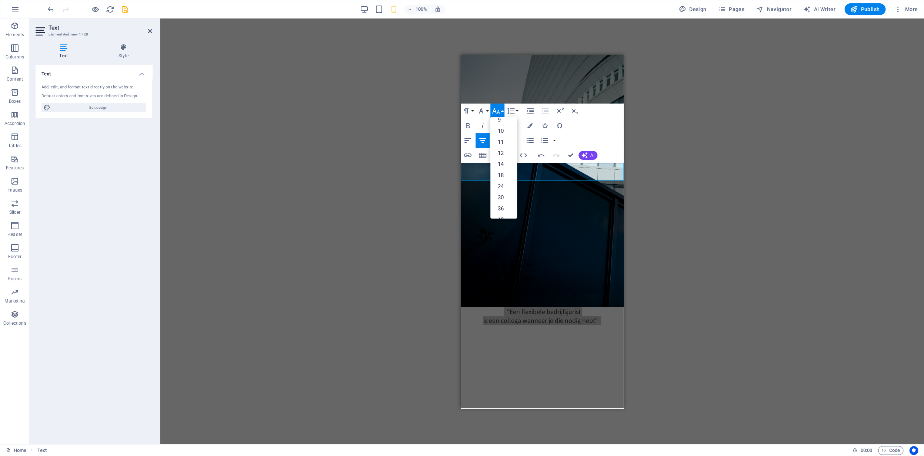
scroll to position [17, 0]
click at [505, 185] on link "24" at bounding box center [503, 185] width 27 height 11
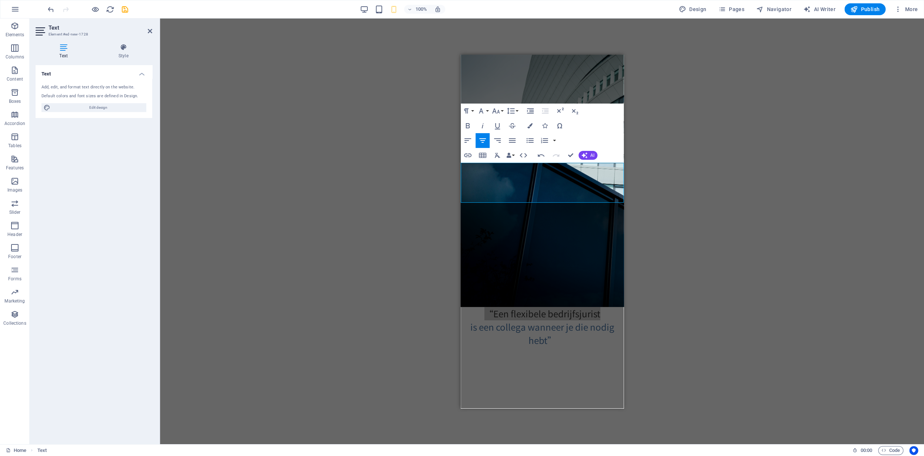
click at [442, 192] on div "H2 Text on background Container Text Text Placeholder Text Placeholder Placehol…" at bounding box center [542, 232] width 764 height 426
drag, startPoint x: 490, startPoint y: 233, endPoint x: 497, endPoint y: 234, distance: 7.1
click at [490, 233] on html "Skip to main content “Een flexibele bedrijfsjurist is een collega wanneer je di…" at bounding box center [541, 200] width 163 height 292
drag, startPoint x: 563, startPoint y: 198, endPoint x: 556, endPoint y: 202, distance: 7.3
click at [563, 320] on p "is een collega wanneer je die nodig hebt”" at bounding box center [541, 333] width 163 height 27
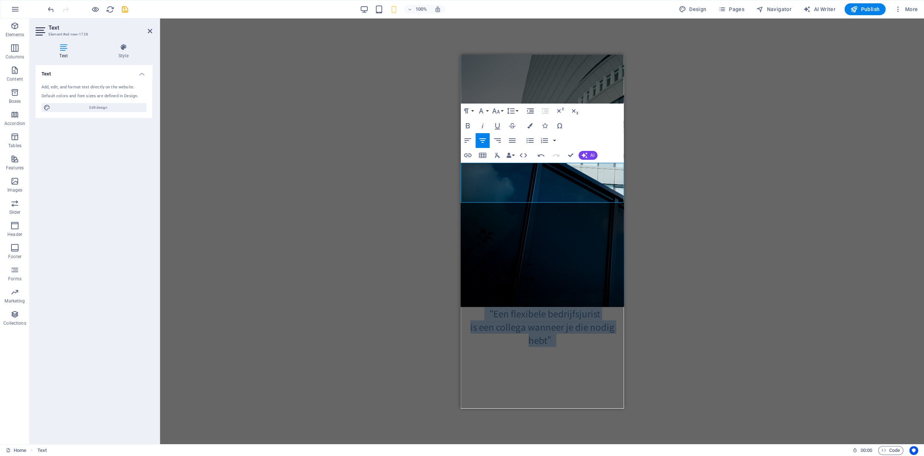
drag, startPoint x: 553, startPoint y: 197, endPoint x: 479, endPoint y: 171, distance: 79.1
click at [479, 307] on div "“Een flexibele bedrijfsjurist is een collega wanneer je die nodig hebt”" at bounding box center [541, 327] width 163 height 40
click at [484, 113] on icon "button" at bounding box center [480, 111] width 9 height 9
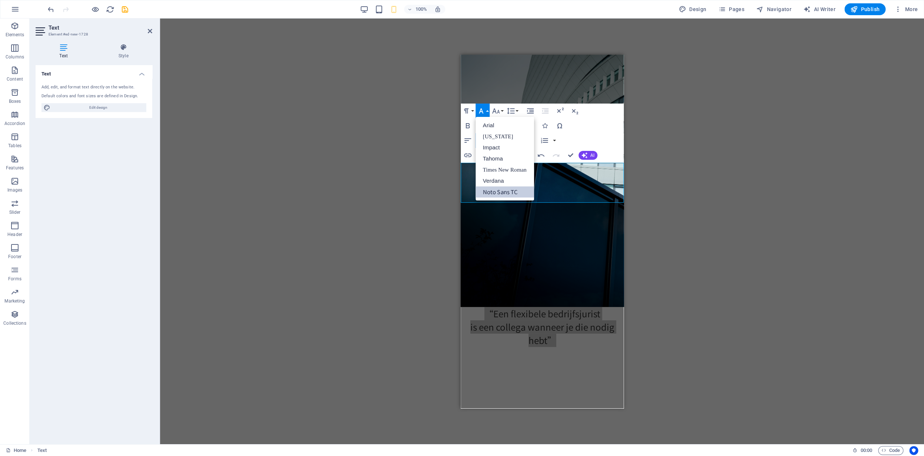
scroll to position [0, 0]
click at [484, 113] on icon "button" at bounding box center [480, 111] width 9 height 9
click at [473, 113] on button "Paragraph Format" at bounding box center [467, 111] width 14 height 15
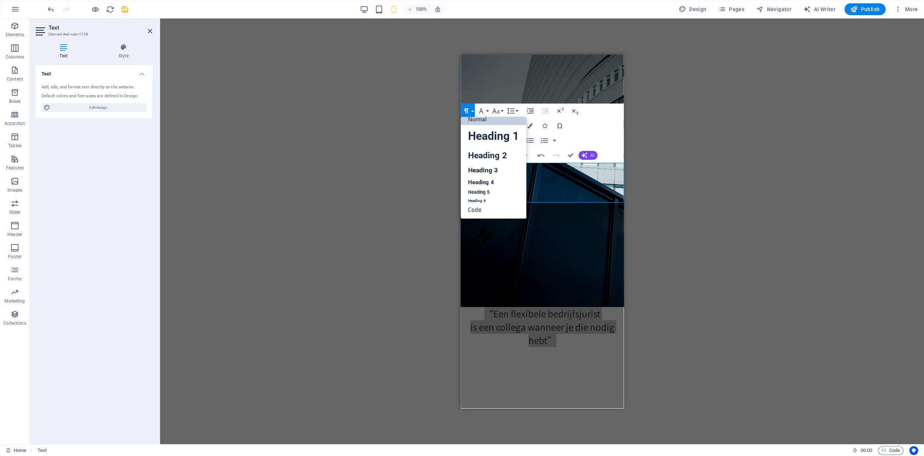
scroll to position [6, 0]
click at [472, 113] on button "Paragraph Format" at bounding box center [467, 111] width 14 height 15
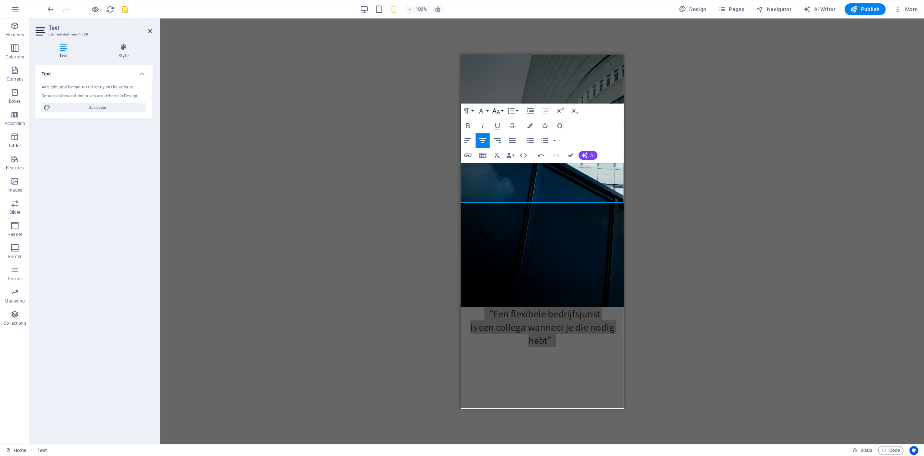
click at [501, 112] on button "Font Size" at bounding box center [497, 111] width 14 height 15
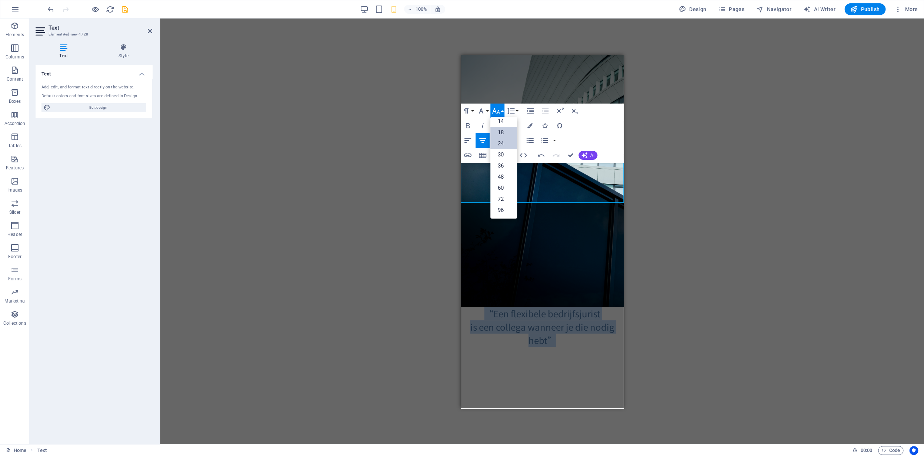
click at [504, 134] on link "18" at bounding box center [503, 132] width 27 height 11
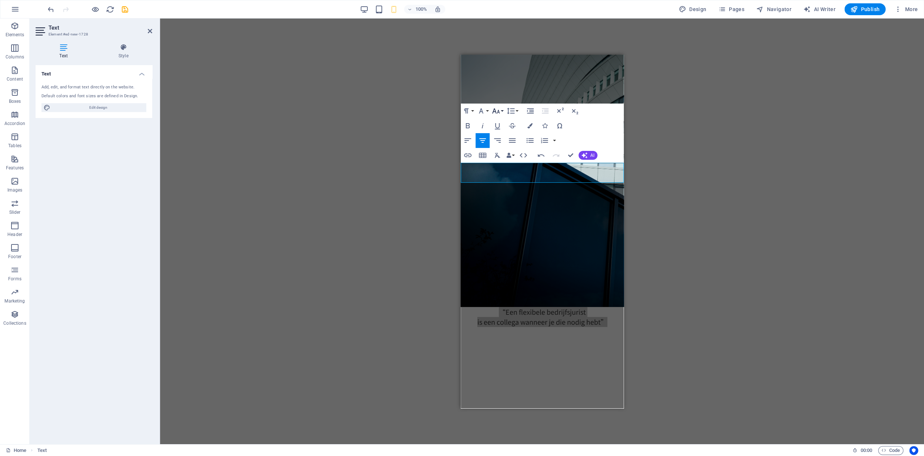
click at [500, 114] on button "Font Size" at bounding box center [497, 111] width 14 height 15
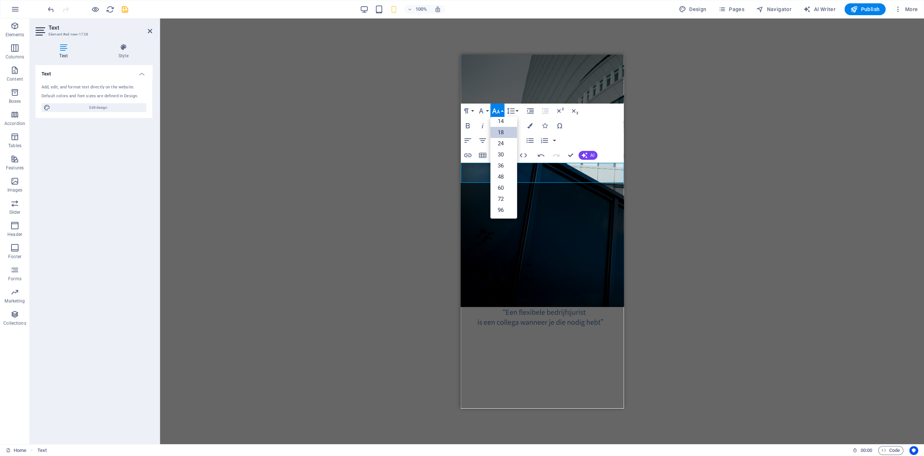
click at [534, 199] on html "Skip to main content “Een flexibele bedrijfsjurist is een collega wanneer je di…" at bounding box center [541, 190] width 163 height 272
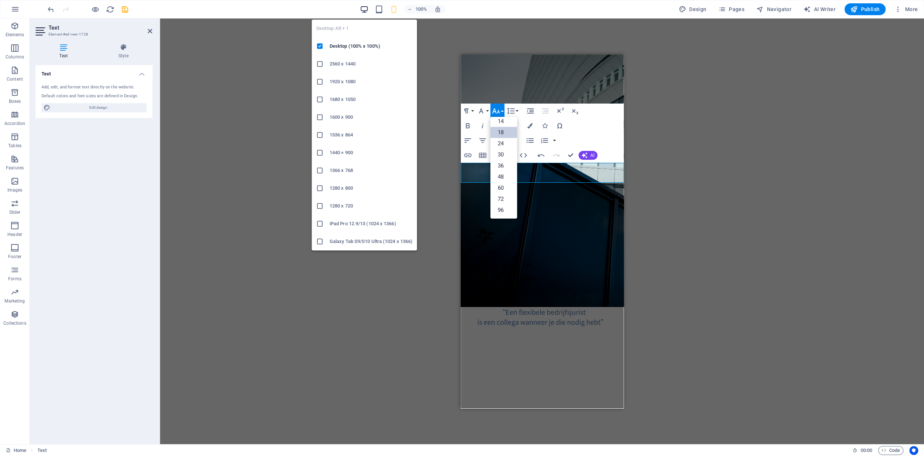
click at [365, 11] on icon "button" at bounding box center [364, 9] width 9 height 9
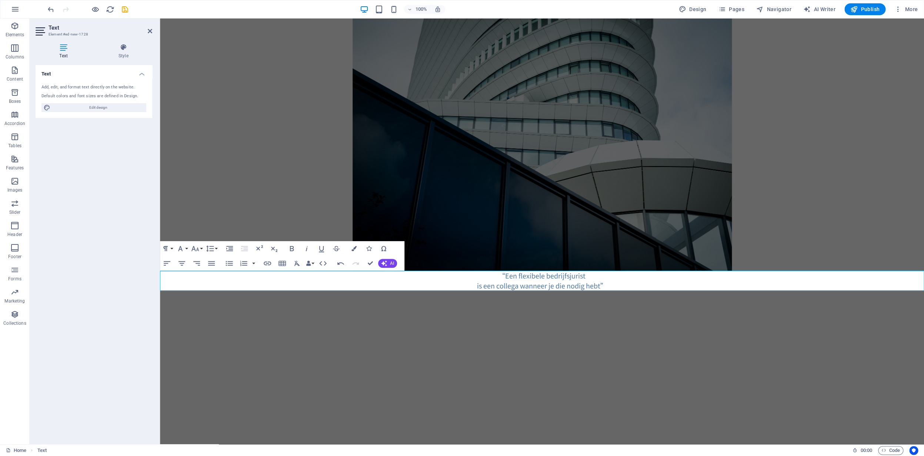
click at [576, 291] on html "Skip to main content “Een flexibele bedrijfsjurist is een collega wanneer je di…" at bounding box center [542, 155] width 764 height 272
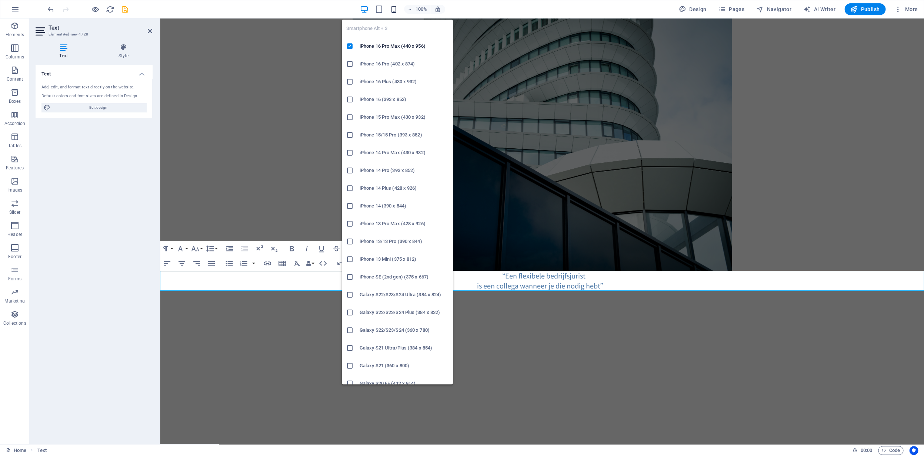
click at [395, 9] on icon "button" at bounding box center [393, 9] width 9 height 9
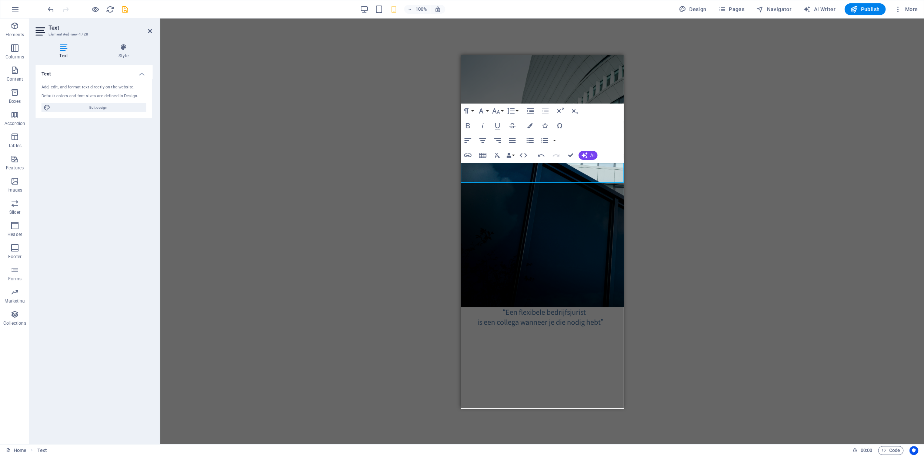
click at [651, 259] on div "H2 Text on background Container Text Text Placeholder Text Placeholder Placehol…" at bounding box center [542, 232] width 764 height 426
click at [648, 144] on div "H2 Text on background Container Text Text Placeholder Text Placeholder Placehol…" at bounding box center [542, 232] width 764 height 426
click at [150, 32] on icon at bounding box center [150, 31] width 4 height 6
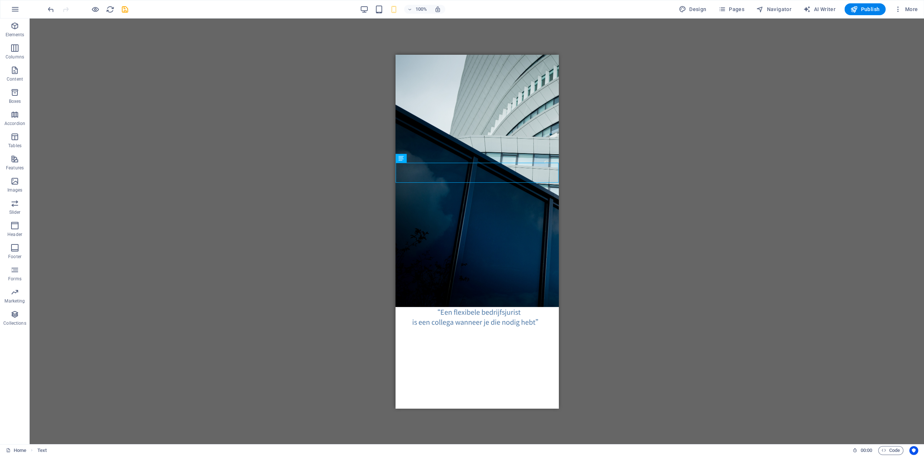
click at [247, 117] on div "H2 Text on background Container Text Text Placeholder Text Placeholder Placehol…" at bounding box center [477, 232] width 894 height 426
click at [17, 32] on p "Elements" at bounding box center [15, 35] width 19 height 6
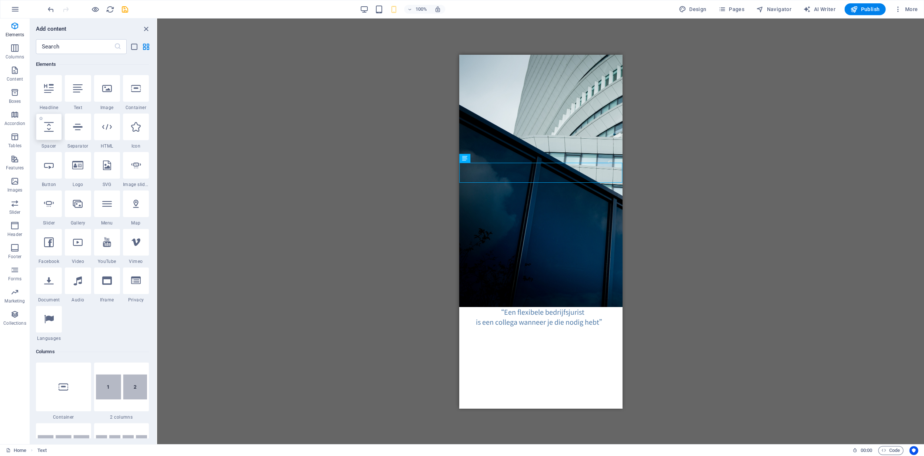
click at [50, 132] on icon at bounding box center [49, 127] width 10 height 10
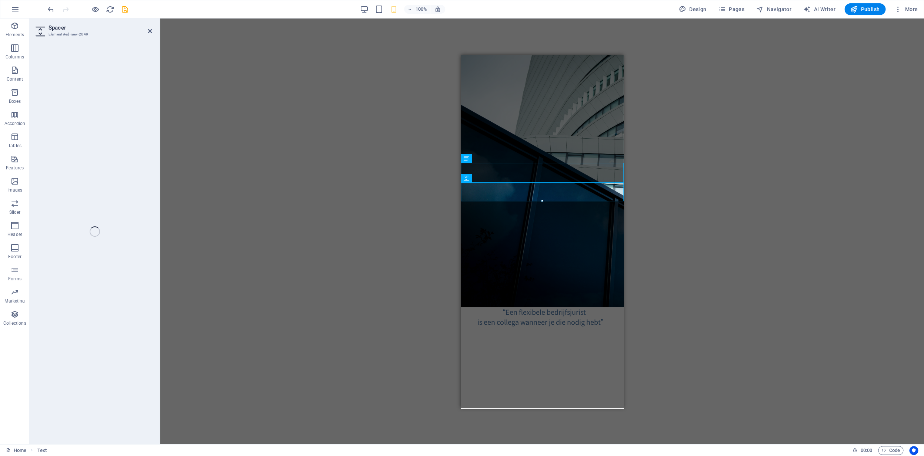
select select "px"
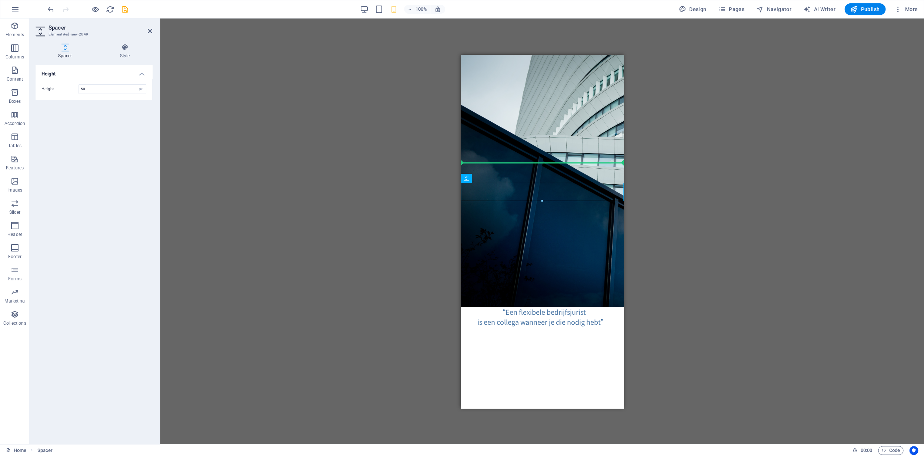
drag, startPoint x: 927, startPoint y: 235, endPoint x: 464, endPoint y: 165, distance: 468.7
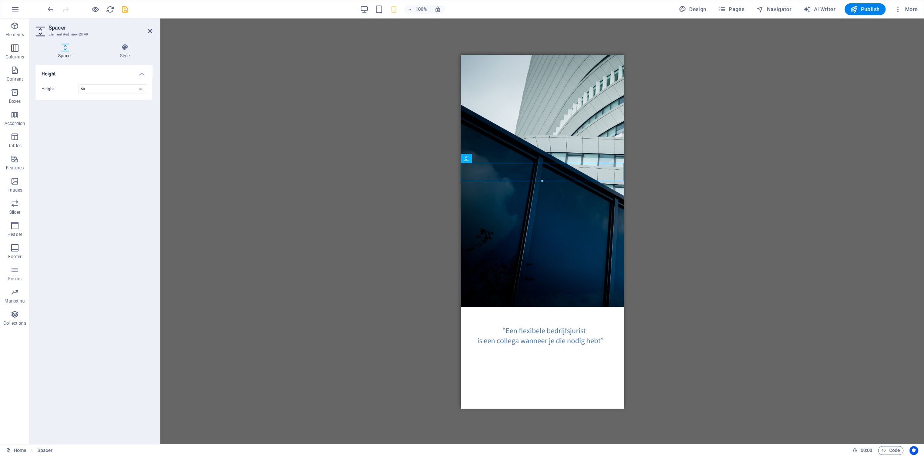
click at [418, 202] on div "H2 Text on background Container Text Text Placeholder Text Placeholder Placehol…" at bounding box center [542, 232] width 764 height 426
click at [646, 184] on div "H2 Text on background Container Text Text Placeholder Text Placeholder Placehol…" at bounding box center [542, 232] width 764 height 426
click at [519, 325] on div "“Een flexibele bedrijfsjurist is een collega wanneer je die nodig hebt”" at bounding box center [541, 335] width 163 height 20
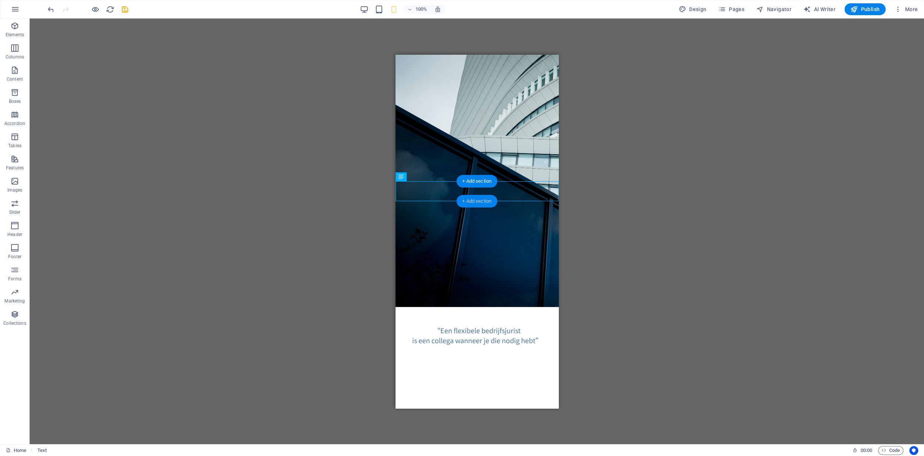
click at [479, 202] on div "+ Add section" at bounding box center [476, 201] width 41 height 13
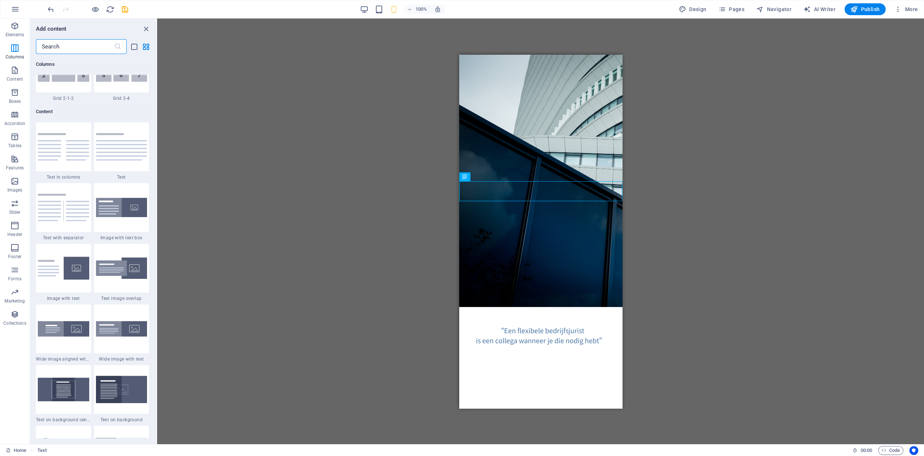
scroll to position [1216, 0]
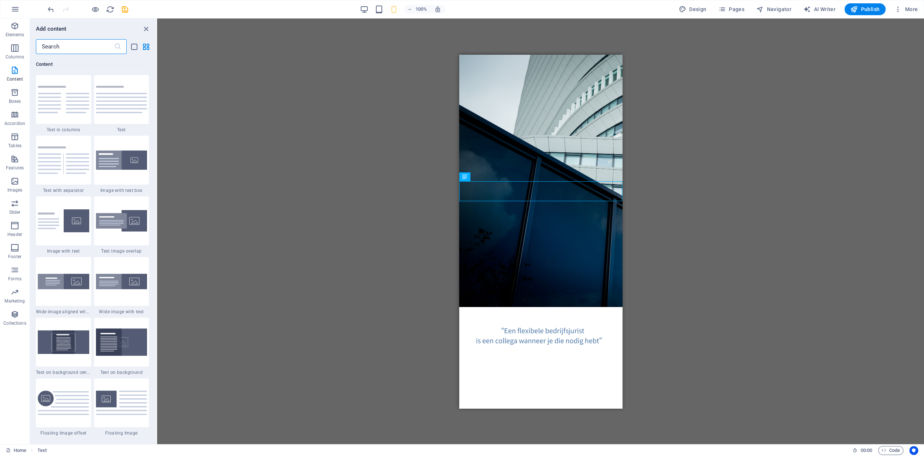
click at [125, 113] on img at bounding box center [121, 99] width 51 height 27
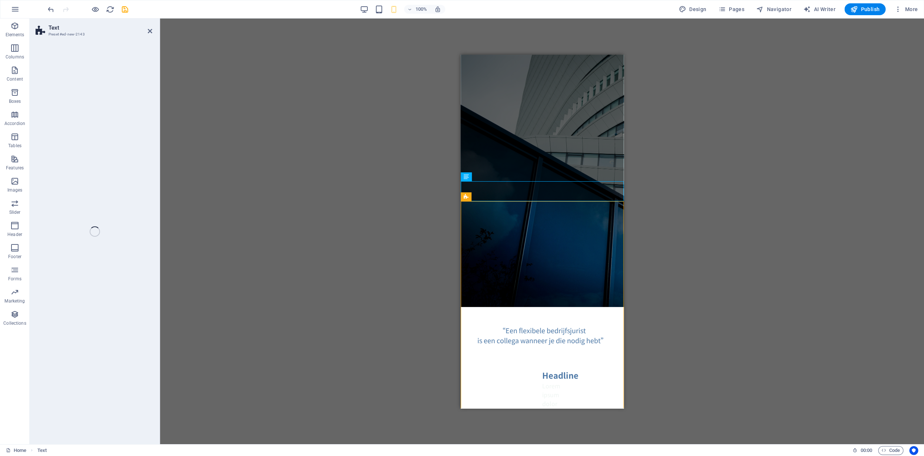
select select "preset-text-v2-default"
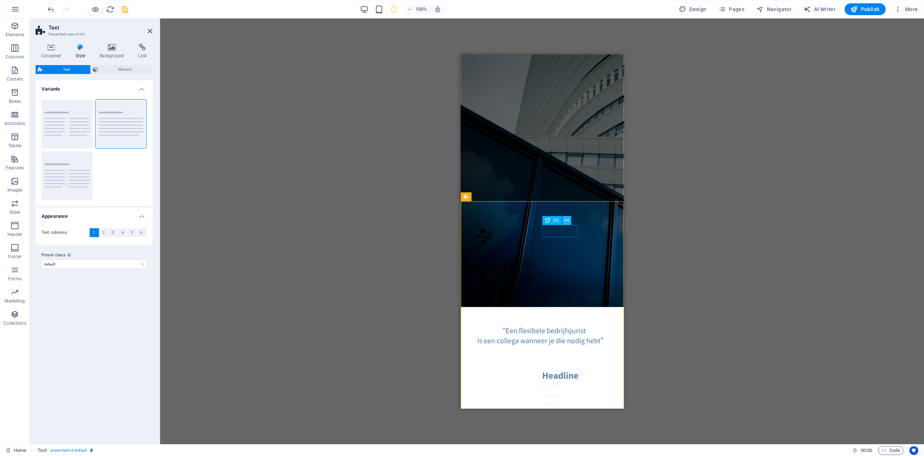
click at [566, 222] on icon at bounding box center [566, 221] width 4 height 8
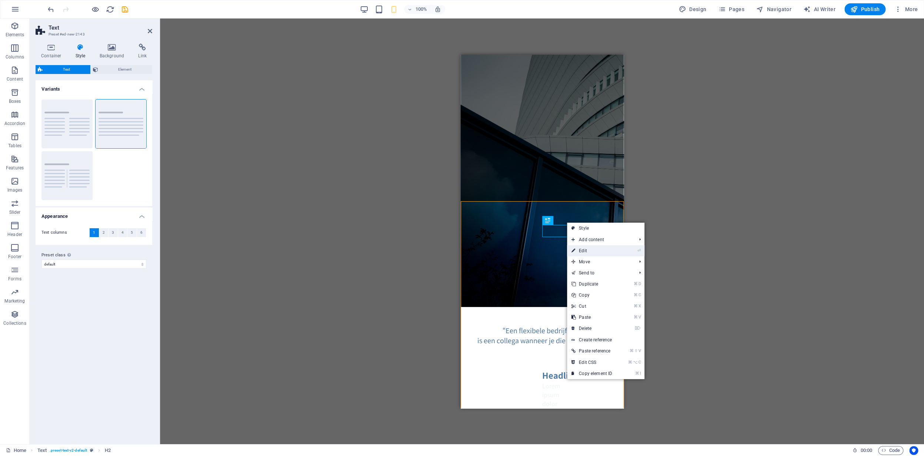
click at [600, 252] on link "⏎ Edit" at bounding box center [592, 250] width 50 height 11
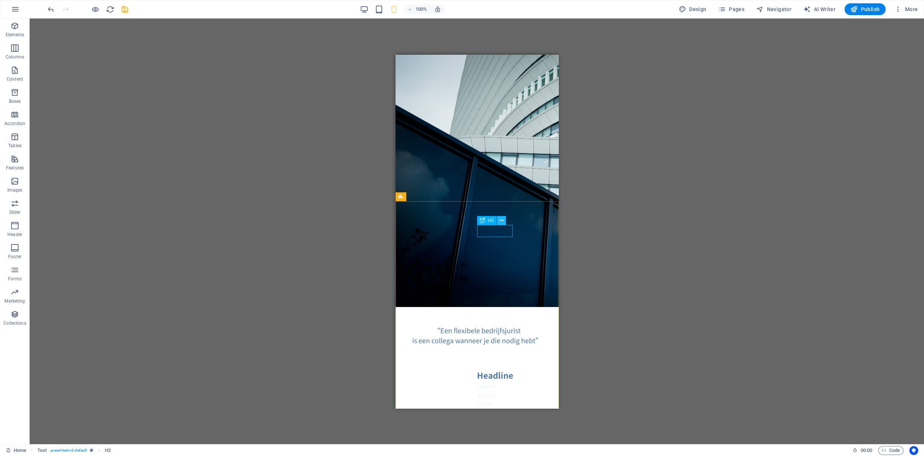
click at [500, 222] on icon at bounding box center [501, 221] width 4 height 8
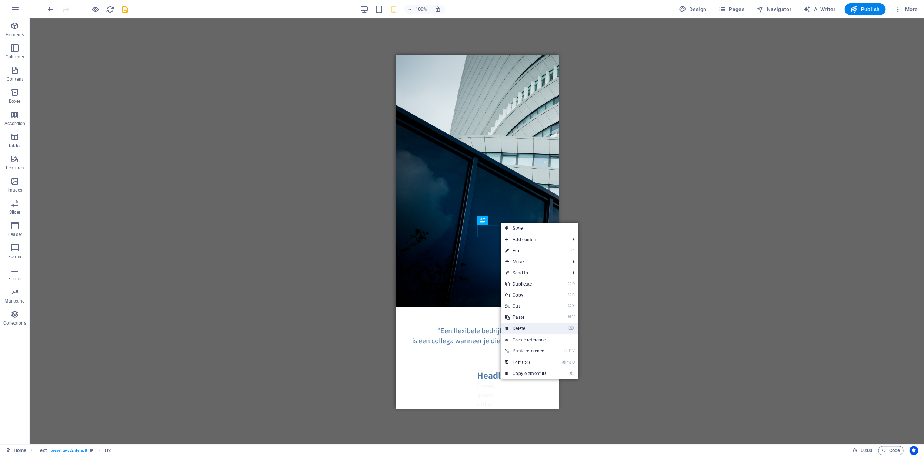
click at [527, 328] on link "⌦ Delete" at bounding box center [525, 328] width 50 height 11
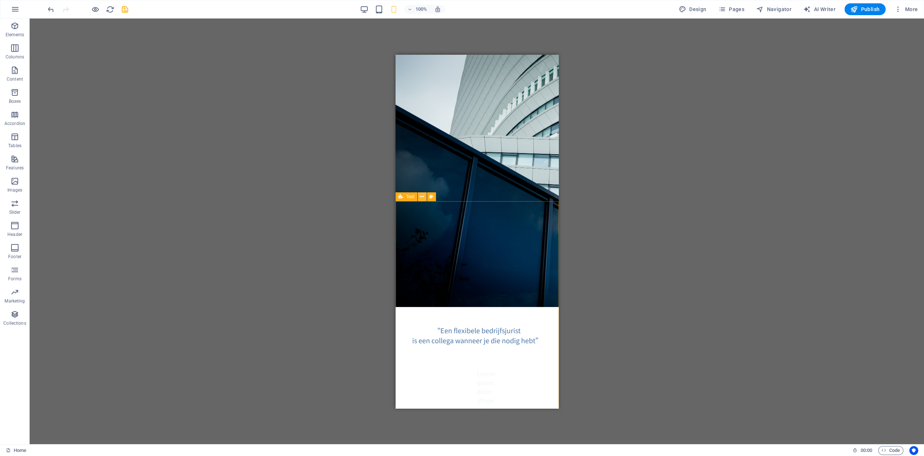
click at [423, 200] on icon at bounding box center [422, 197] width 4 height 8
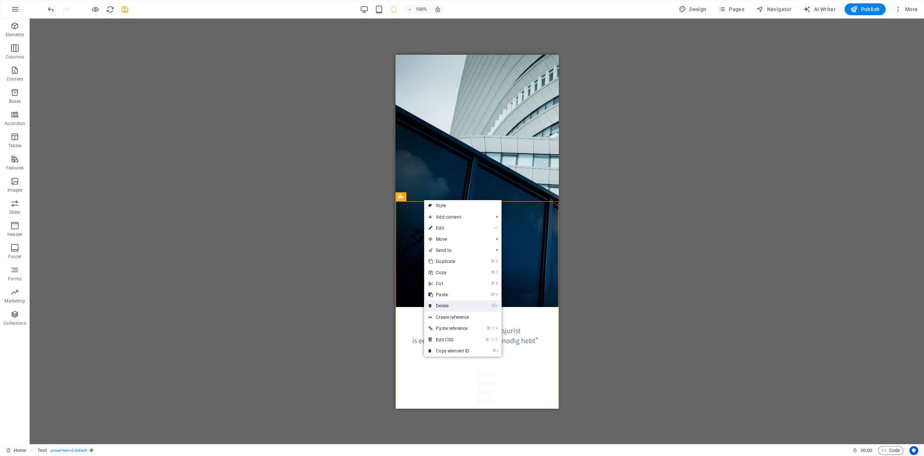
click at [453, 304] on link "⌦ Delete" at bounding box center [449, 306] width 50 height 11
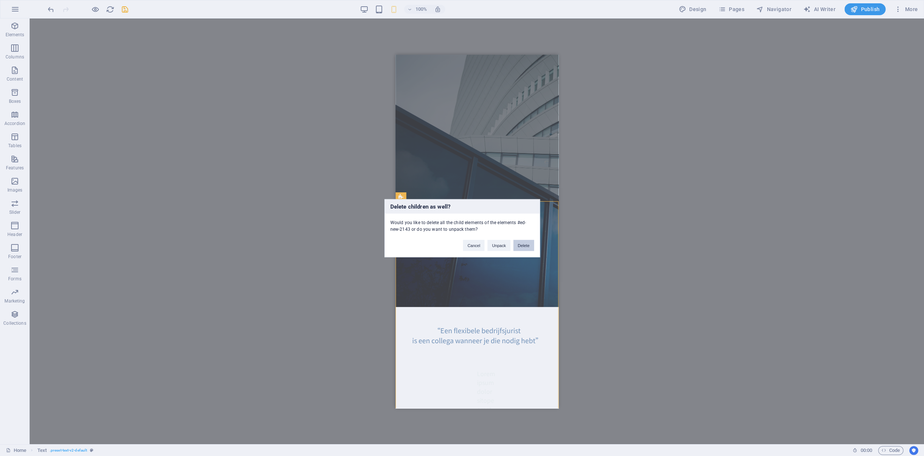
click at [520, 246] on button "Delete" at bounding box center [523, 245] width 21 height 11
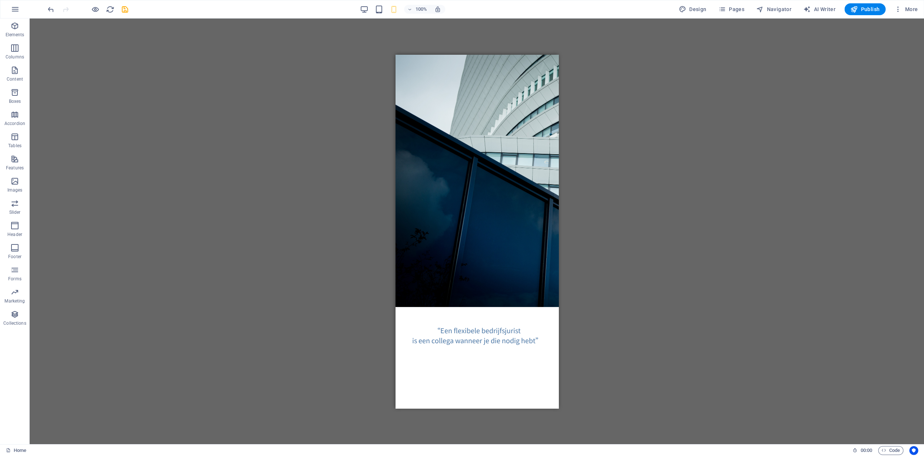
click at [507, 258] on html "Skip to main content “Een flexibele bedrijfsjurist is een collega wanneer je di…" at bounding box center [476, 199] width 163 height 291
drag, startPoint x: 473, startPoint y: 236, endPoint x: 529, endPoint y: 284, distance: 73.7
click at [536, 285] on html "Skip to main content “Een flexibele bedrijfsjurist is een collega wanneer je di…" at bounding box center [476, 199] width 163 height 291
click at [472, 203] on div "+ Add section" at bounding box center [476, 201] width 41 height 13
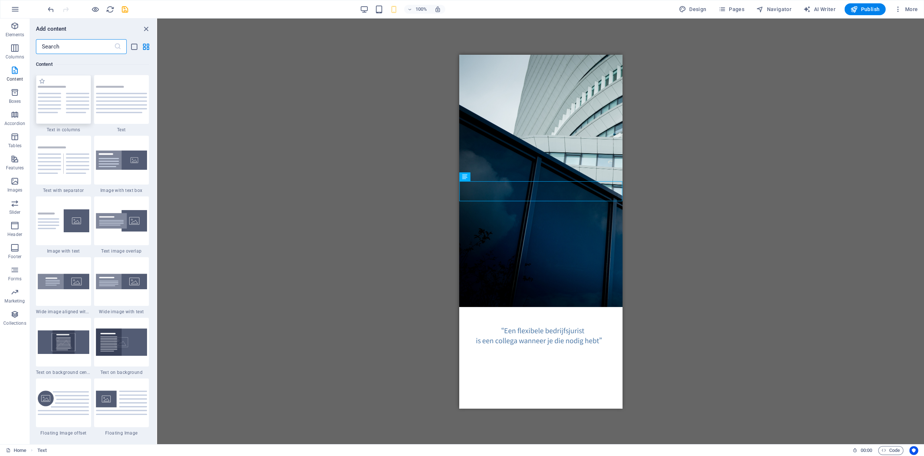
click at [66, 109] on img at bounding box center [63, 99] width 51 height 27
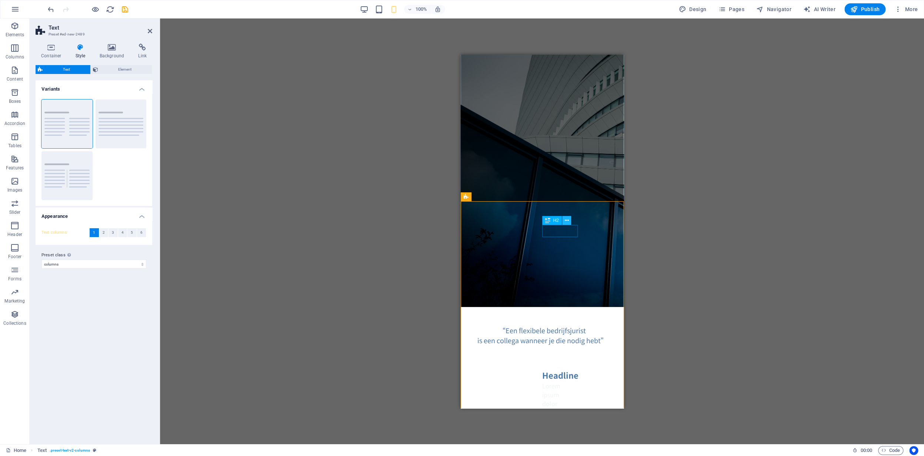
click at [567, 221] on icon at bounding box center [566, 221] width 4 height 8
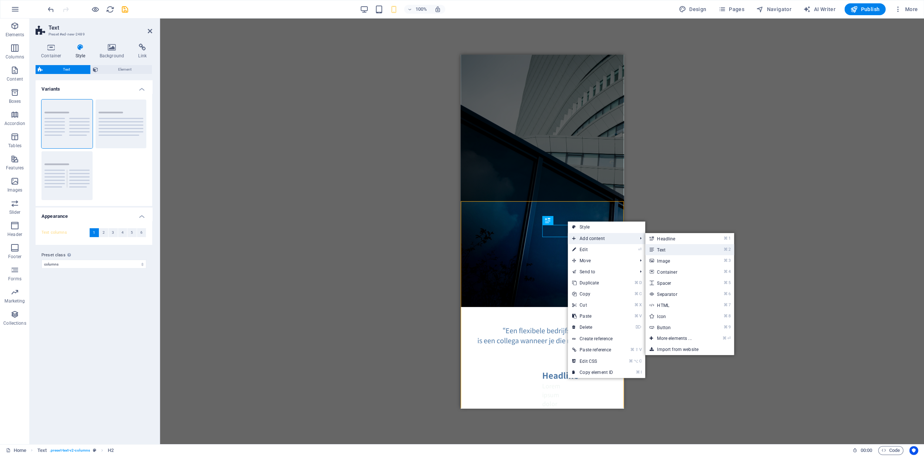
click at [660, 252] on link "⌘ 2 Text" at bounding box center [675, 249] width 61 height 11
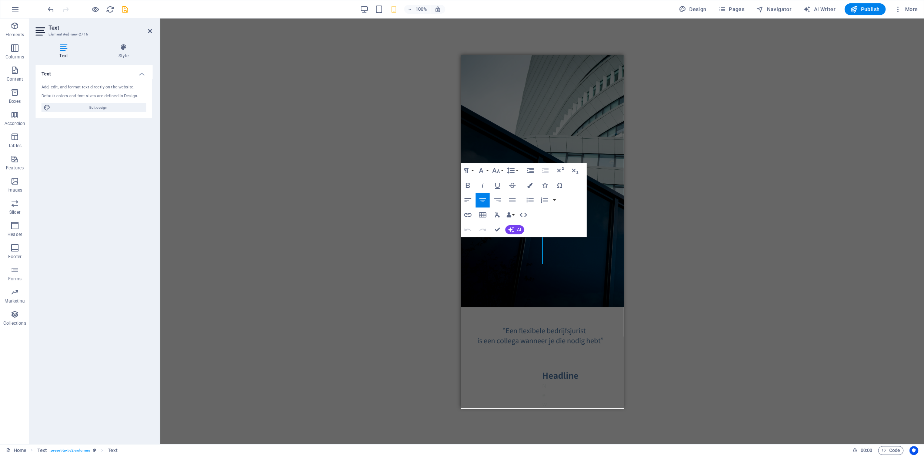
click at [469, 200] on icon "button" at bounding box center [467, 200] width 9 height 9
click at [511, 201] on icon "button" at bounding box center [512, 200] width 9 height 9
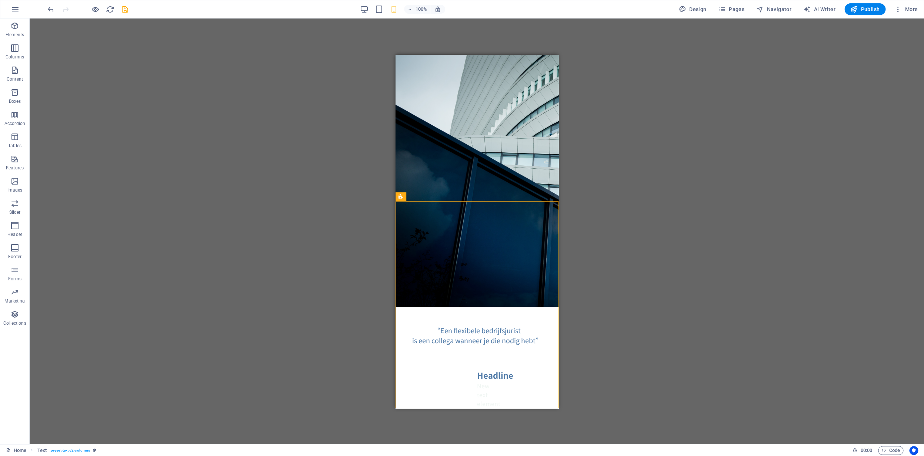
click at [584, 275] on div "H2 Text on background Container Text Text Placeholder Text Placeholder Placehol…" at bounding box center [477, 232] width 894 height 426
click at [502, 222] on icon at bounding box center [501, 221] width 4 height 8
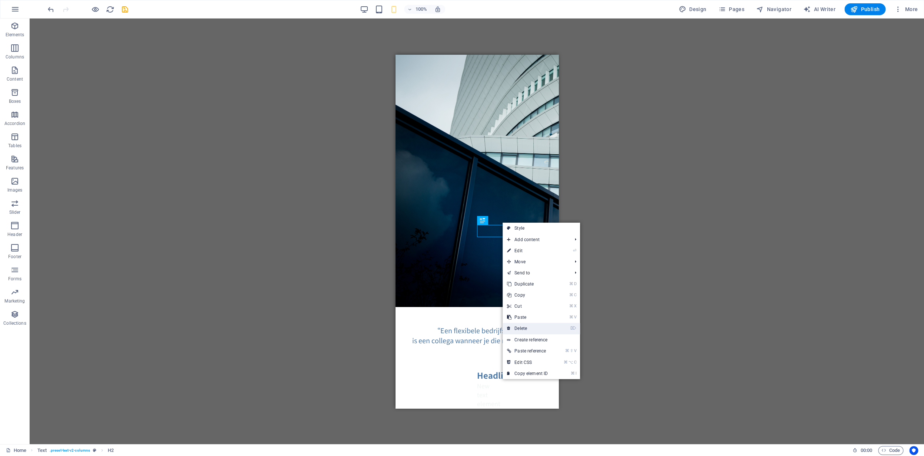
click at [536, 330] on link "⌦ Delete" at bounding box center [527, 328] width 50 height 11
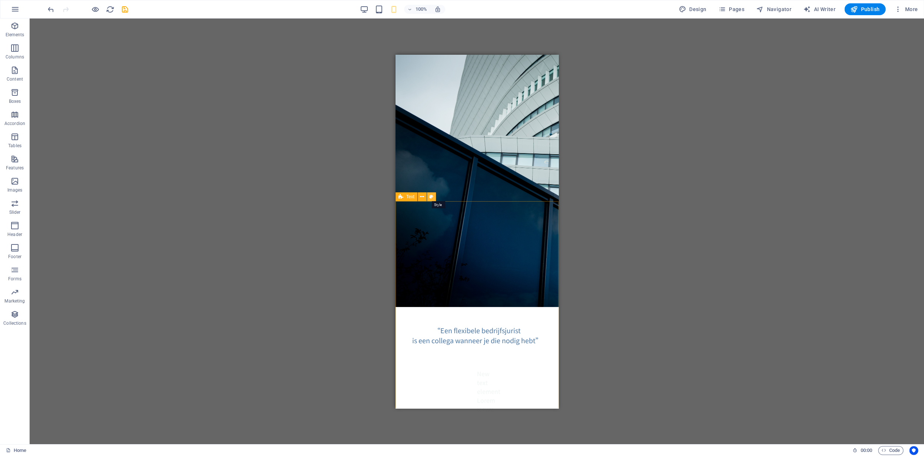
click at [431, 198] on icon at bounding box center [431, 197] width 4 height 8
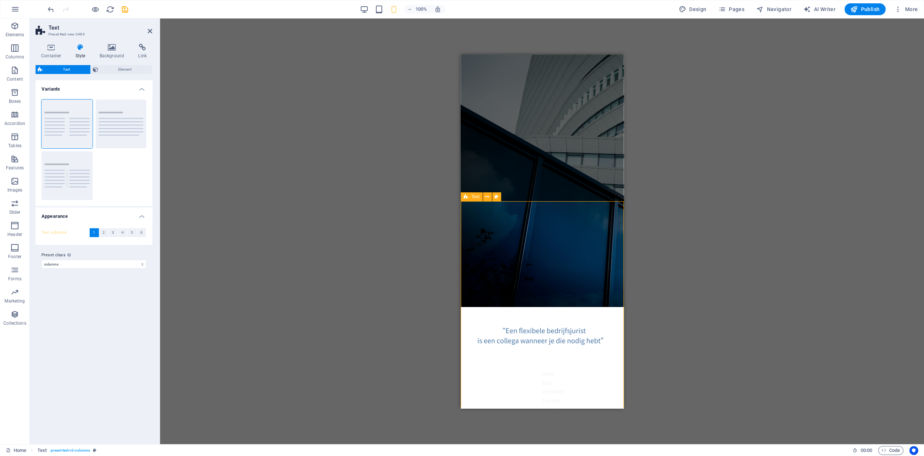
click at [466, 200] on icon at bounding box center [465, 196] width 5 height 9
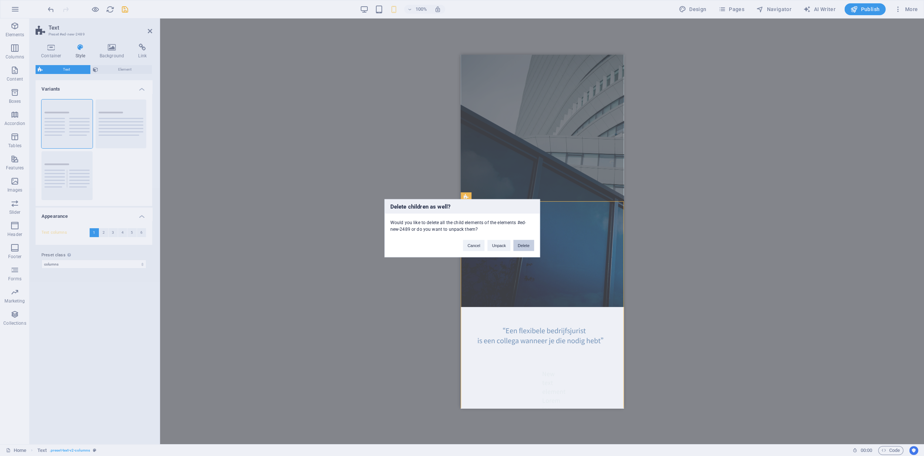
click at [523, 245] on button "Delete" at bounding box center [523, 245] width 21 height 11
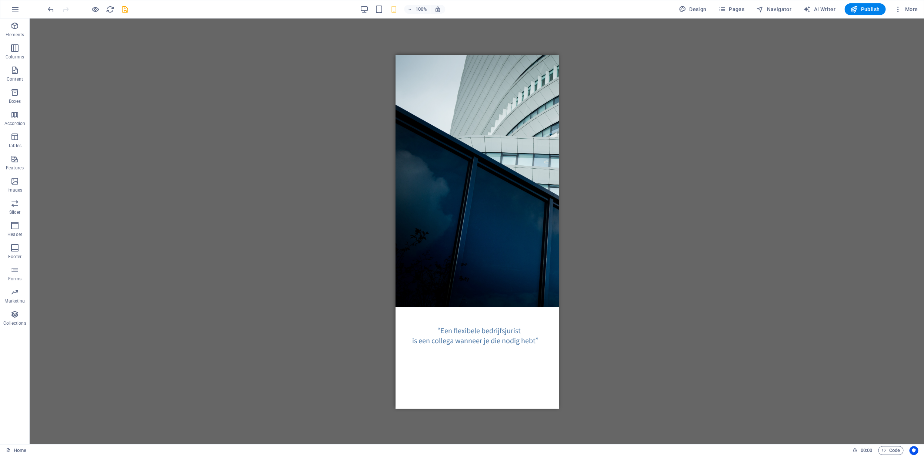
drag, startPoint x: 481, startPoint y: 232, endPoint x: 478, endPoint y: 223, distance: 10.0
click at [481, 233] on html "Skip to main content “Een flexibele bedrijfsjurist is een collega wanneer je di…" at bounding box center [476, 199] width 163 height 291
click at [475, 203] on div "+ Add section" at bounding box center [476, 201] width 41 height 13
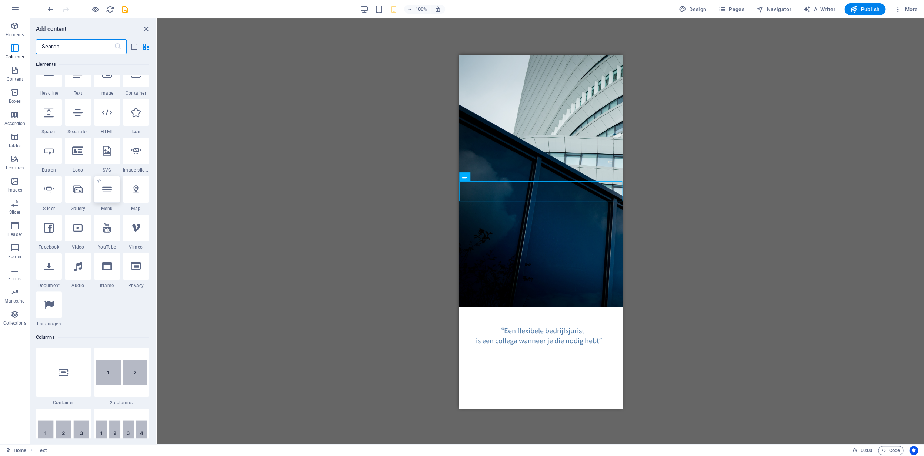
scroll to position [0, 0]
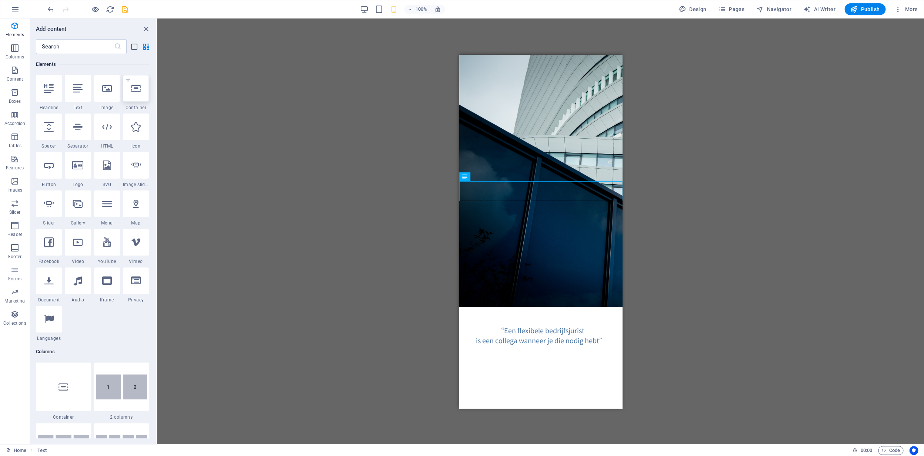
click at [141, 93] on icon at bounding box center [136, 89] width 10 height 10
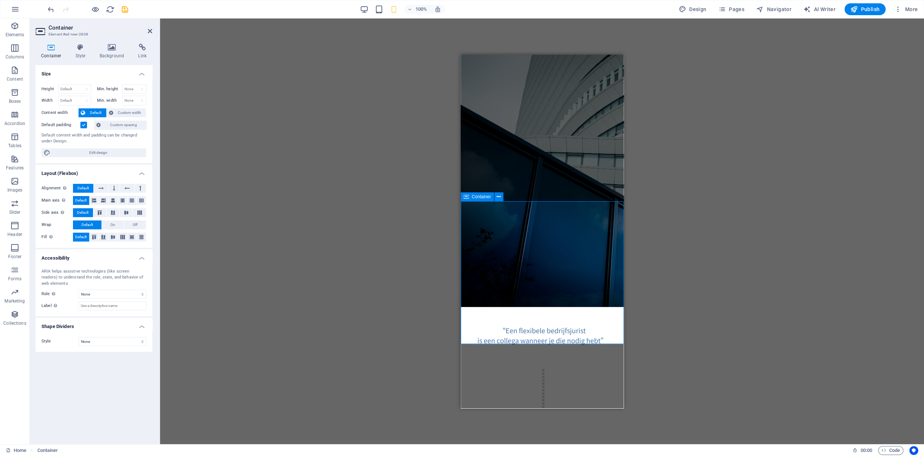
click at [543, 369] on div "Drop content here or Add elements Paste clipboard" at bounding box center [543, 417] width 2 height 96
click at [643, 243] on div "H2 Text on background Container Text Text Placeholder Text Placeholder Placehol…" at bounding box center [542, 232] width 764 height 426
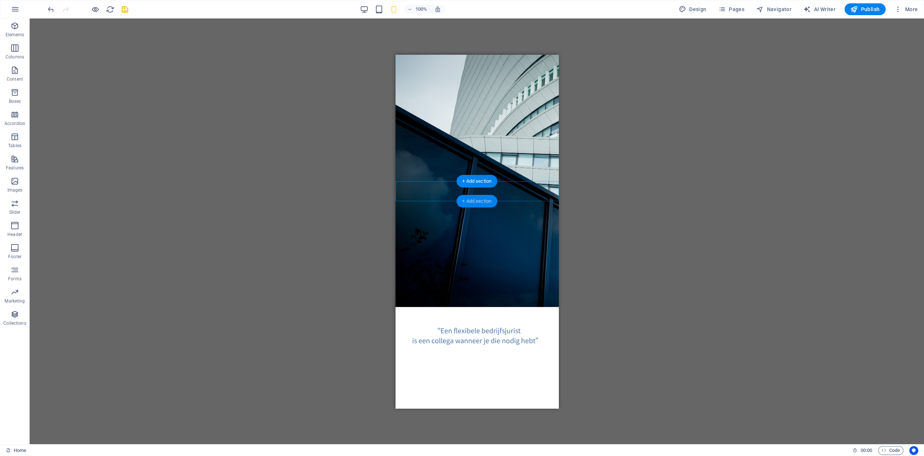
click at [486, 202] on div "+ Add section" at bounding box center [476, 201] width 41 height 13
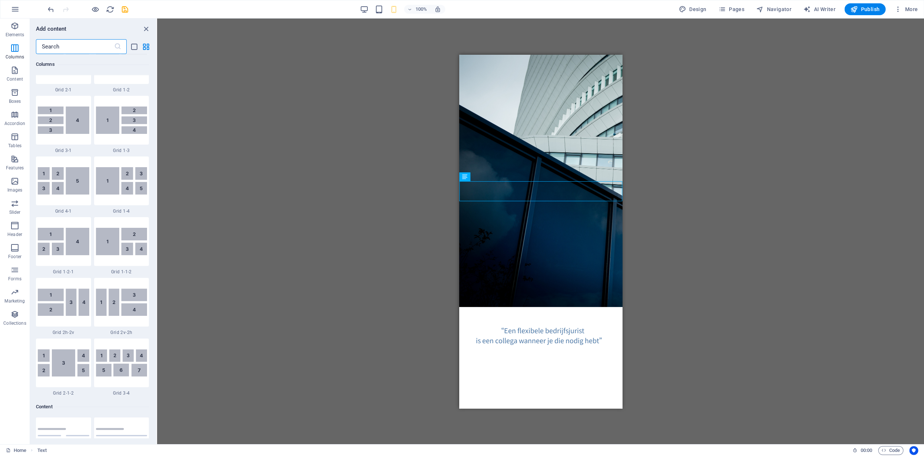
scroll to position [1216, 0]
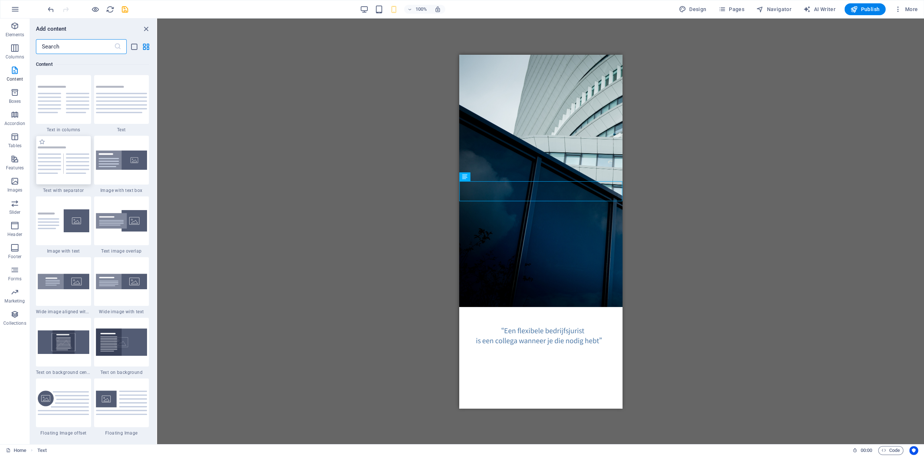
click at [57, 164] on img at bounding box center [63, 160] width 51 height 27
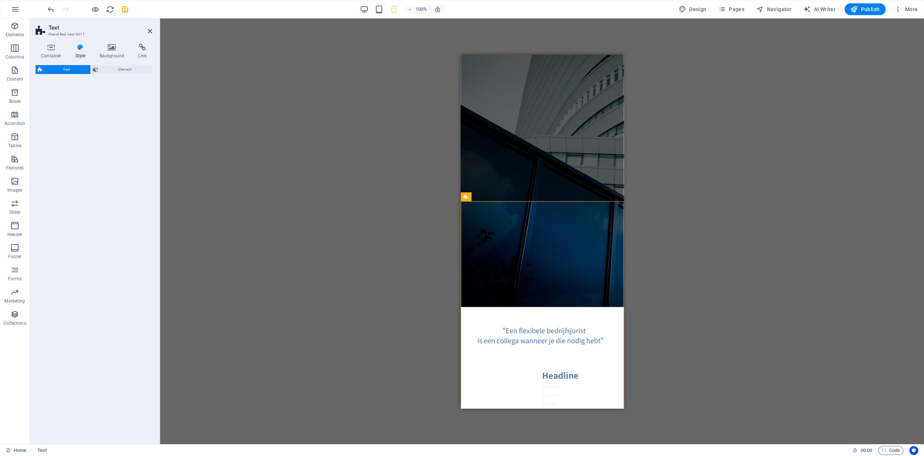
select select "preset-text-v2-separator"
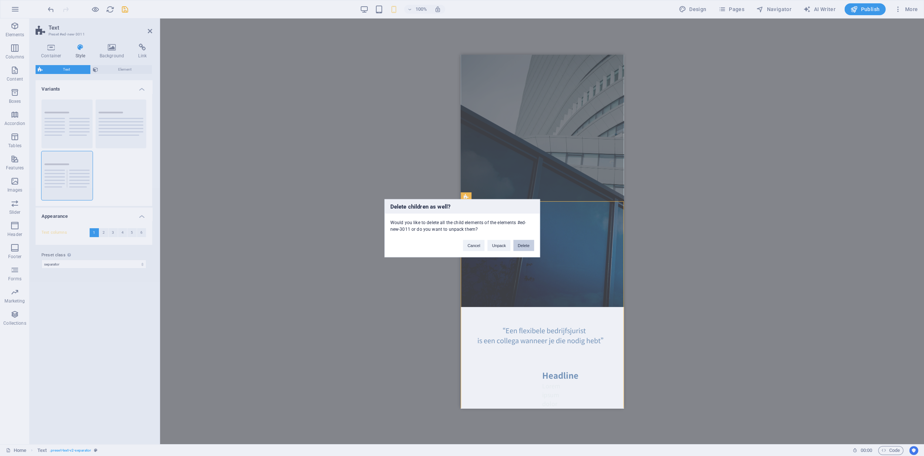
click at [529, 244] on button "Delete" at bounding box center [523, 245] width 21 height 11
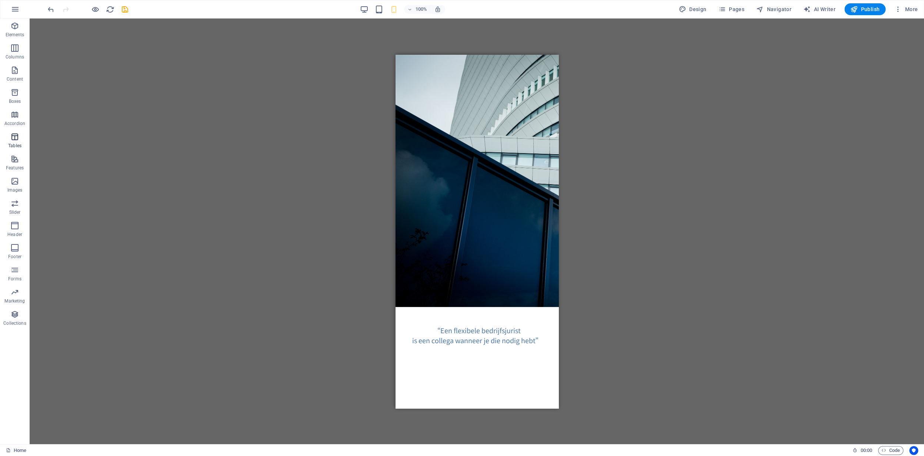
click at [16, 140] on icon "button" at bounding box center [14, 137] width 9 height 9
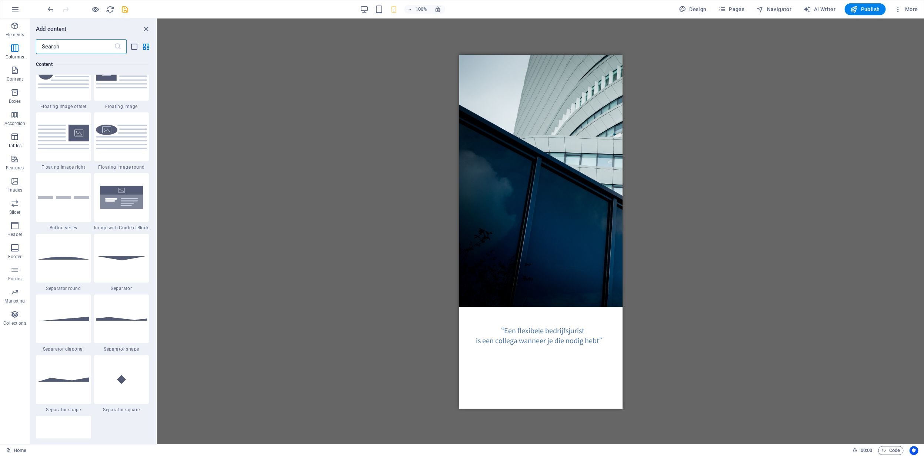
scroll to position [2485, 0]
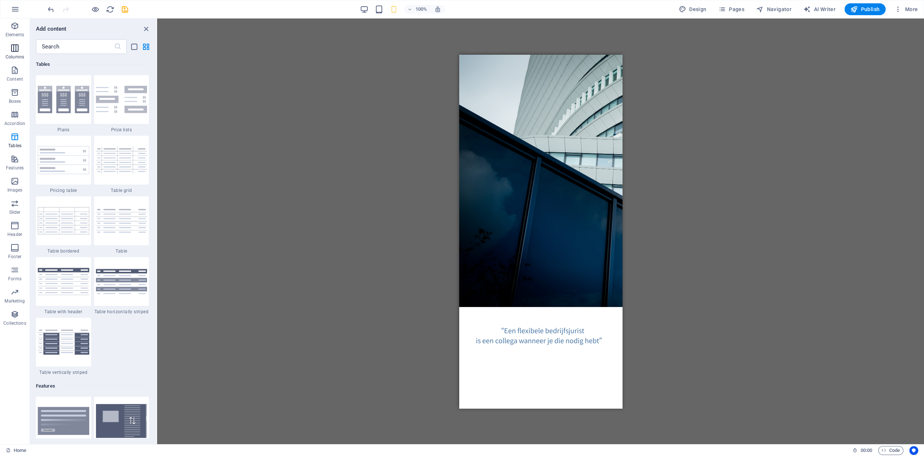
click at [16, 51] on icon "button" at bounding box center [14, 48] width 9 height 9
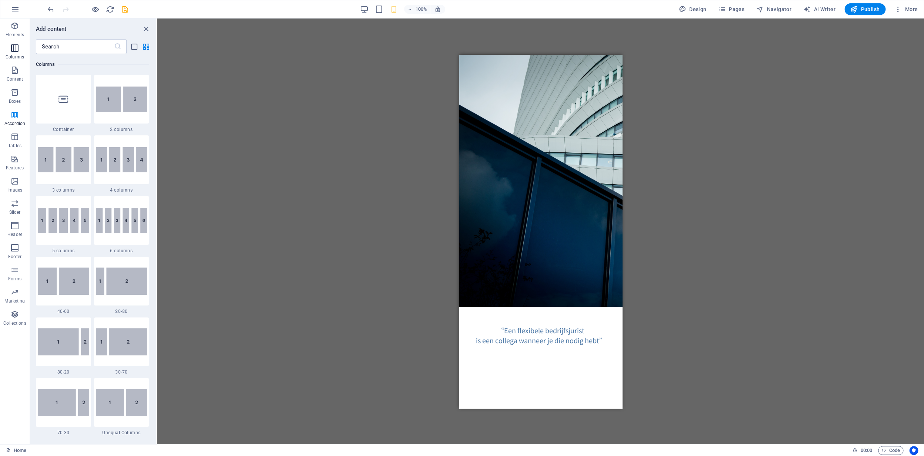
scroll to position [288, 0]
click at [80, 113] on div at bounding box center [63, 99] width 55 height 49
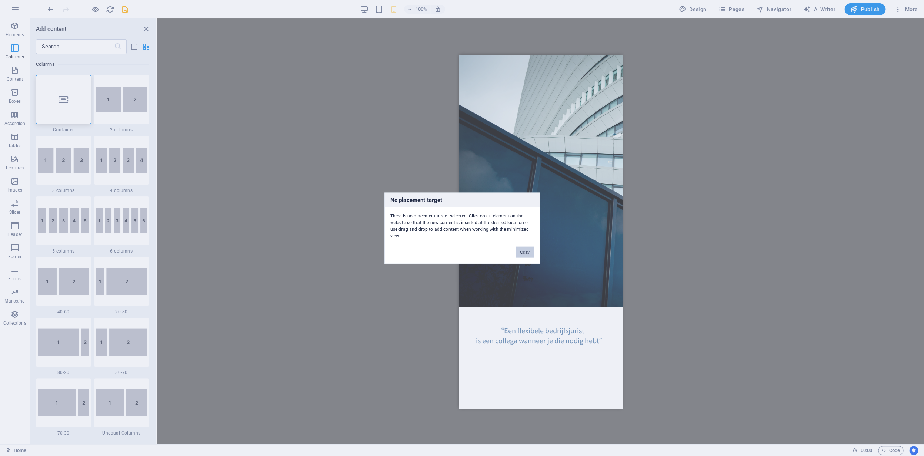
click at [525, 249] on button "Okay" at bounding box center [524, 252] width 19 height 11
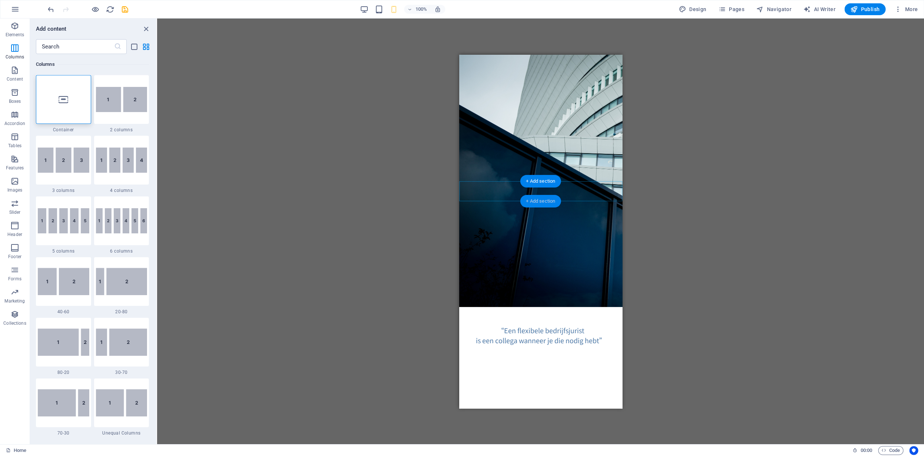
click at [543, 202] on div "+ Add section" at bounding box center [540, 201] width 41 height 13
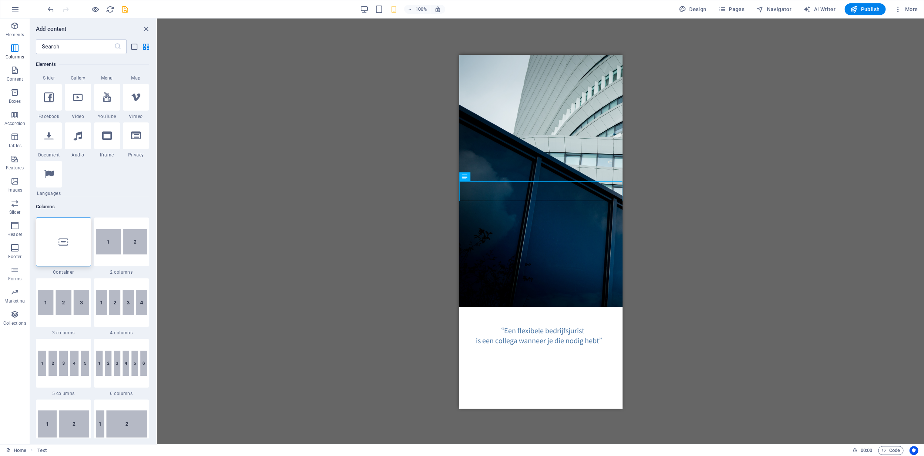
scroll to position [0, 0]
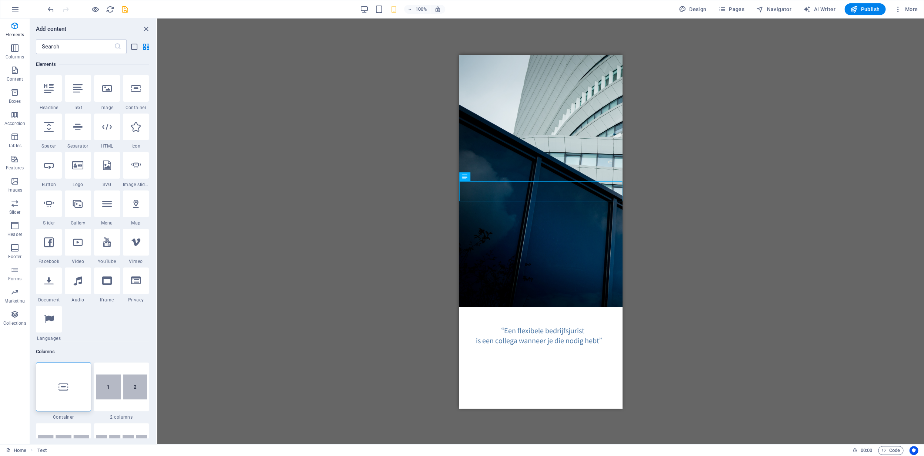
click at [81, 94] on div at bounding box center [78, 88] width 26 height 27
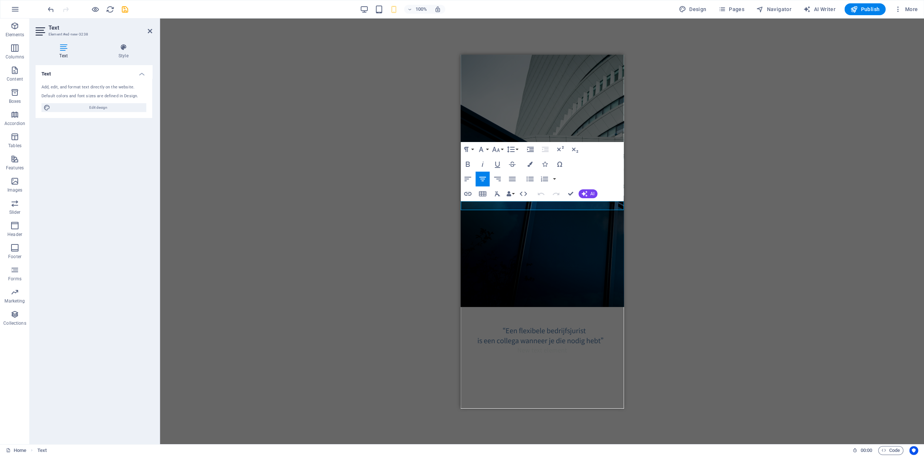
click at [572, 345] on p "New text element" at bounding box center [541, 349] width 163 height 9
drag, startPoint x: 574, startPoint y: 207, endPoint x: 505, endPoint y: 205, distance: 68.9
click at [505, 345] on p "New text element" at bounding box center [541, 349] width 163 height 9
drag, startPoint x: 572, startPoint y: 206, endPoint x: 509, endPoint y: 206, distance: 63.3
click at [509, 345] on p "New text element" at bounding box center [541, 349] width 163 height 9
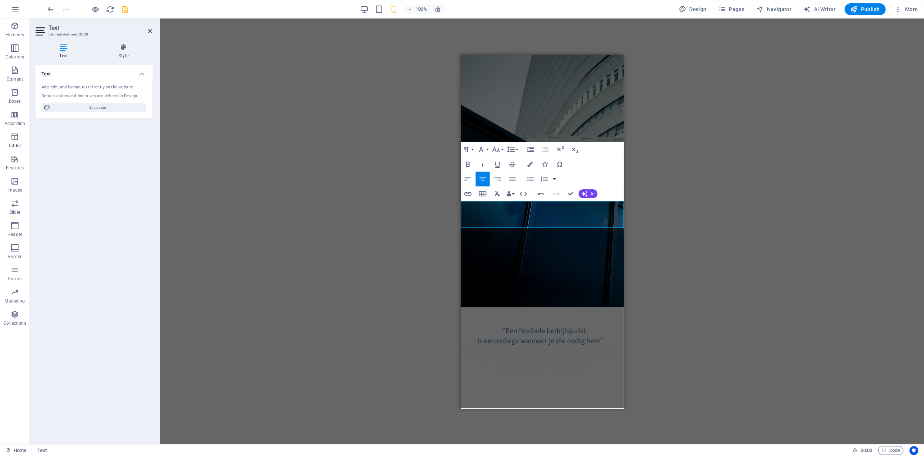
scroll to position [708, 5]
click at [601, 345] on p "Ik ben uw bedrijfsjurist wanneer u mij nodig hebt. Van een eenmalige vraag tot …" at bounding box center [541, 358] width 163 height 27
drag, startPoint x: 612, startPoint y: 225, endPoint x: 454, endPoint y: 199, distance: 160.2
click at [460, 199] on html "Skip to main content “Een flexibele bedrijfsjurist is een collega wanneer je di…" at bounding box center [541, 213] width 163 height 318
click at [531, 167] on icon "button" at bounding box center [529, 164] width 5 height 5
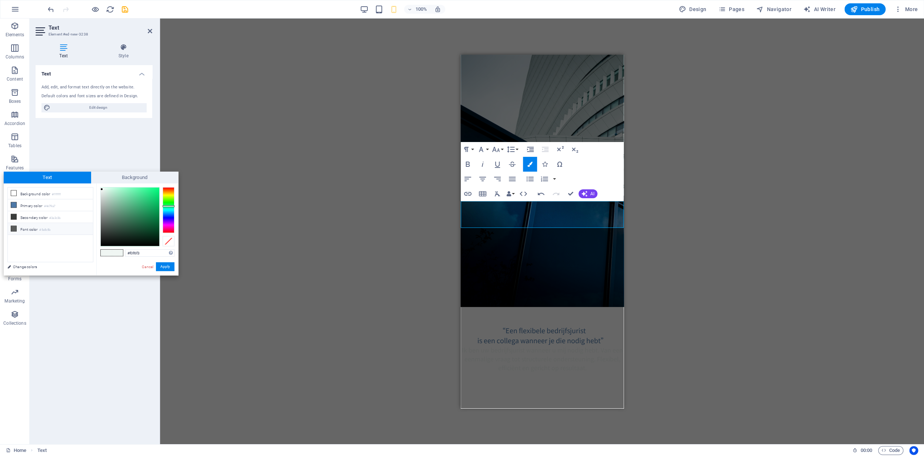
click at [14, 230] on icon at bounding box center [13, 228] width 5 height 5
type input "#5a5c5b"
click at [170, 266] on button "Apply" at bounding box center [165, 266] width 19 height 9
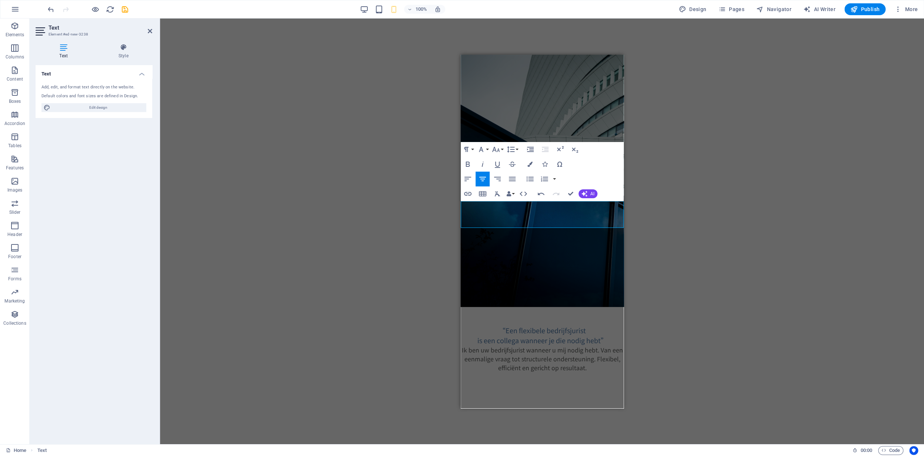
click at [529, 270] on html "Skip to main content “Een flexibele bedrijfsjurist is een collega wanneer je di…" at bounding box center [541, 213] width 163 height 318
click at [649, 168] on div "H2 Text on background Container Text Text Placeholder Text Placeholder Placehol…" at bounding box center [542, 232] width 764 height 426
click at [150, 32] on icon at bounding box center [150, 31] width 4 height 6
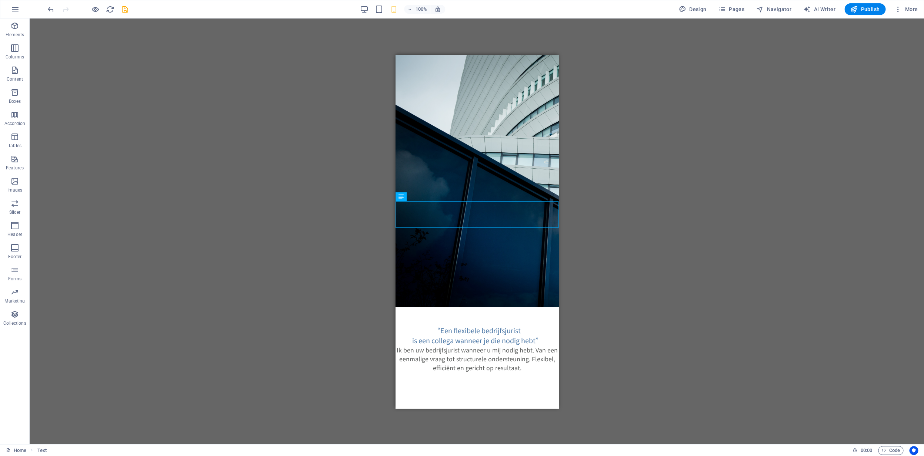
click at [280, 163] on div "H2 Text on background Container Text Text Placeholder Text Placeholder Placehol…" at bounding box center [477, 232] width 894 height 426
drag, startPoint x: 420, startPoint y: 226, endPoint x: 431, endPoint y: 226, distance: 10.7
click at [420, 345] on div "Ik ben uw bedrijfsjurist wanneer u mij nodig hebt. Van een eenmalige vraag tot …" at bounding box center [476, 358] width 163 height 27
click at [525, 345] on div "Ik ben uw bedrijfsjurist wanneer u mij nodig hebt. Van een eenmalige vraag tot …" at bounding box center [476, 358] width 163 height 27
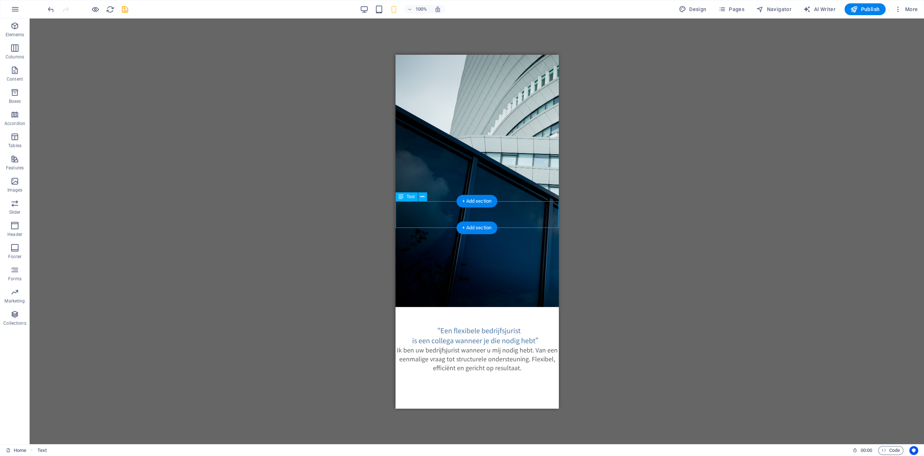
click at [525, 345] on div "Ik ben uw bedrijfsjurist wanneer u mij nodig hebt. Van een eenmalige vraag tot …" at bounding box center [476, 358] width 163 height 27
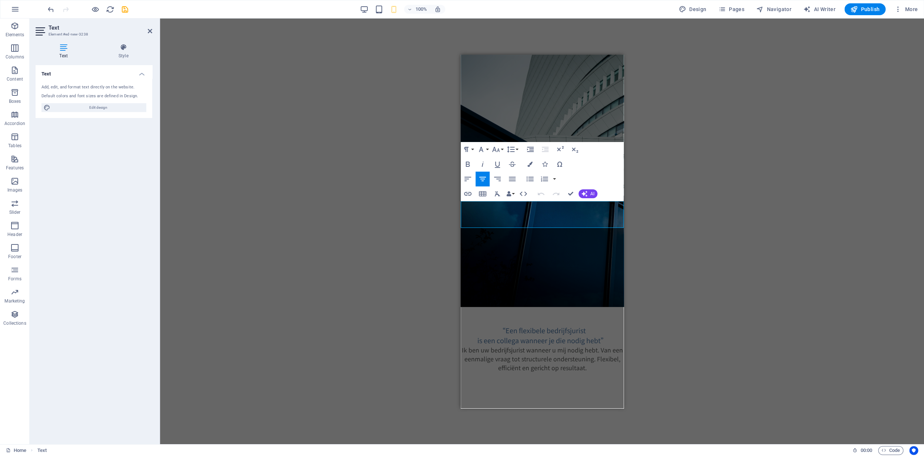
drag, startPoint x: 589, startPoint y: 224, endPoint x: 479, endPoint y: 203, distance: 112.7
click at [462, 345] on p "Ik ben uw bedrijfsjurist wanneer u mij nodig hebt. Van een eenmalige vraag tot …" at bounding box center [541, 358] width 163 height 27
click at [512, 182] on icon "button" at bounding box center [512, 179] width 9 height 9
click at [483, 179] on icon "button" at bounding box center [482, 179] width 7 height 4
click at [599, 345] on span "Ik ben uw bedrijfsjurist wanneer u mij nodig hebt. Van een eenmalige vraag tot …" at bounding box center [541, 358] width 161 height 27
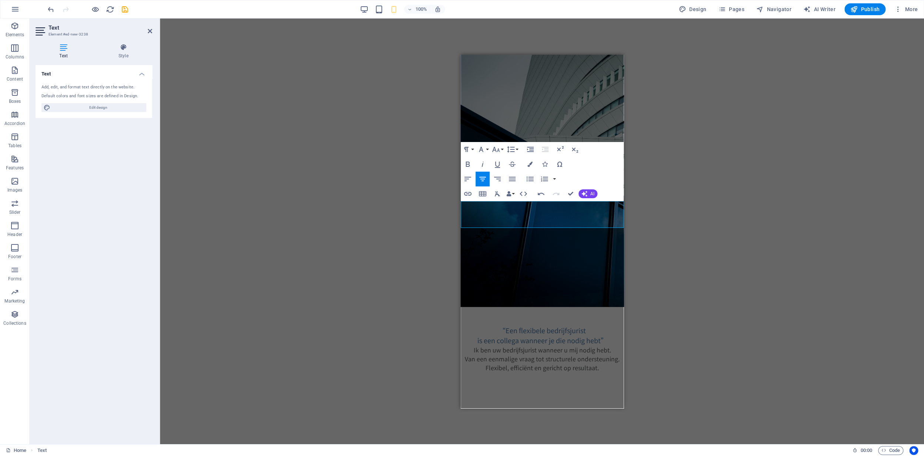
click at [149, 32] on icon at bounding box center [150, 31] width 4 height 6
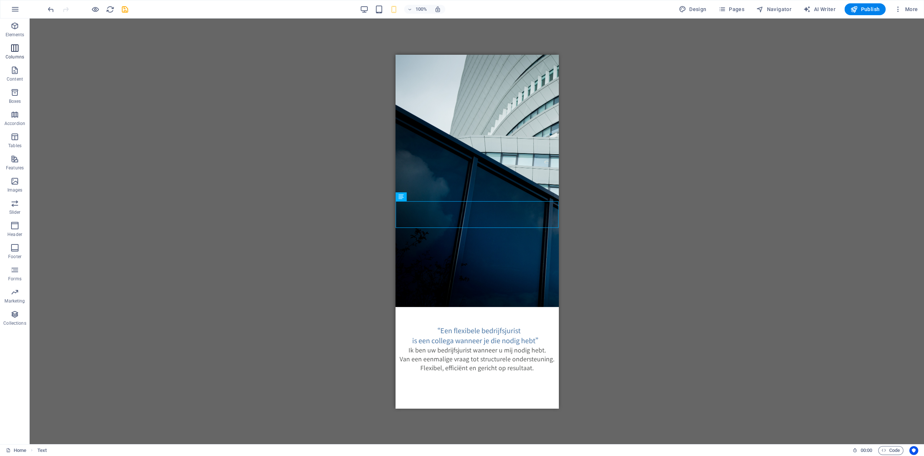
click at [16, 49] on icon "button" at bounding box center [14, 48] width 9 height 9
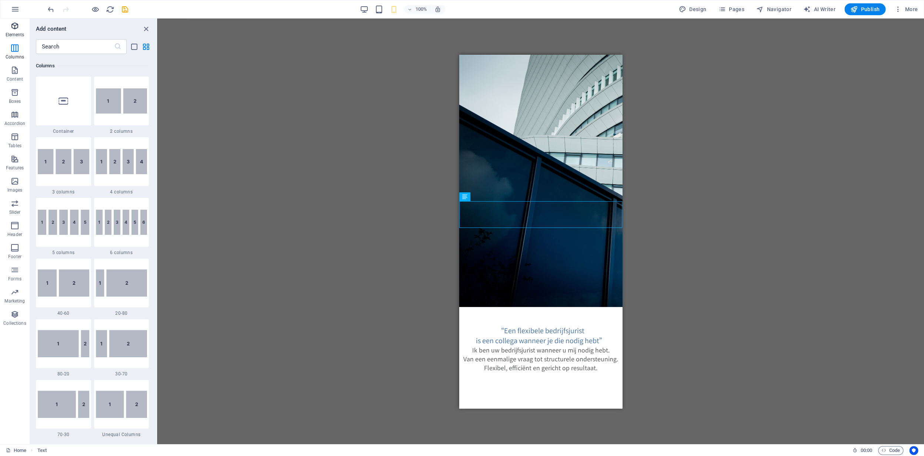
click at [17, 34] on p "Elements" at bounding box center [15, 35] width 19 height 6
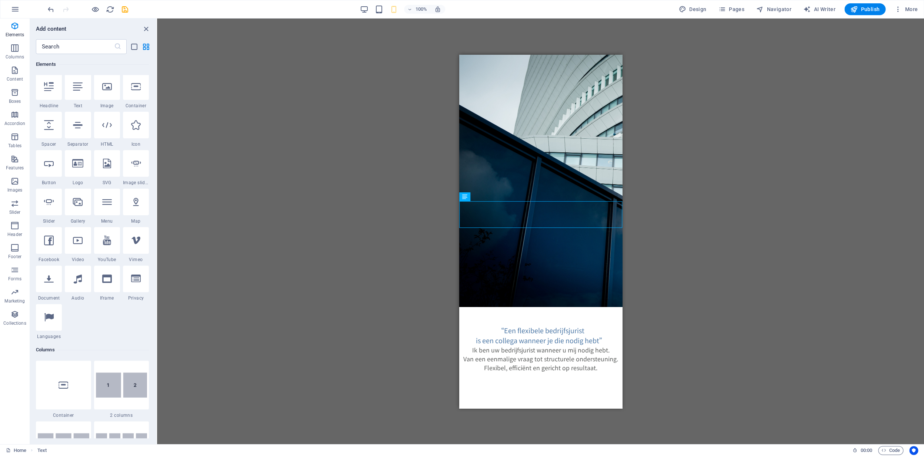
scroll to position [0, 0]
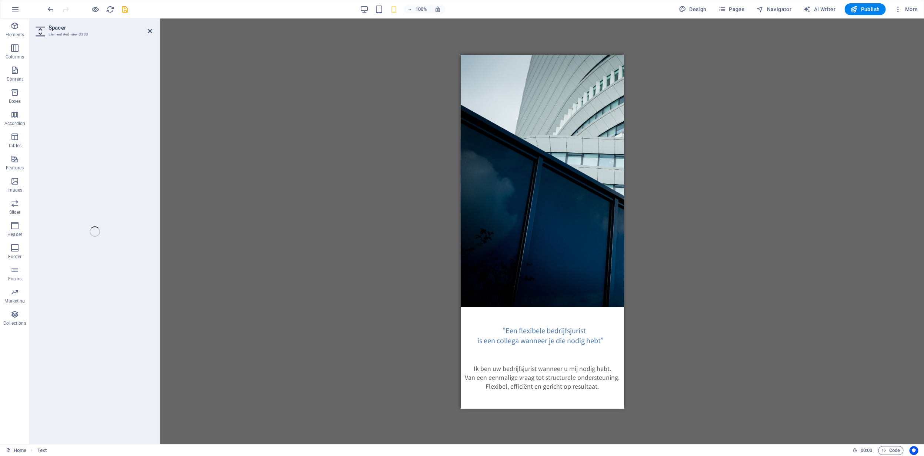
click at [483, 202] on div "“Een flexibele bedrijfsjurist is een collega wanneer je die nodig hebt” Ik ben …" at bounding box center [541, 222] width 163 height 336
select select "px"
click at [411, 245] on div "H2 Text on background Container Text Text Placeholder Text Placeholder Placehol…" at bounding box center [542, 232] width 764 height 426
click at [667, 208] on div "H2 Text on background Container Text Text Placeholder Text Placeholder Placehol…" at bounding box center [542, 232] width 764 height 426
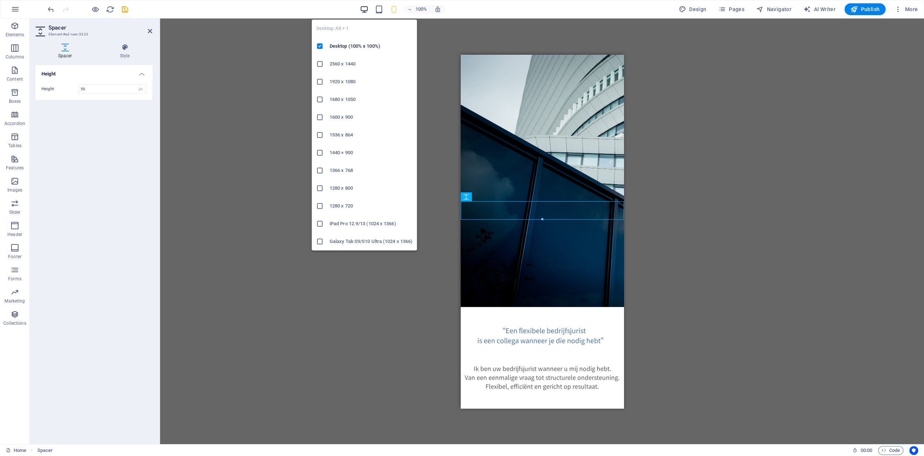
click at [367, 9] on icon "button" at bounding box center [364, 9] width 9 height 9
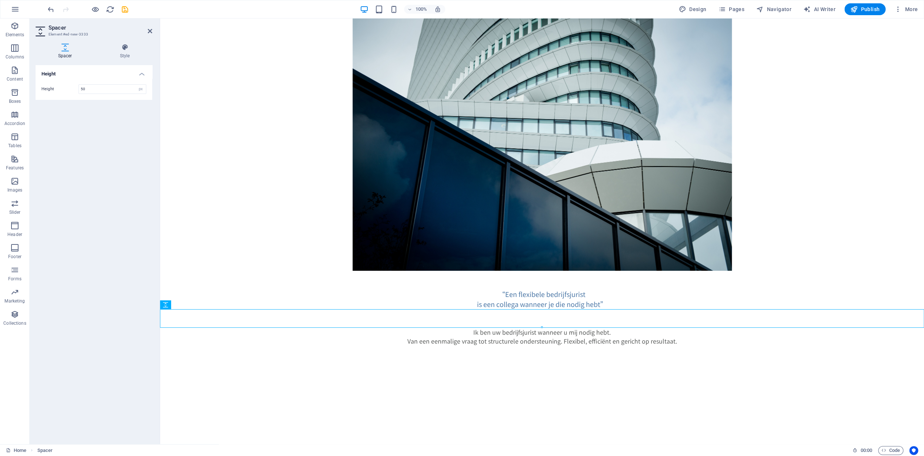
click at [756, 346] on html "Skip to main content “Een flexibele bedrijfsjurist is een collega wanneer je di…" at bounding box center [542, 182] width 764 height 327
click at [865, 11] on span "Publish" at bounding box center [864, 9] width 29 height 7
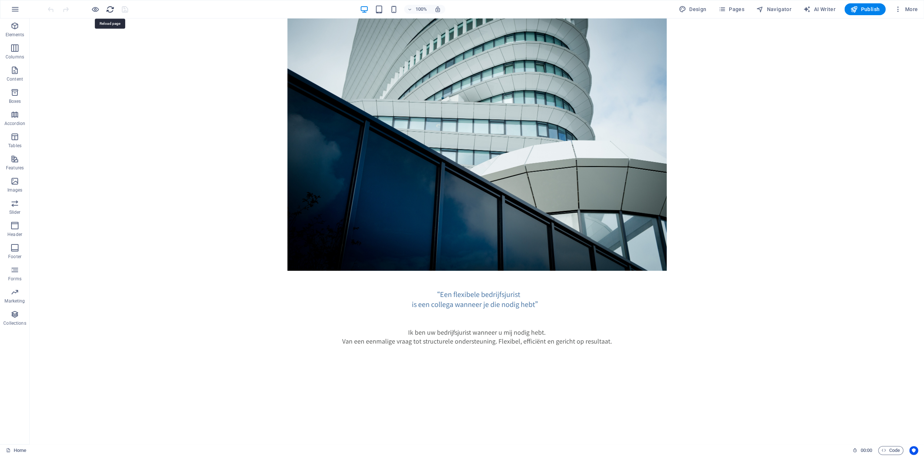
click at [110, 11] on icon "reload" at bounding box center [110, 9] width 9 height 9
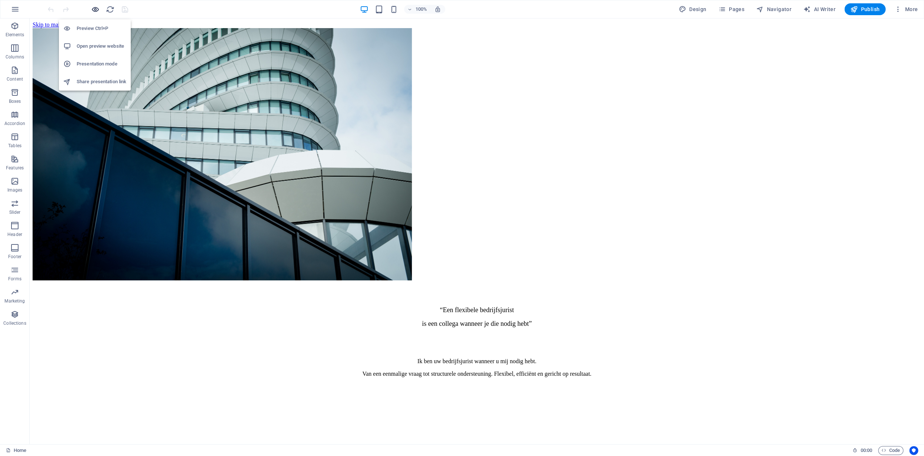
click at [96, 11] on icon "button" at bounding box center [95, 9] width 9 height 9
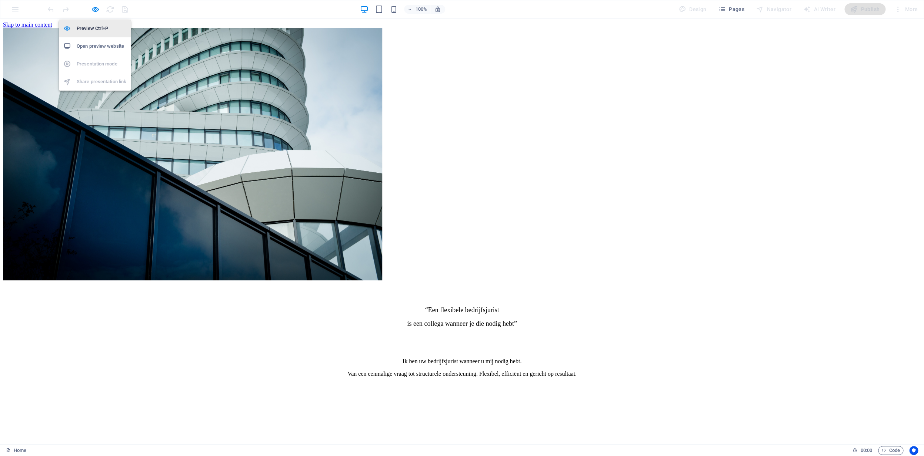
click at [95, 29] on h6 "Preview Ctrl+P" at bounding box center [102, 28] width 50 height 9
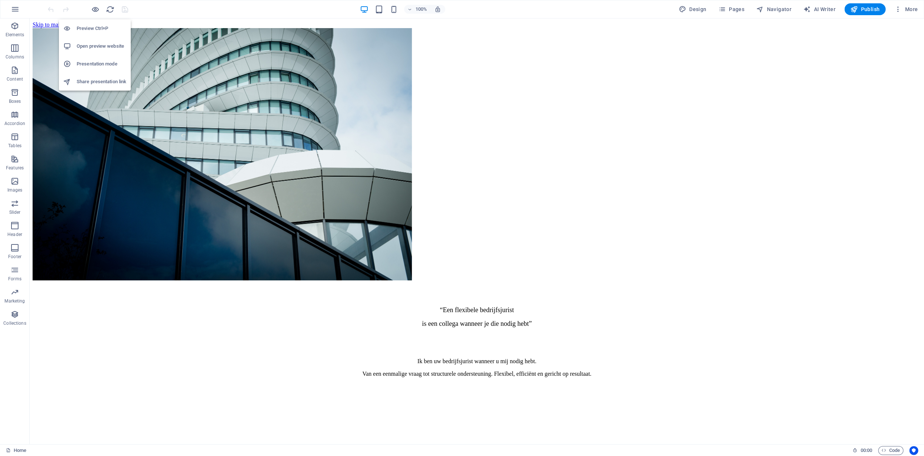
click at [98, 48] on h6 "Open preview website" at bounding box center [102, 46] width 50 height 9
